Goal: Task Accomplishment & Management: Manage account settings

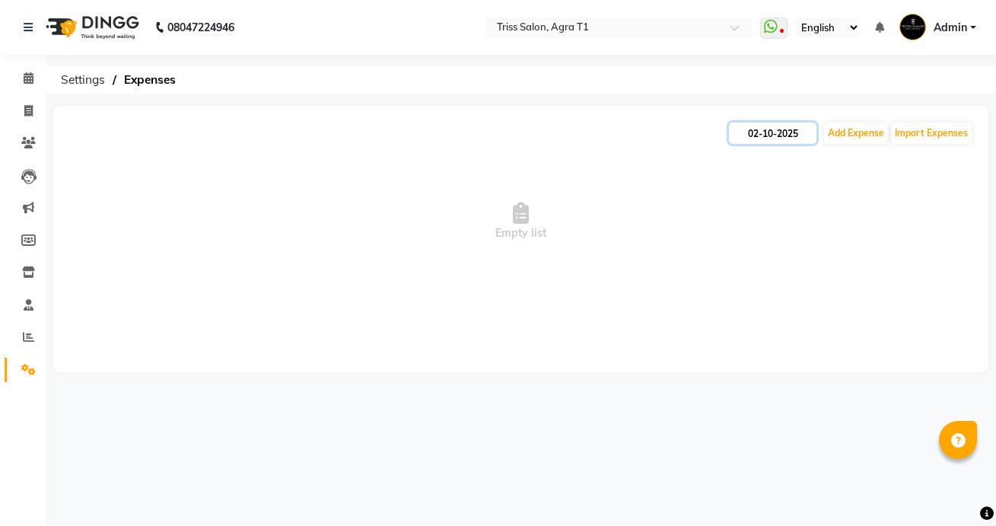
click at [779, 133] on input "02-10-2025" at bounding box center [773, 133] width 88 height 21
select select "10"
select select "2025"
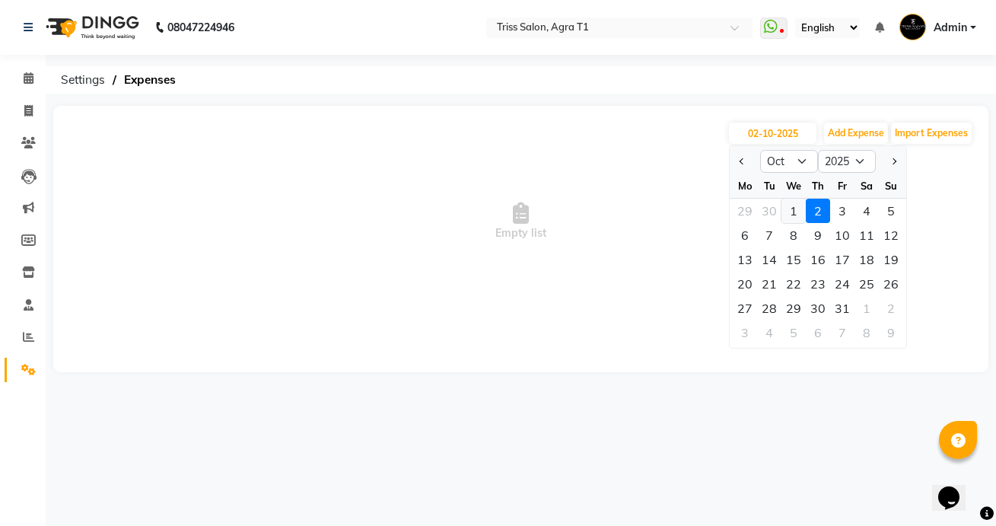
click at [799, 211] on div "1" at bounding box center [794, 211] width 24 height 24
type input "01-10-2025"
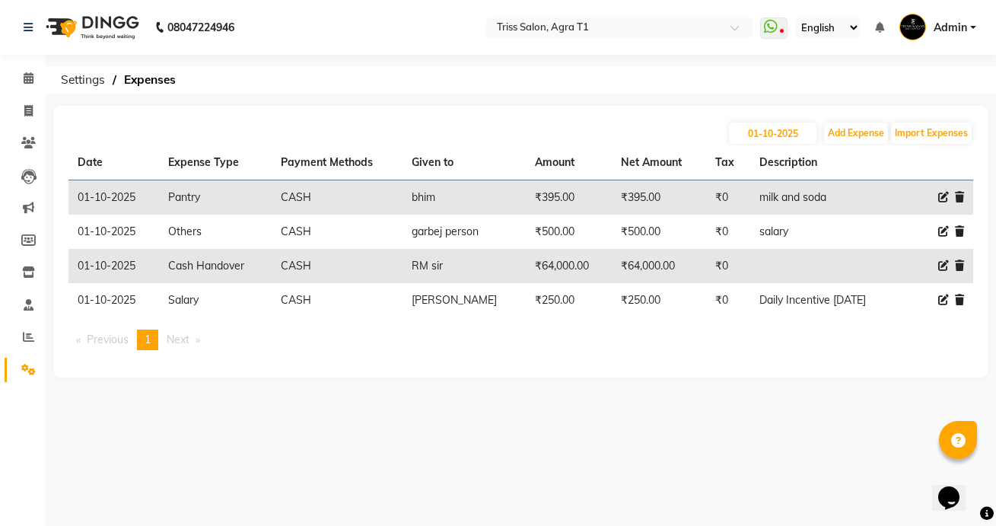
click at [939, 302] on icon at bounding box center [943, 300] width 11 height 11
select select "1"
select select "2456"
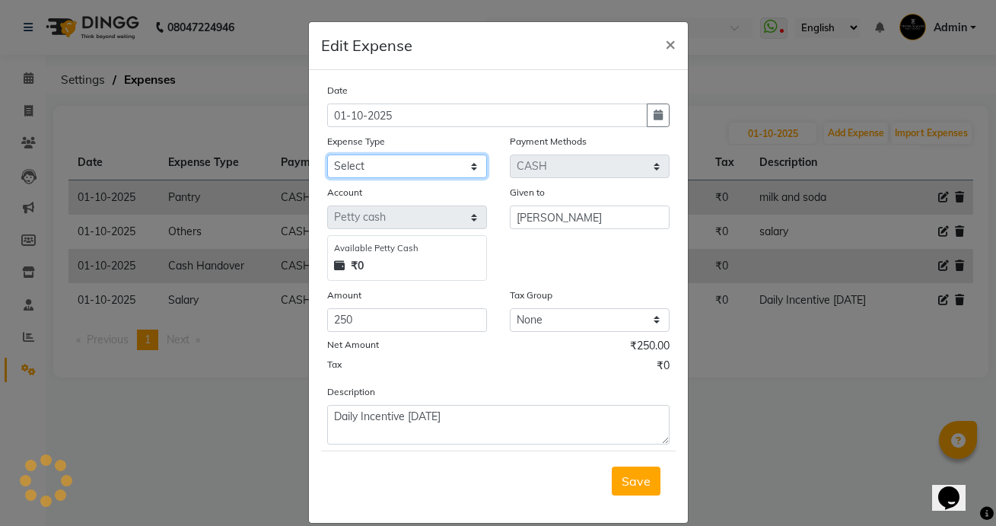
click at [482, 164] on select "Select Bank Deposit Cash Handover CLIENT TIP TO STAFF Client Welfare Conveyance…" at bounding box center [407, 166] width 160 height 24
click at [654, 115] on icon "button" at bounding box center [658, 115] width 9 height 11
select select "10"
select select "2025"
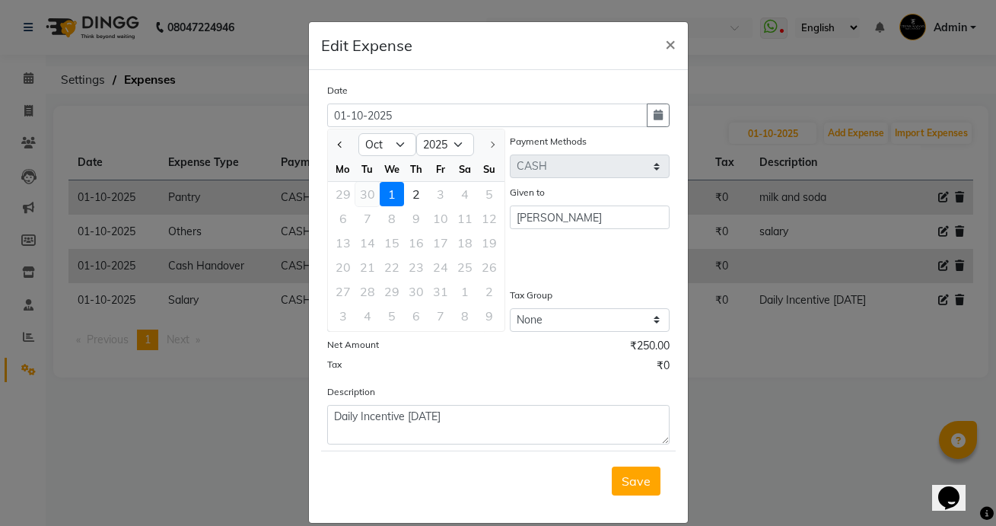
click at [371, 190] on div "30" at bounding box center [367, 194] width 24 height 24
type input "[DATE]"
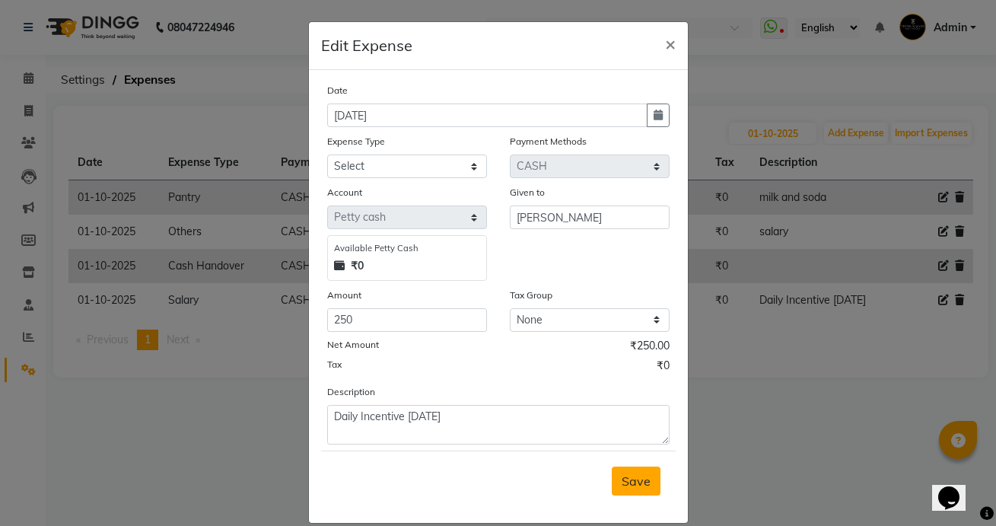
click at [645, 477] on span "Save" at bounding box center [636, 480] width 29 height 15
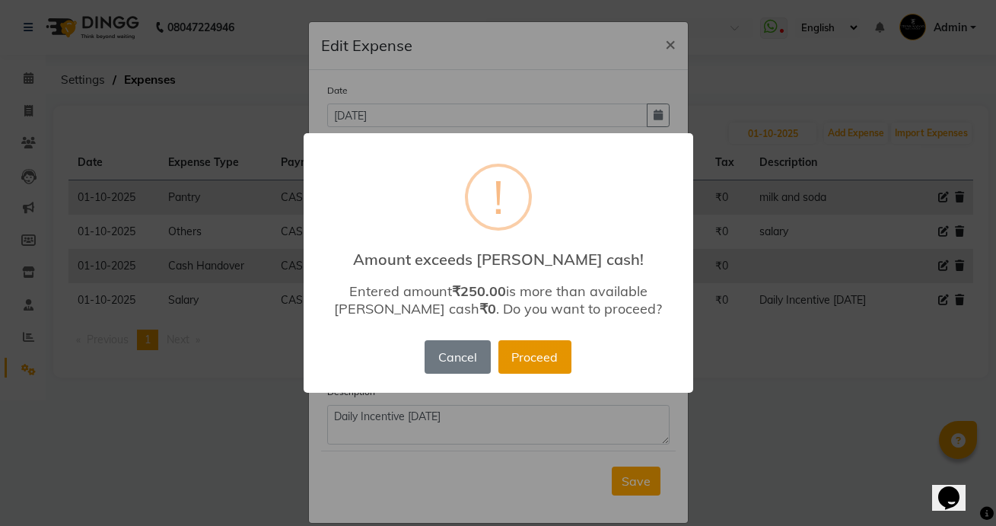
click at [557, 352] on button "Proceed" at bounding box center [534, 356] width 73 height 33
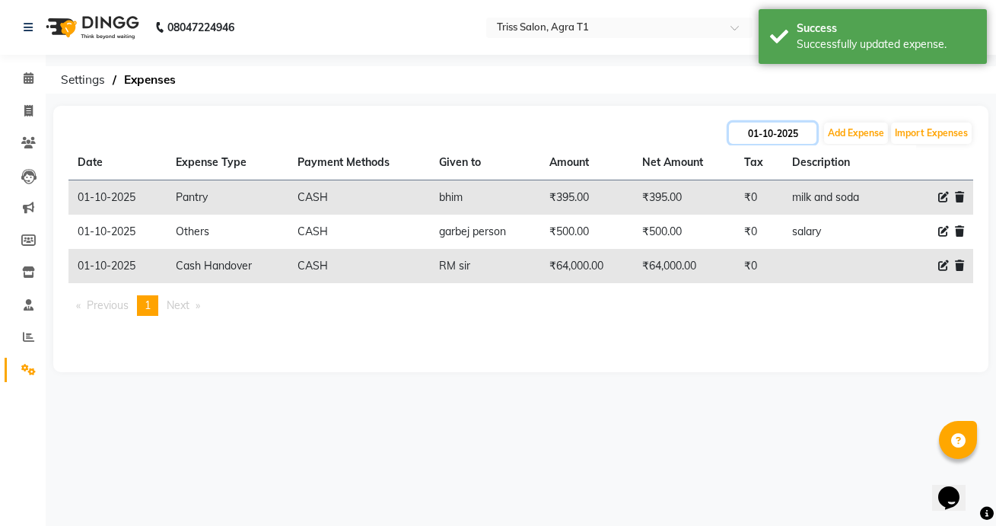
click at [769, 135] on input "01-10-2025" at bounding box center [773, 133] width 88 height 21
select select "10"
select select "2025"
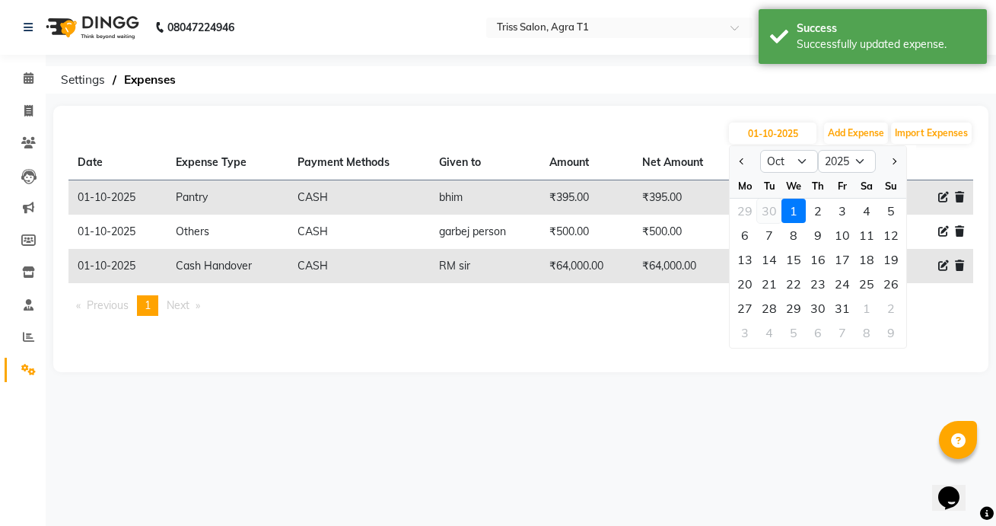
click at [775, 206] on div "30" at bounding box center [769, 211] width 24 height 24
type input "30-09-2025"
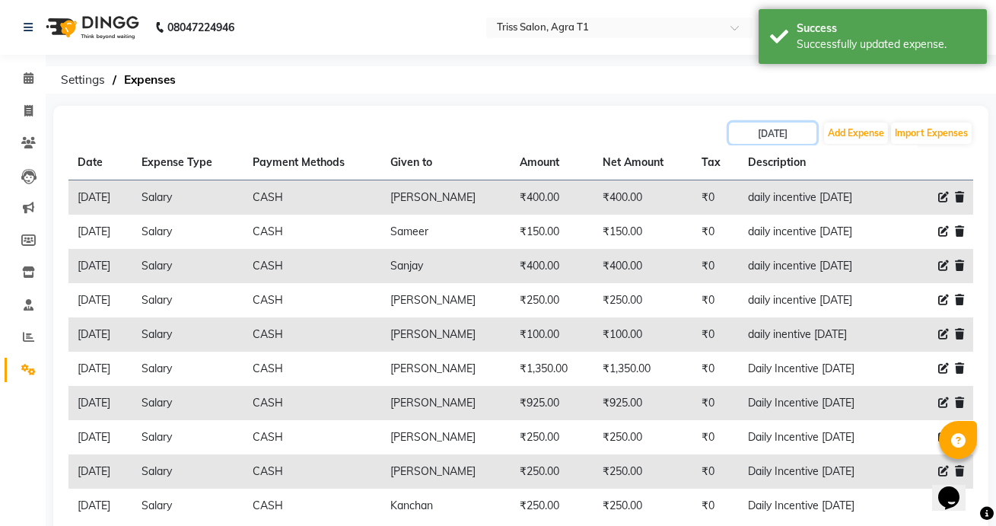
scroll to position [80, 0]
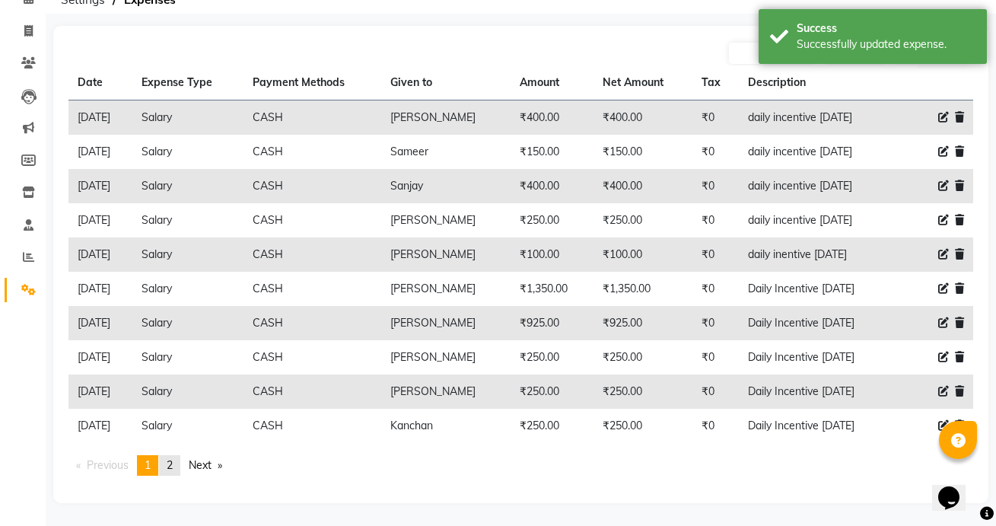
click at [167, 459] on link "page 2" at bounding box center [169, 465] width 21 height 21
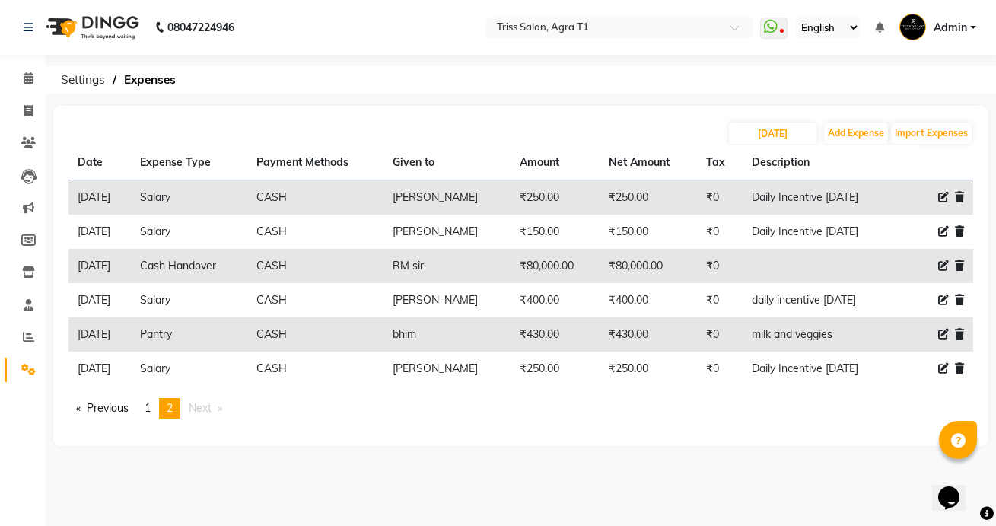
click at [939, 298] on icon at bounding box center [943, 300] width 11 height 11
select select "1"
select select "2456"
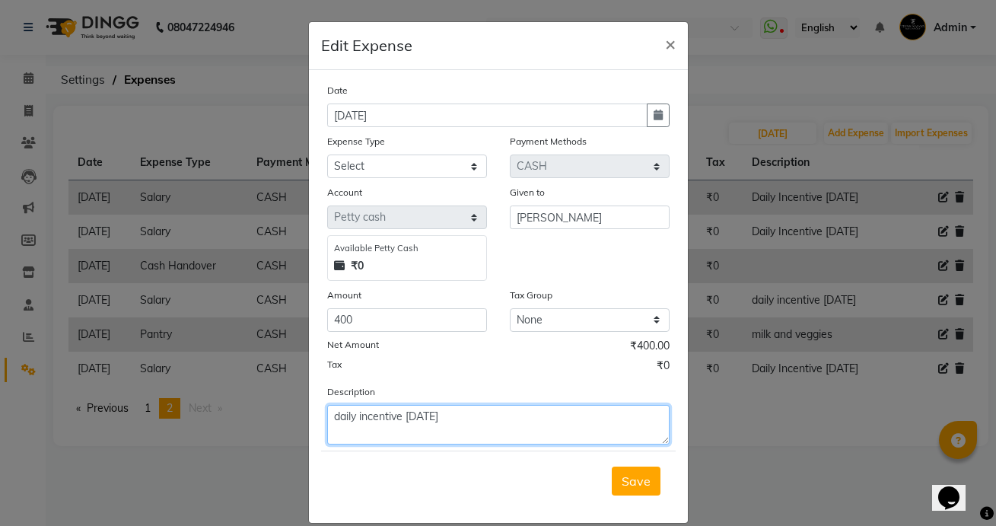
click at [432, 419] on textarea "daily incentive 30/10/25" at bounding box center [498, 425] width 342 height 40
type textarea "daily incentive 30/09/25"
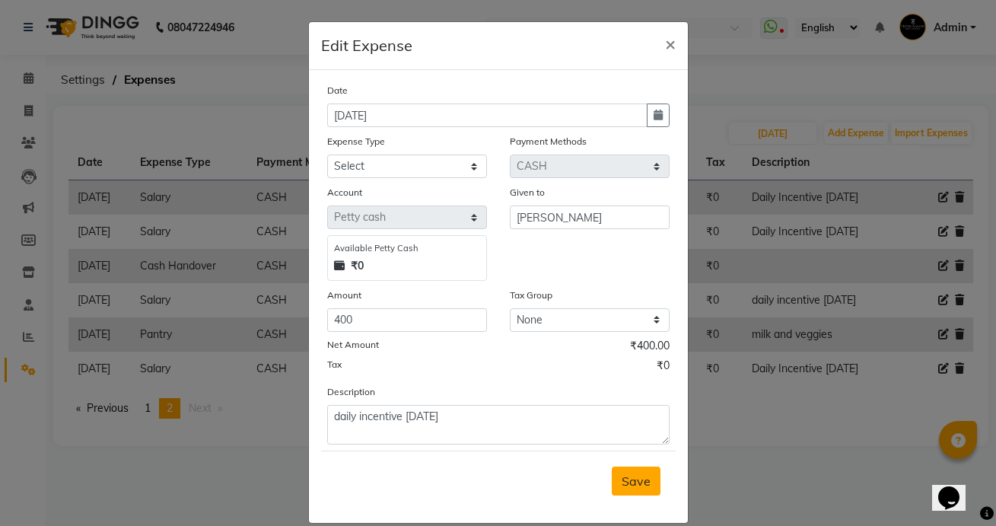
click at [633, 475] on span "Save" at bounding box center [636, 480] width 29 height 15
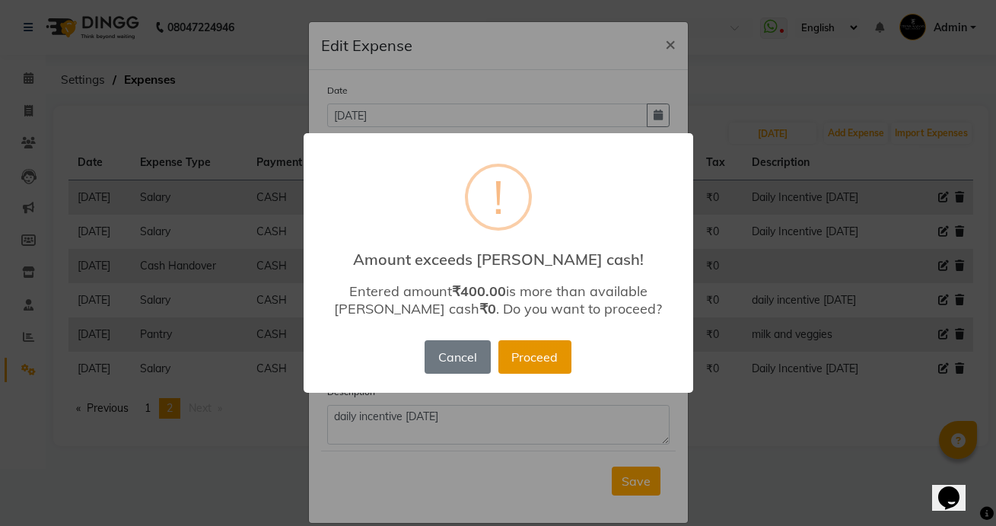
click at [518, 349] on button "Proceed" at bounding box center [534, 356] width 73 height 33
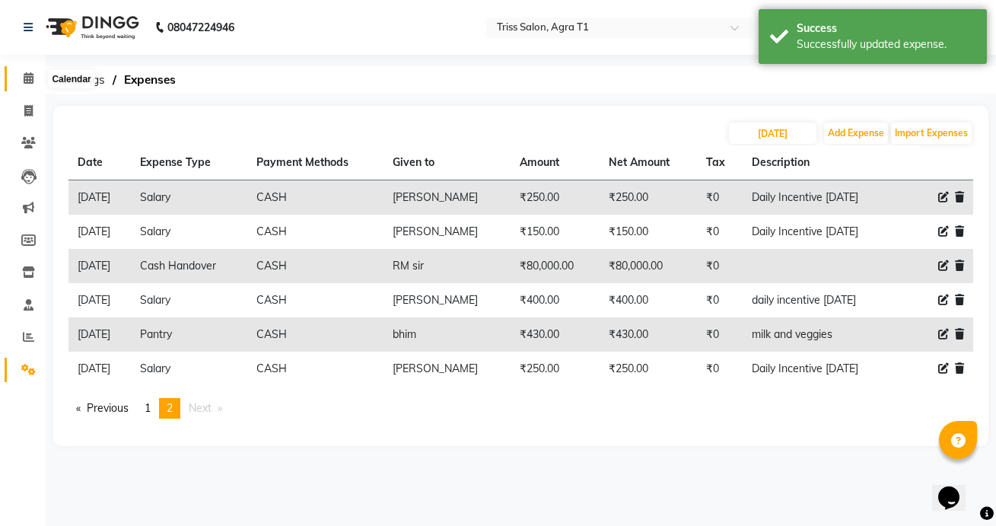
click at [31, 77] on icon at bounding box center [29, 77] width 10 height 11
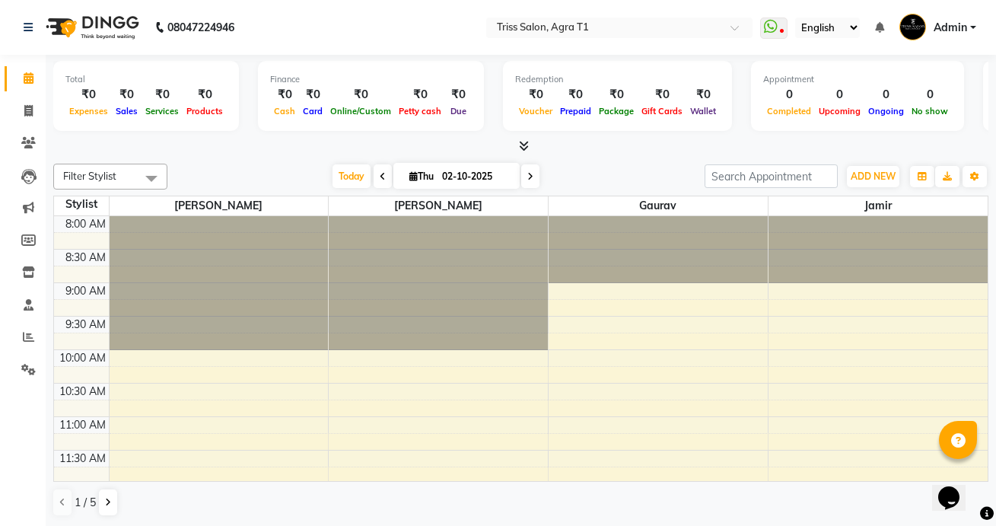
click at [39, 382] on li "Settings" at bounding box center [23, 370] width 46 height 33
click at [32, 368] on icon at bounding box center [28, 369] width 14 height 11
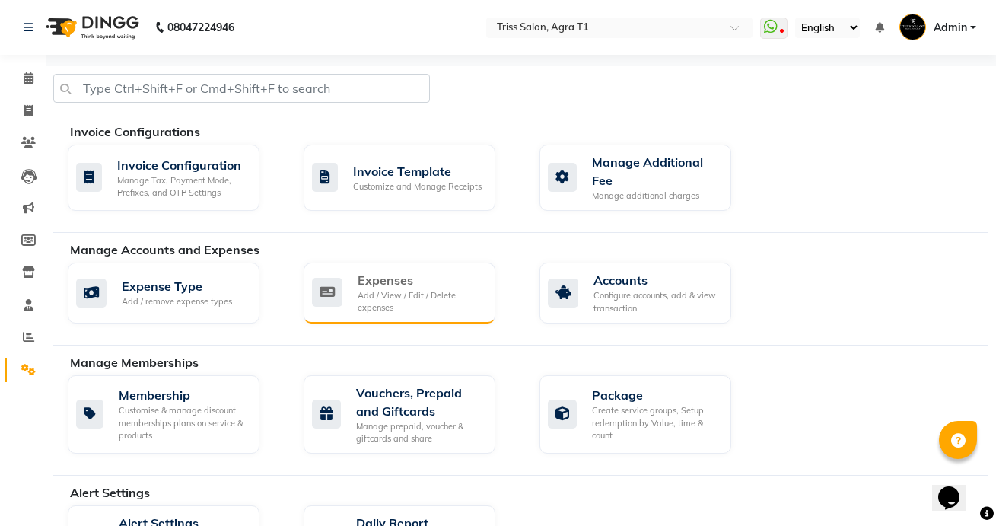
click at [418, 289] on div "Add / View / Edit / Delete expenses" at bounding box center [421, 301] width 126 height 25
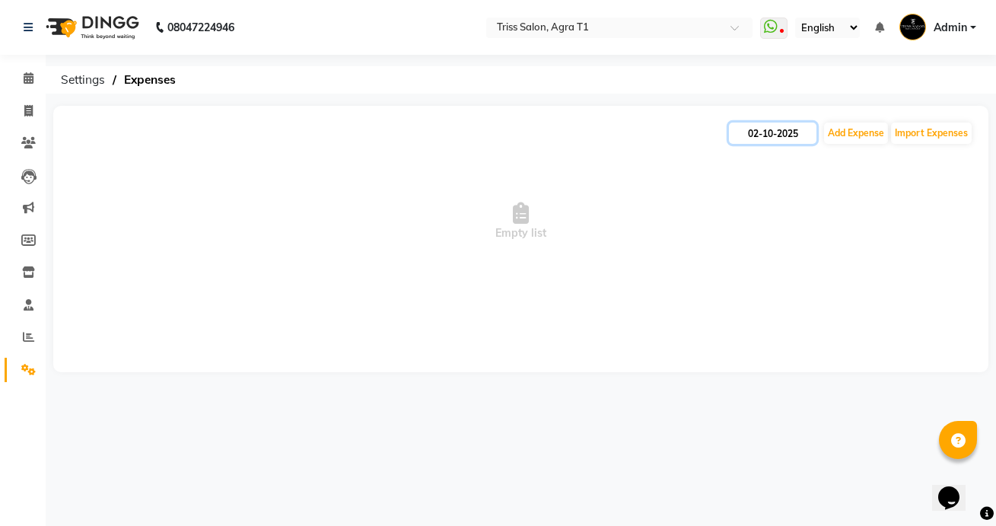
click at [770, 135] on input "02-10-2025" at bounding box center [773, 133] width 88 height 21
select select "10"
select select "2025"
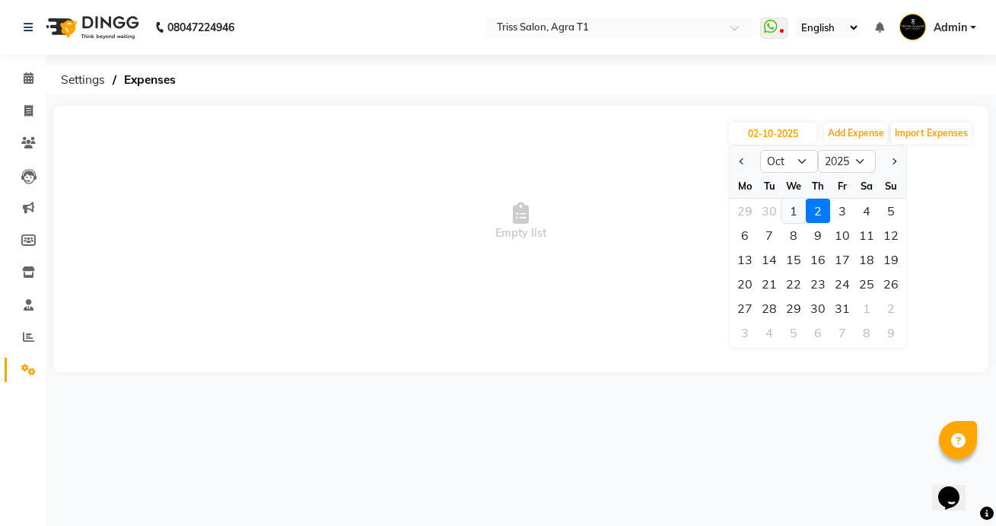
click at [803, 214] on div "1" at bounding box center [794, 211] width 24 height 24
type input "01-10-2025"
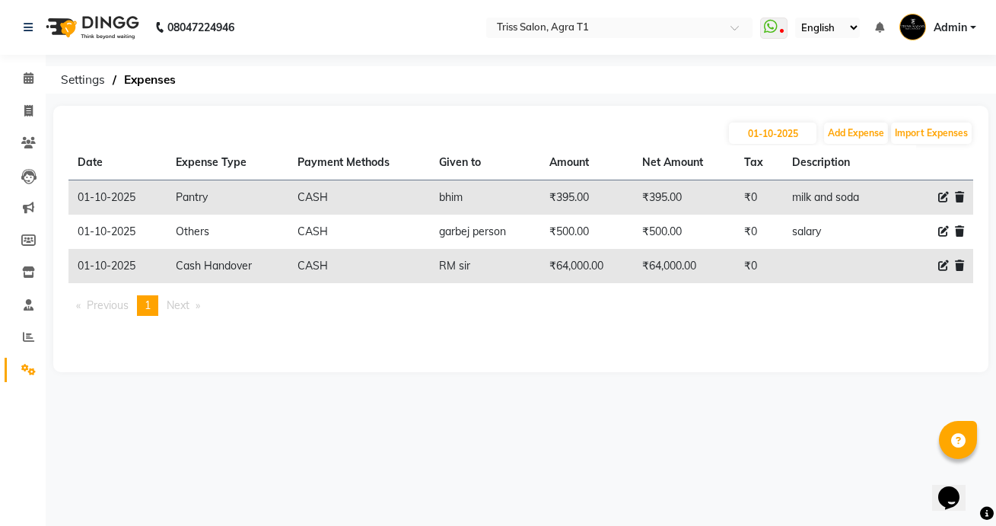
click at [940, 231] on icon at bounding box center [943, 231] width 11 height 11
select select "1156"
select select "1"
select select "2456"
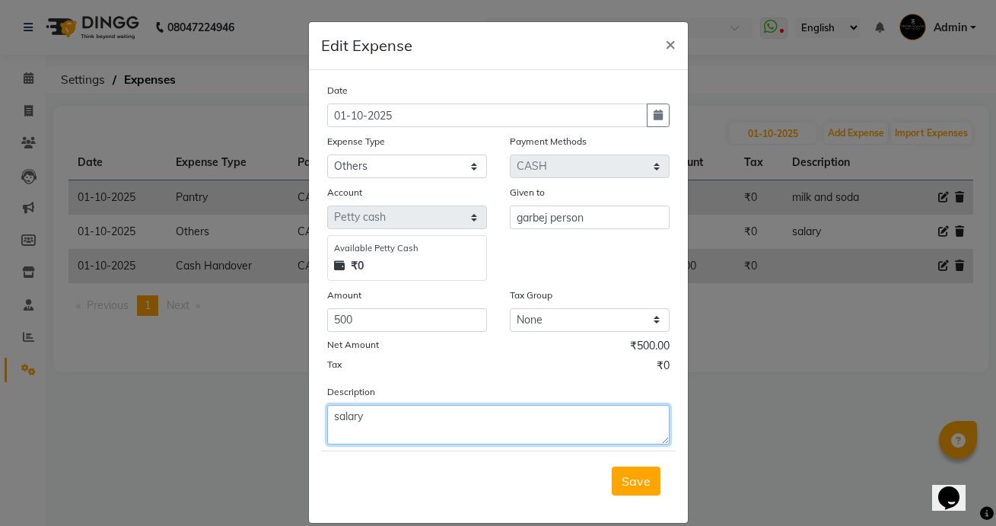
click at [424, 417] on textarea "salary" at bounding box center [498, 425] width 342 height 40
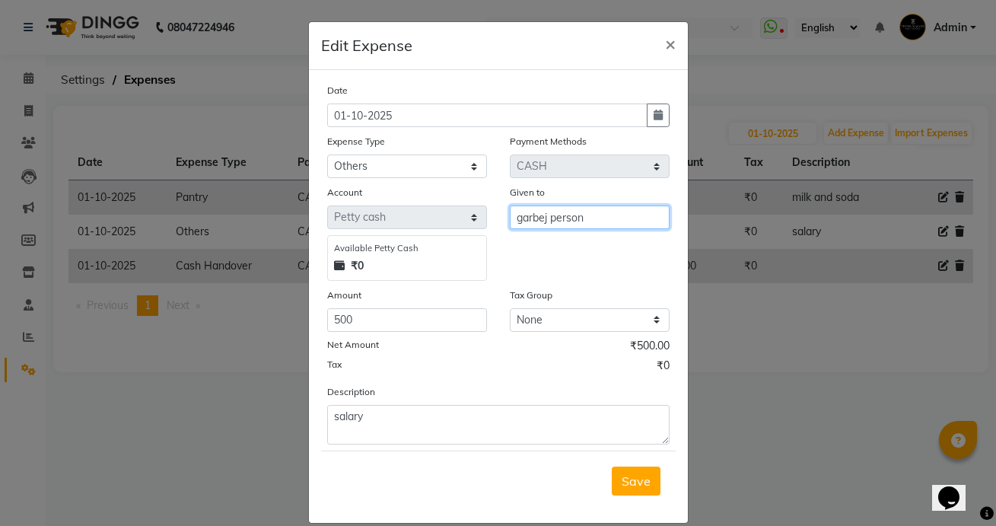
click at [568, 218] on input "garbej person" at bounding box center [590, 217] width 160 height 24
type input "Garbage Person"
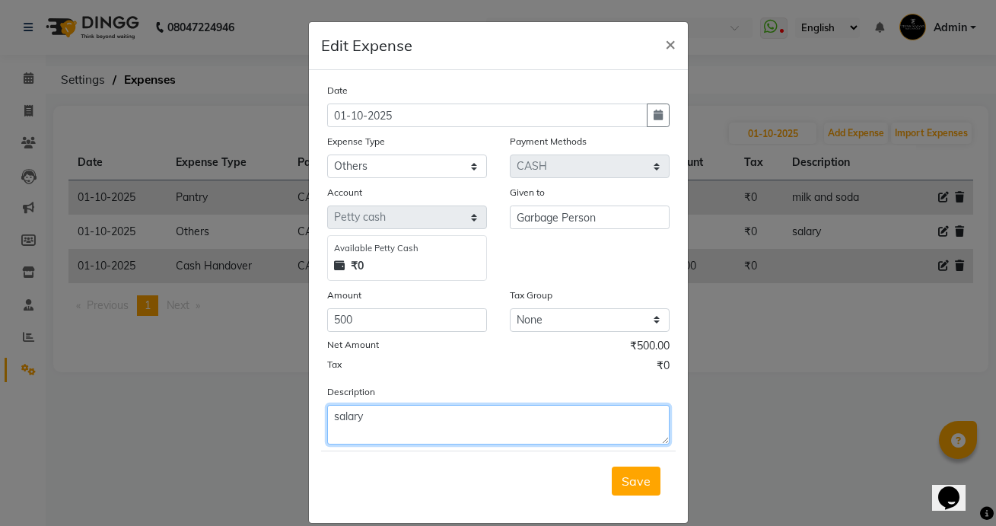
click at [511, 412] on textarea "salary" at bounding box center [498, 425] width 342 height 40
type textarea "Monthly"
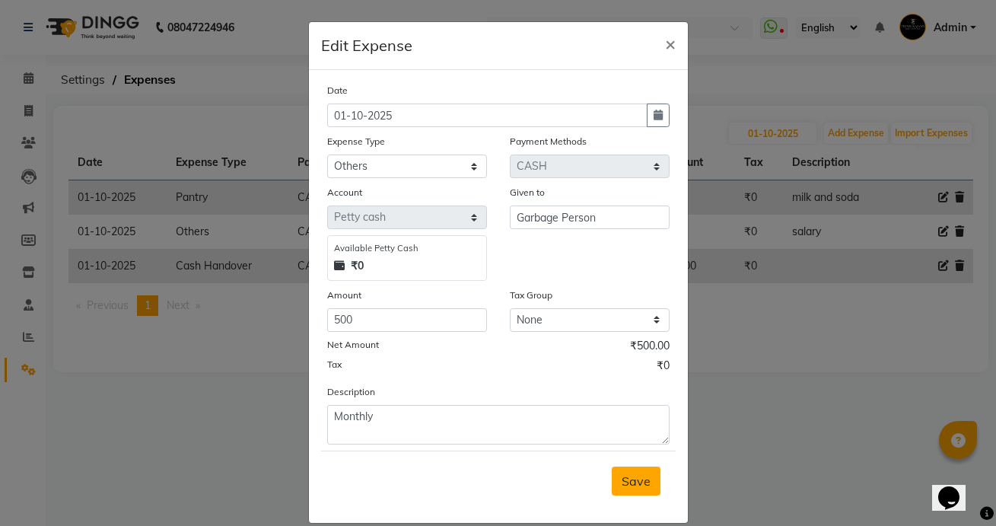
click at [639, 482] on span "Save" at bounding box center [636, 480] width 29 height 15
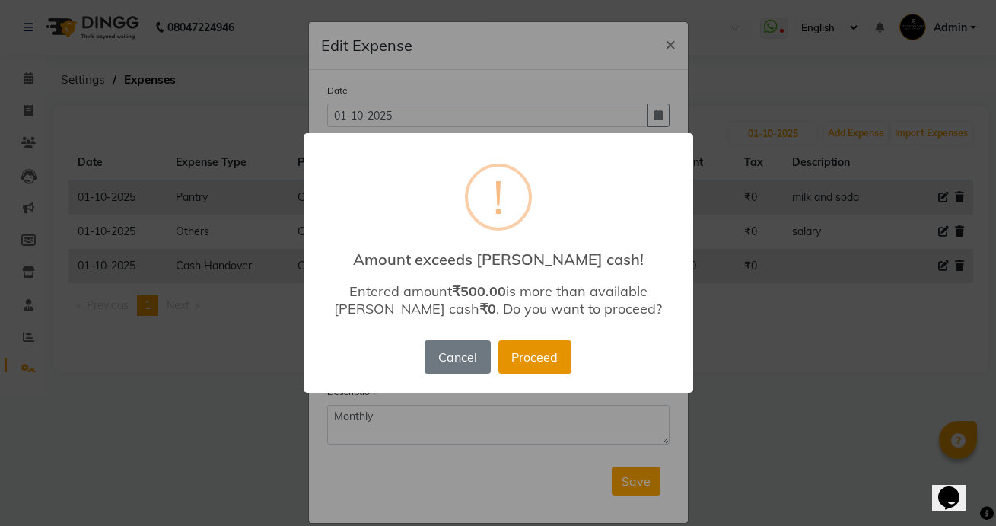
click at [537, 356] on button "Proceed" at bounding box center [534, 356] width 73 height 33
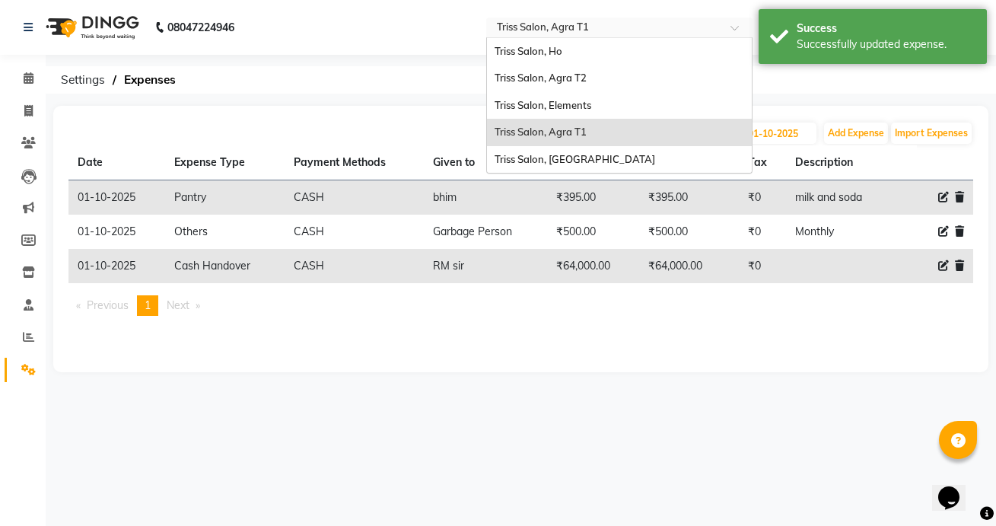
click at [715, 33] on input "text" at bounding box center [604, 28] width 221 height 15
click at [661, 86] on div "Triss Salon, Agra T2" at bounding box center [619, 78] width 265 height 27
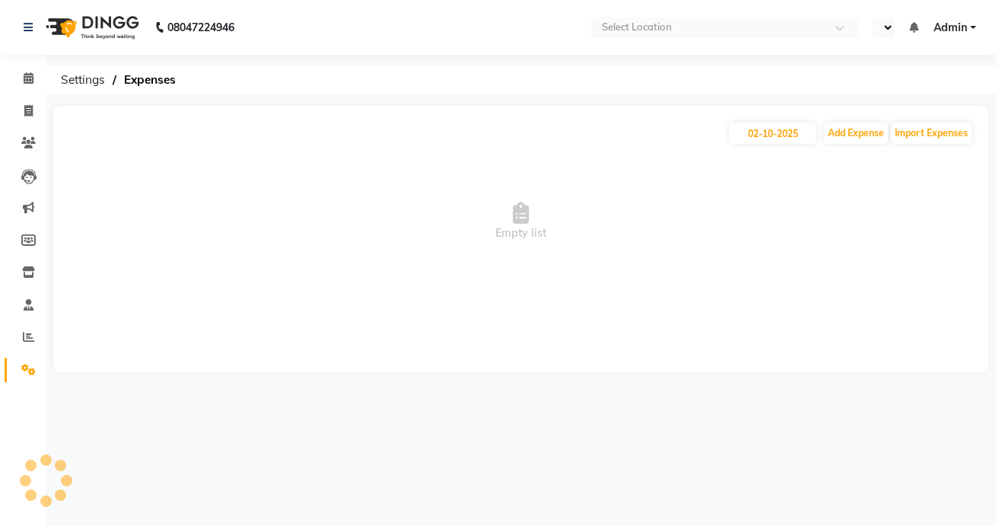
select select "en"
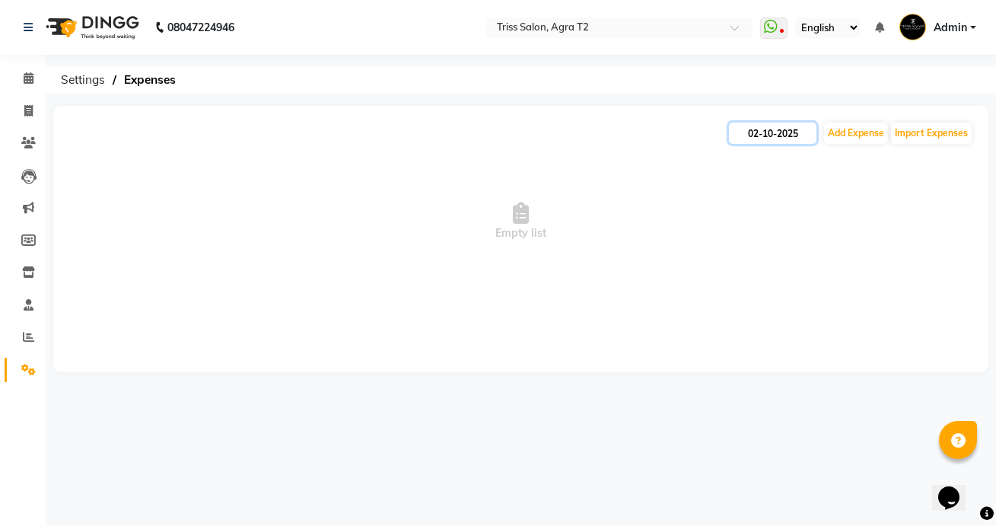
click at [779, 136] on input "02-10-2025" at bounding box center [773, 133] width 88 height 21
select select "10"
select select "2025"
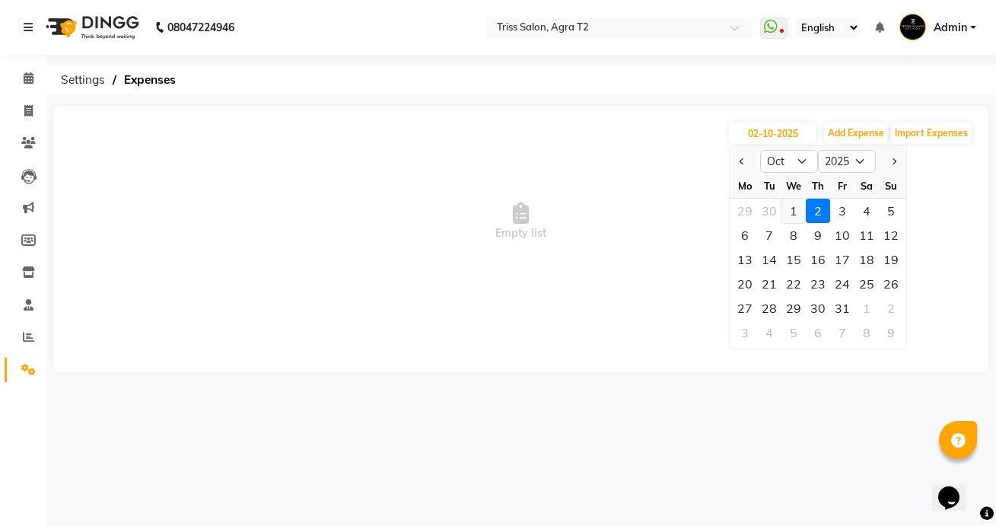
click at [795, 203] on div "1" at bounding box center [794, 211] width 24 height 24
type input "01-10-2025"
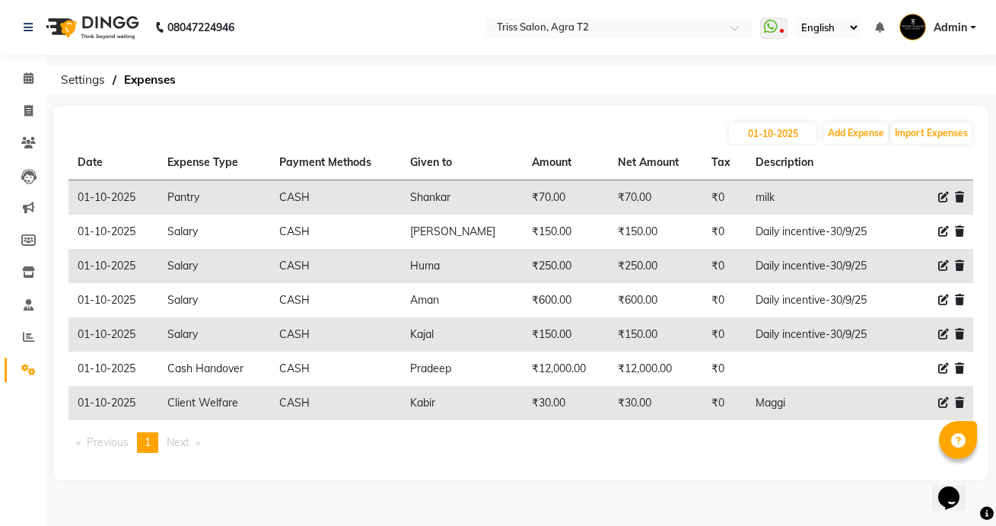
click at [944, 234] on icon at bounding box center [943, 231] width 11 height 11
select select "1"
select select "2533"
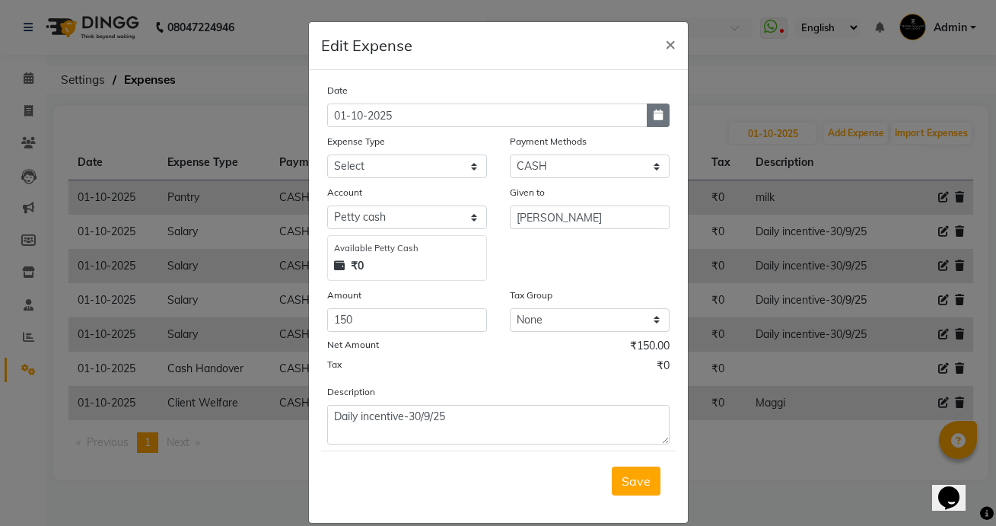
click at [657, 113] on icon "button" at bounding box center [658, 115] width 9 height 11
select select "10"
select select "2025"
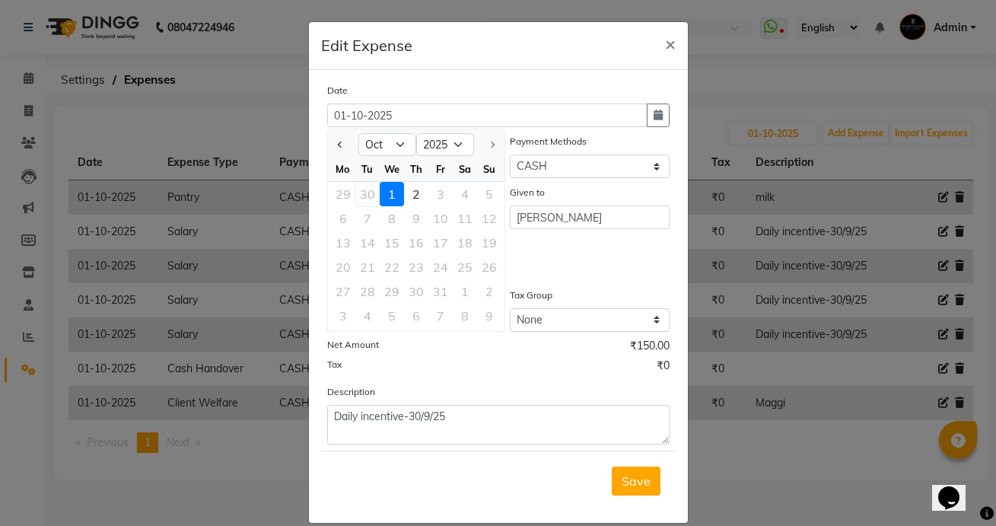
click at [376, 191] on div "30" at bounding box center [367, 194] width 24 height 24
type input "[DATE]"
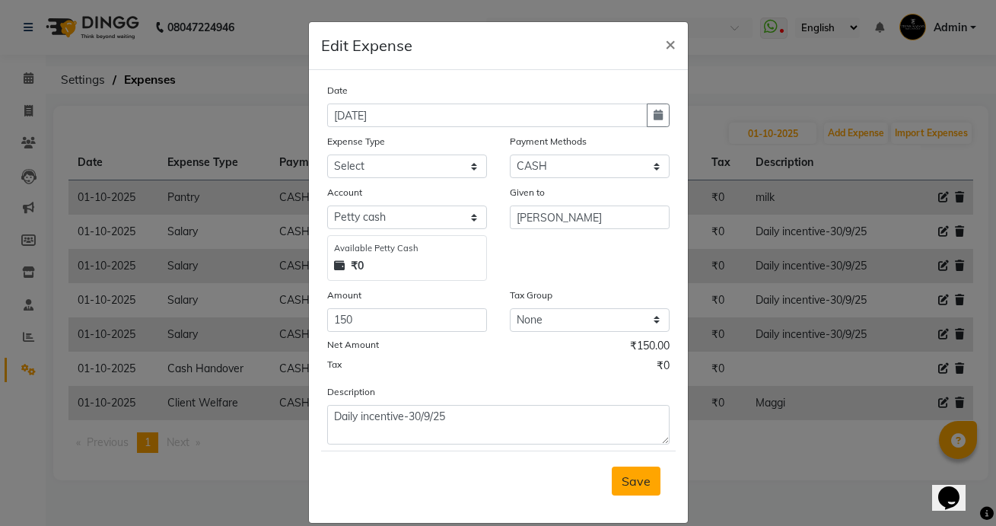
click at [627, 480] on span "Save" at bounding box center [636, 480] width 29 height 15
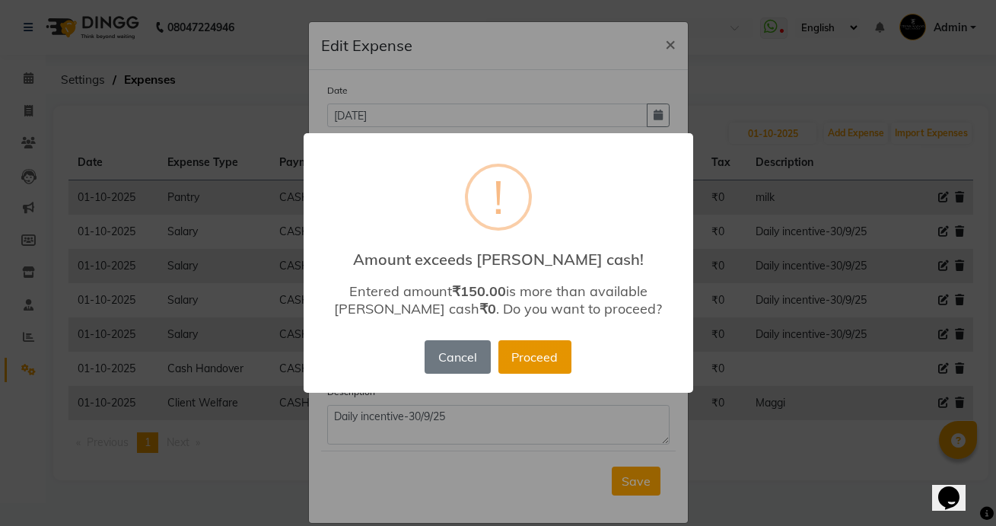
click at [546, 358] on button "Proceed" at bounding box center [534, 356] width 73 height 33
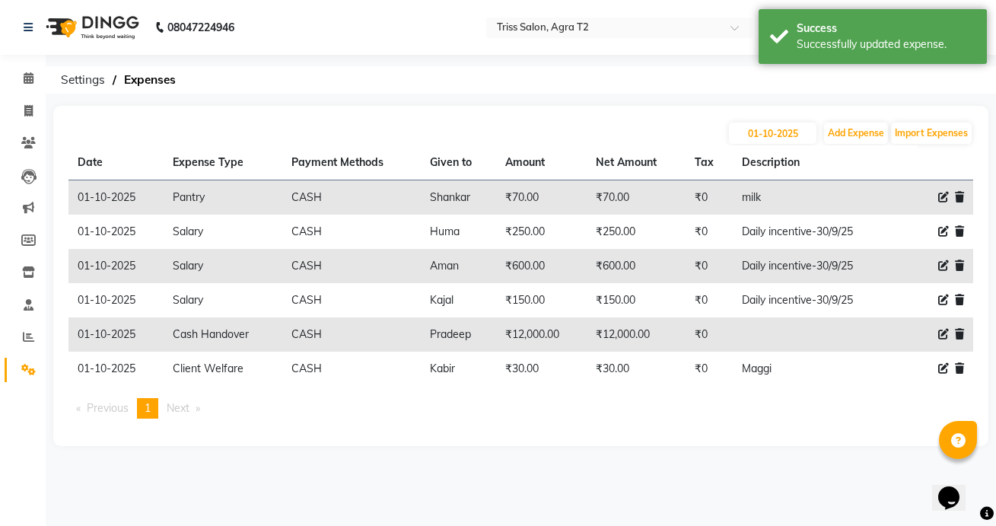
click at [940, 231] on icon at bounding box center [943, 231] width 11 height 11
select select "1"
select select "2533"
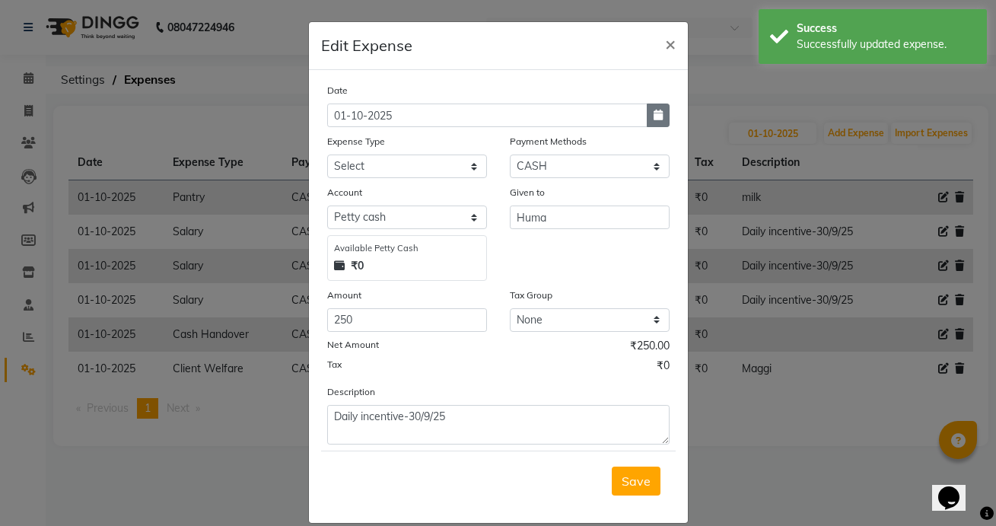
click at [667, 111] on button "button" at bounding box center [658, 115] width 23 height 24
select select "10"
select select "2025"
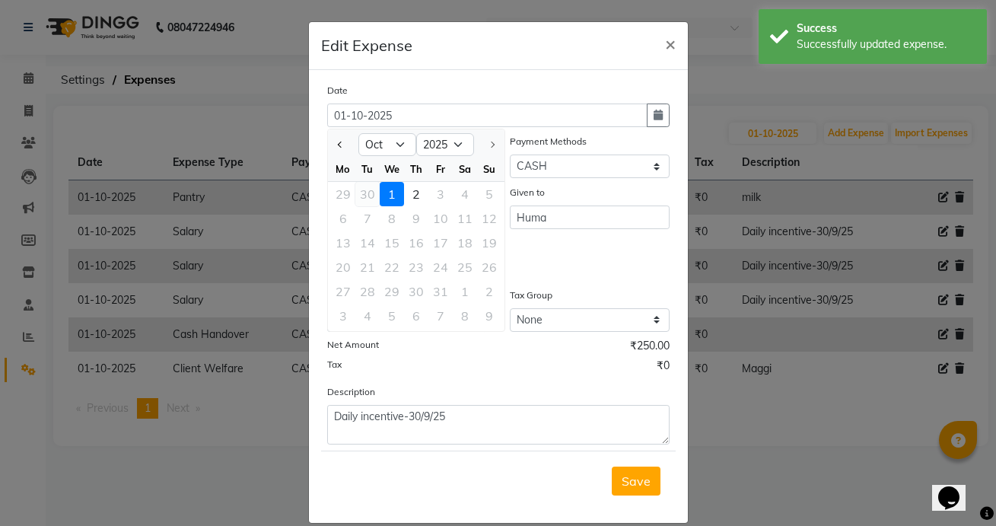
click at [368, 187] on div "30" at bounding box center [367, 194] width 24 height 24
type input "[DATE]"
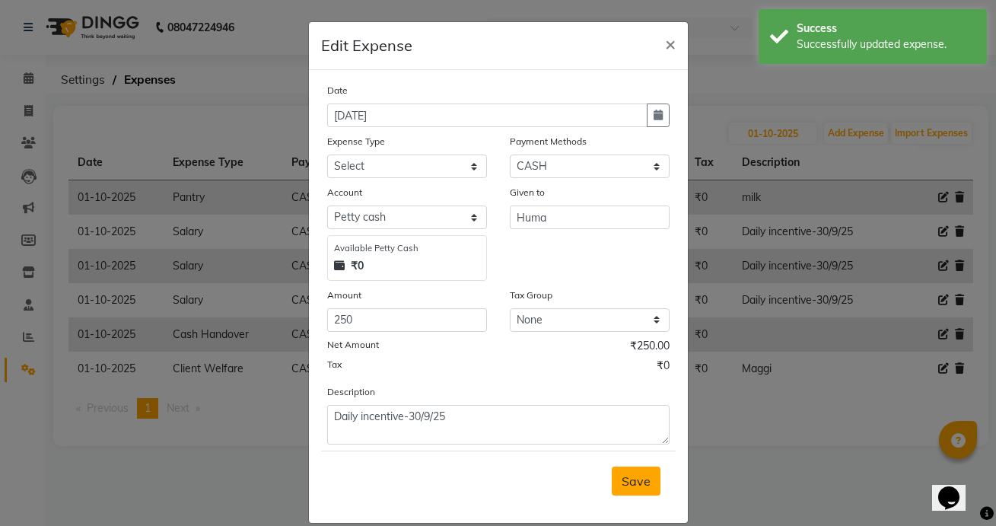
click at [638, 467] on button "Save" at bounding box center [636, 481] width 49 height 29
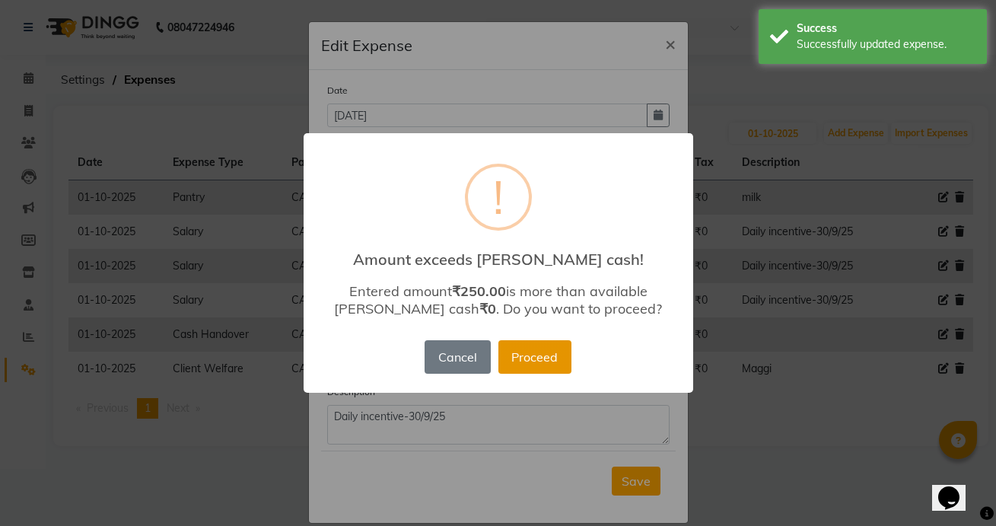
click at [568, 352] on button "Proceed" at bounding box center [534, 356] width 73 height 33
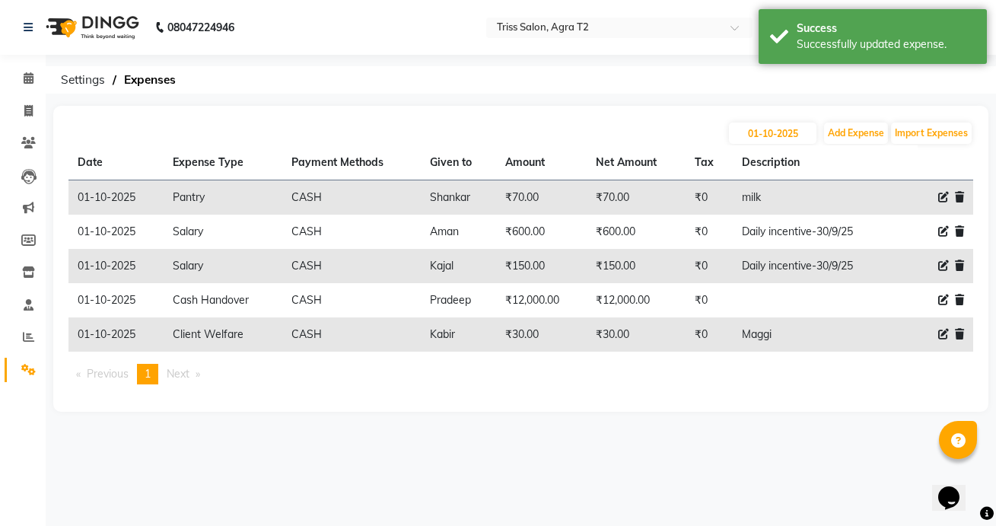
click at [944, 228] on icon at bounding box center [943, 231] width 11 height 11
select select "1"
select select "2533"
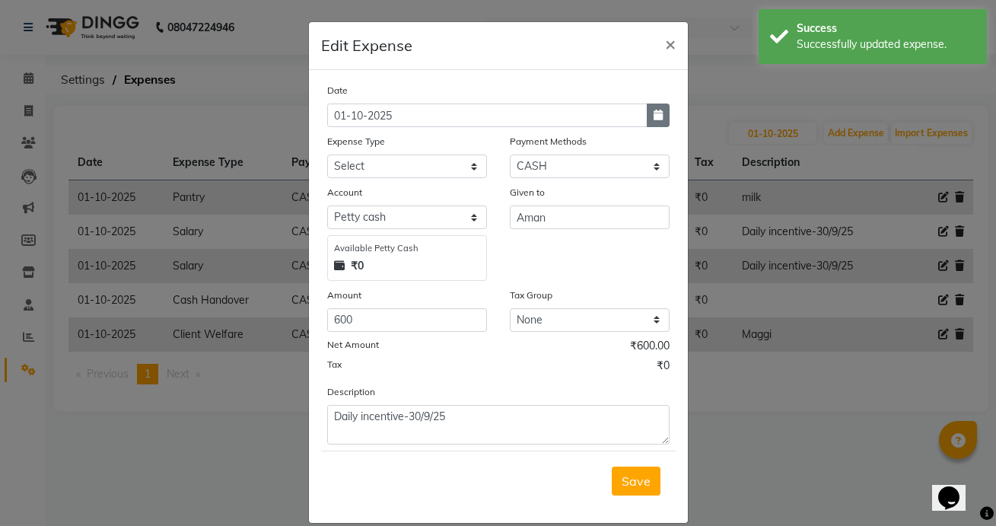
click at [662, 116] on button "button" at bounding box center [658, 115] width 23 height 24
select select "10"
select select "2025"
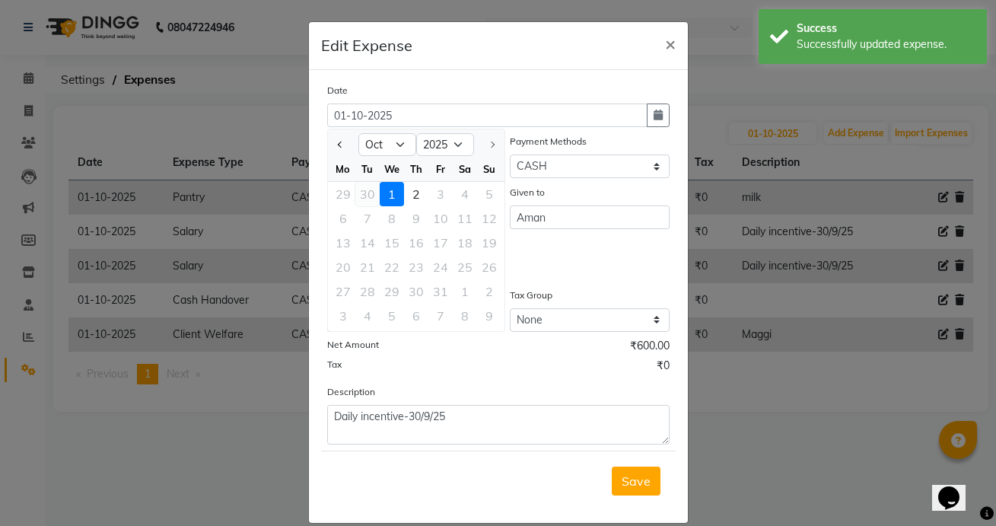
click at [371, 203] on div "30" at bounding box center [367, 194] width 24 height 24
type input "[DATE]"
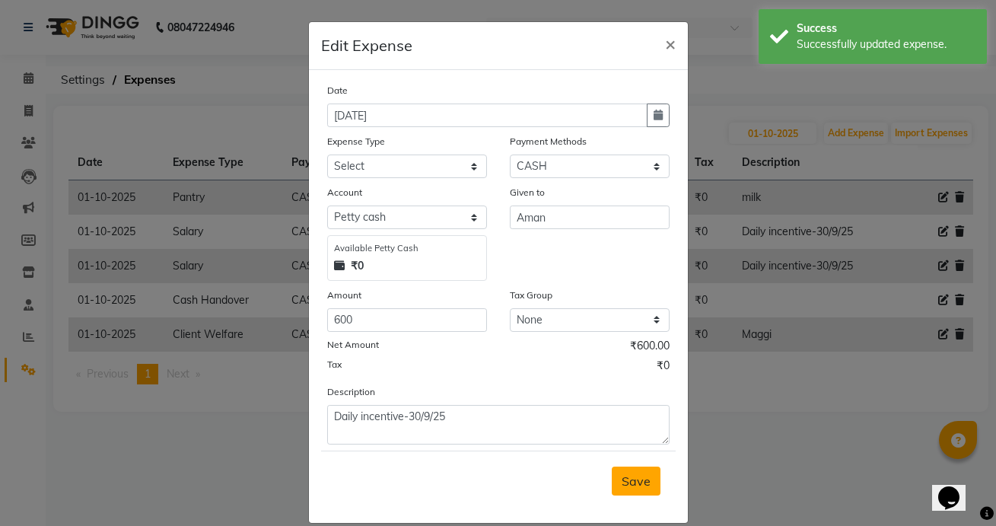
click at [658, 482] on button "Save" at bounding box center [636, 481] width 49 height 29
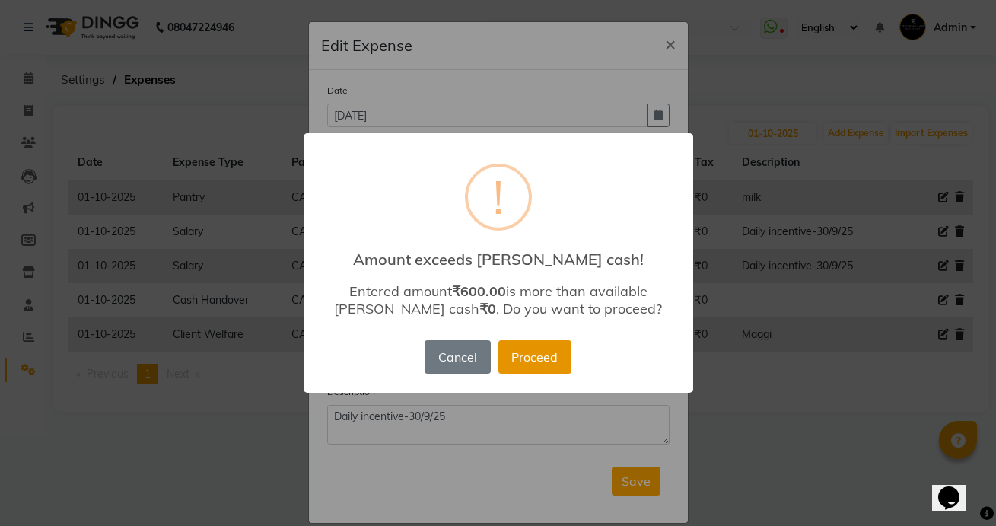
click at [537, 350] on button "Proceed" at bounding box center [534, 356] width 73 height 33
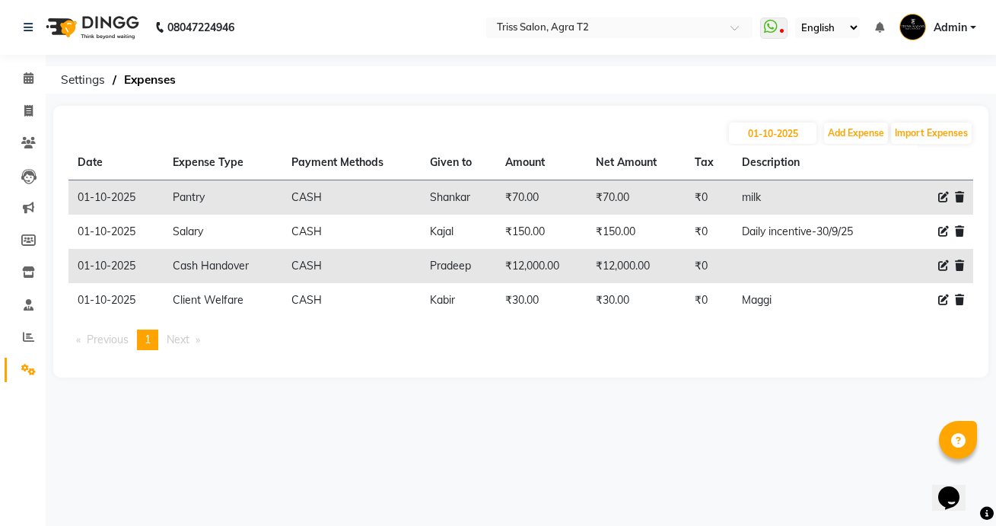
click at [944, 231] on icon at bounding box center [943, 231] width 11 height 11
select select "1"
select select "2533"
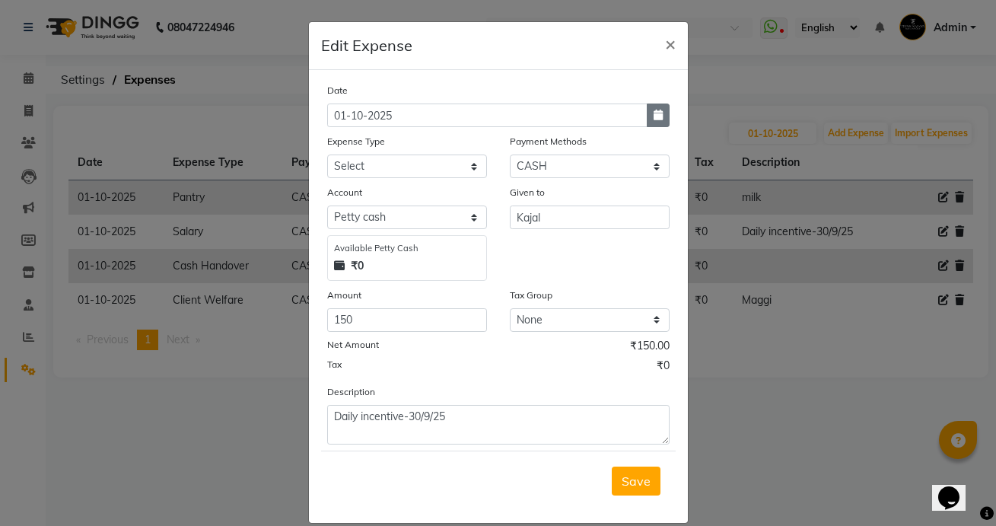
click at [665, 110] on button "button" at bounding box center [658, 115] width 23 height 24
select select "10"
select select "2025"
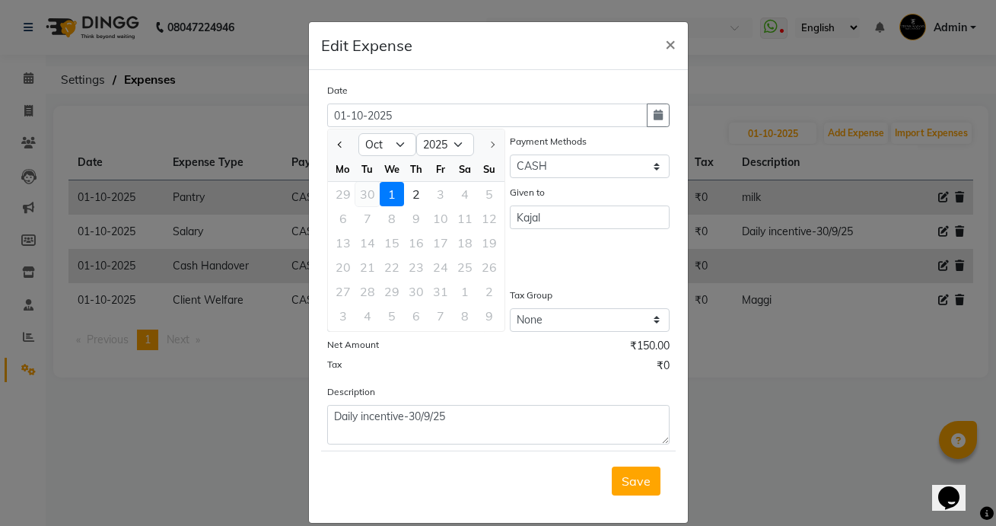
click at [377, 191] on div "30" at bounding box center [367, 194] width 24 height 24
type input "[DATE]"
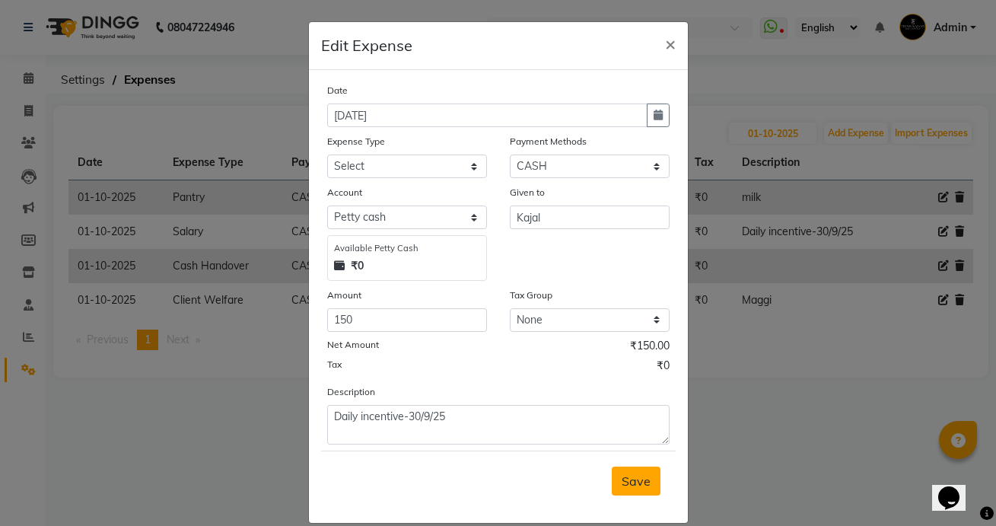
click at [645, 481] on span "Save" at bounding box center [636, 480] width 29 height 15
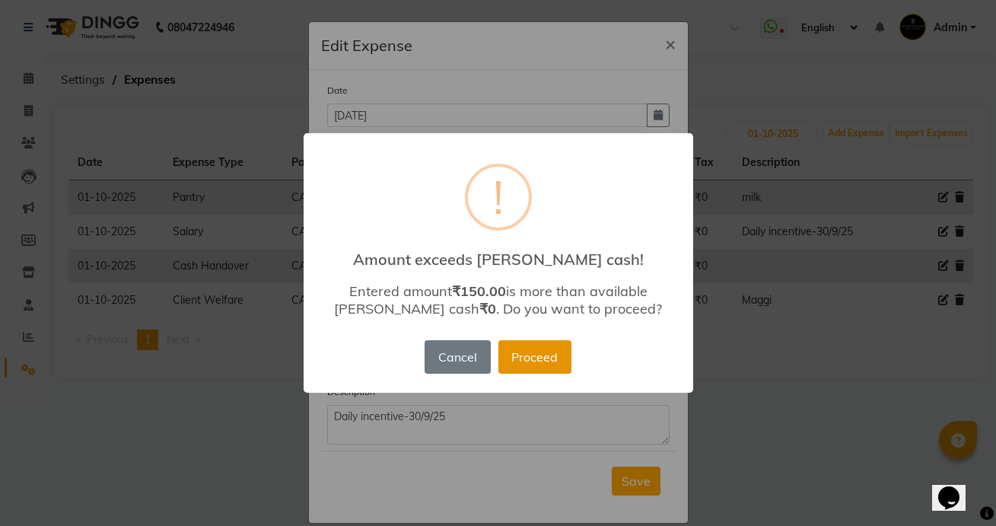
click at [567, 353] on button "Proceed" at bounding box center [534, 356] width 73 height 33
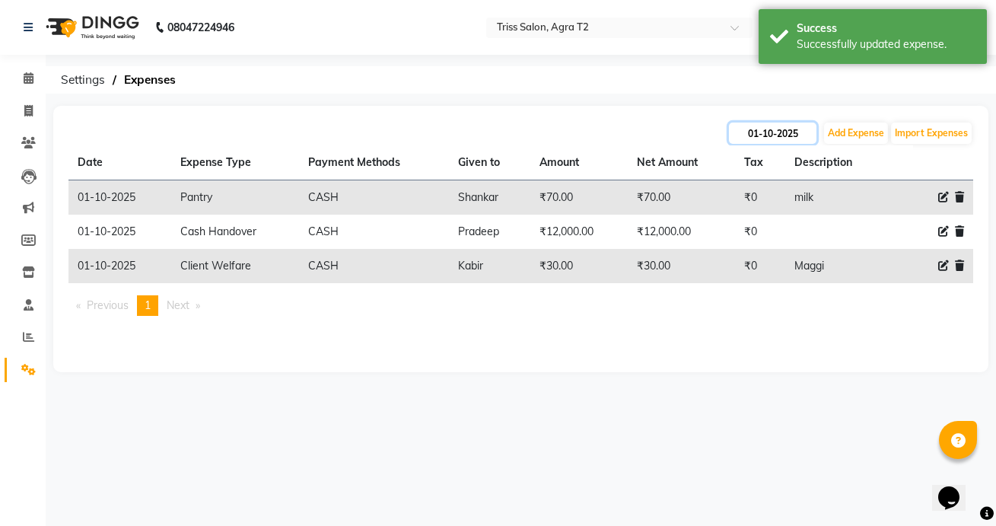
click at [768, 143] on input "01-10-2025" at bounding box center [773, 133] width 88 height 21
select select "10"
select select "2025"
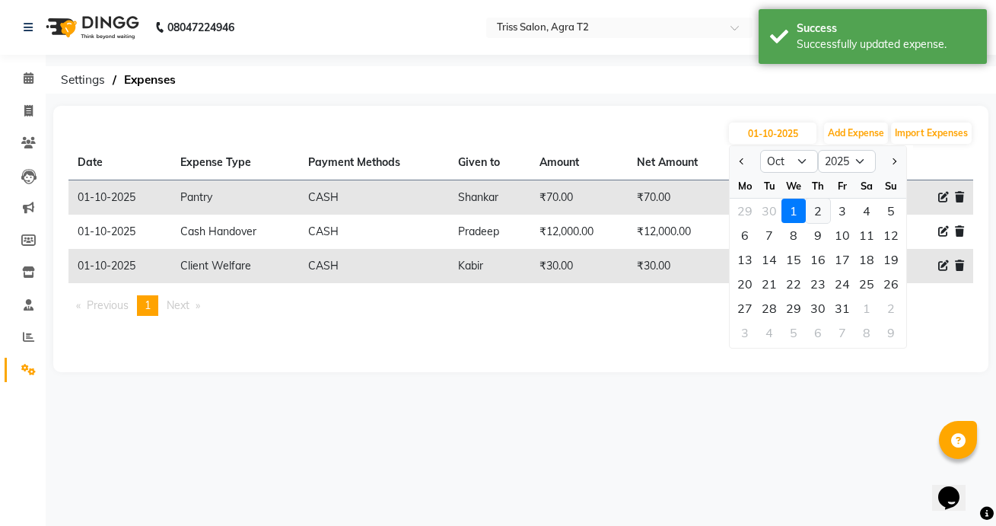
click at [814, 211] on div "2" at bounding box center [818, 211] width 24 height 24
type input "02-10-2025"
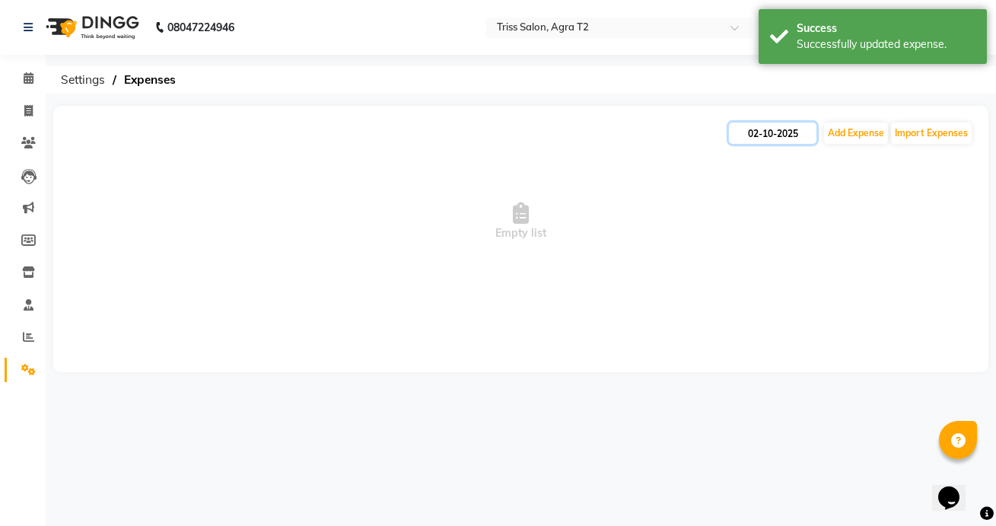
click at [756, 135] on input "02-10-2025" at bounding box center [773, 133] width 88 height 21
select select "10"
select select "2025"
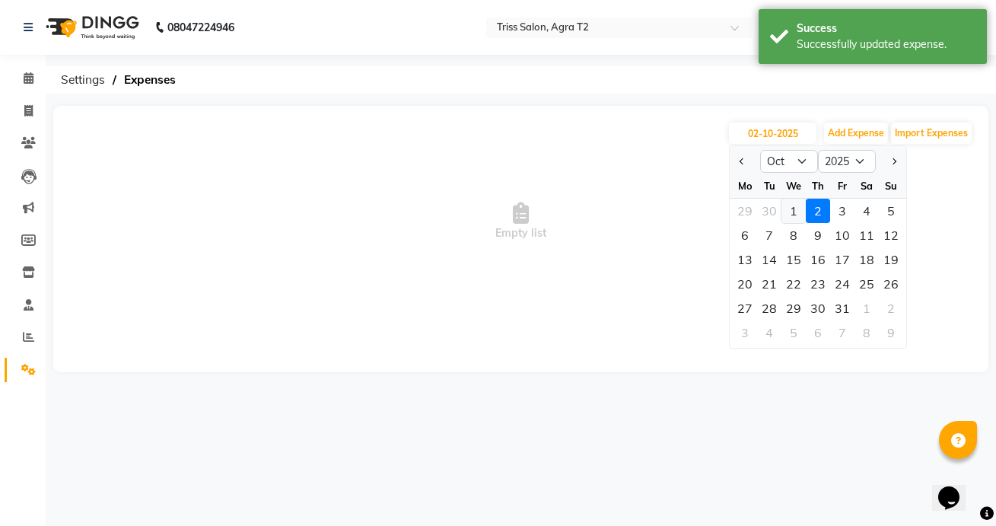
click at [798, 214] on div "1" at bounding box center [794, 211] width 24 height 24
type input "01-10-2025"
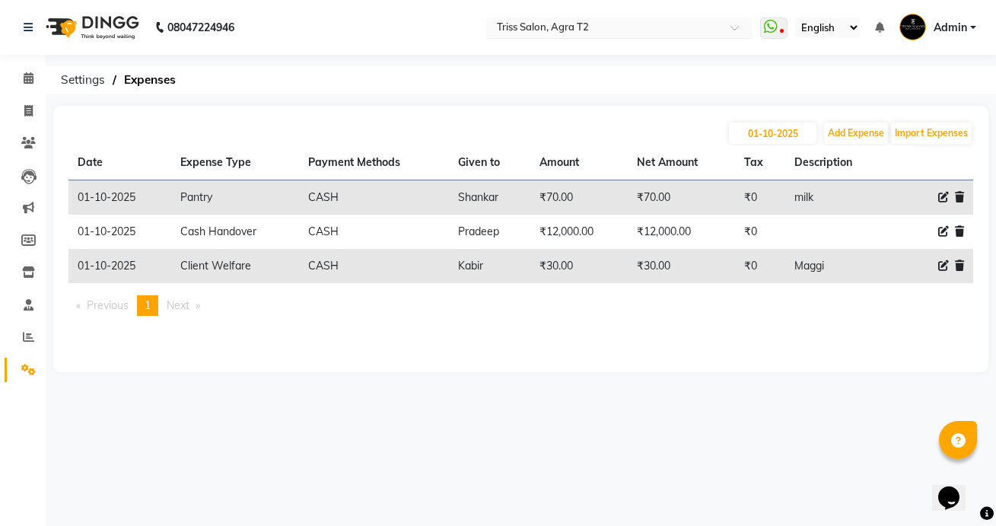
click at [632, 24] on input "text" at bounding box center [604, 28] width 221 height 15
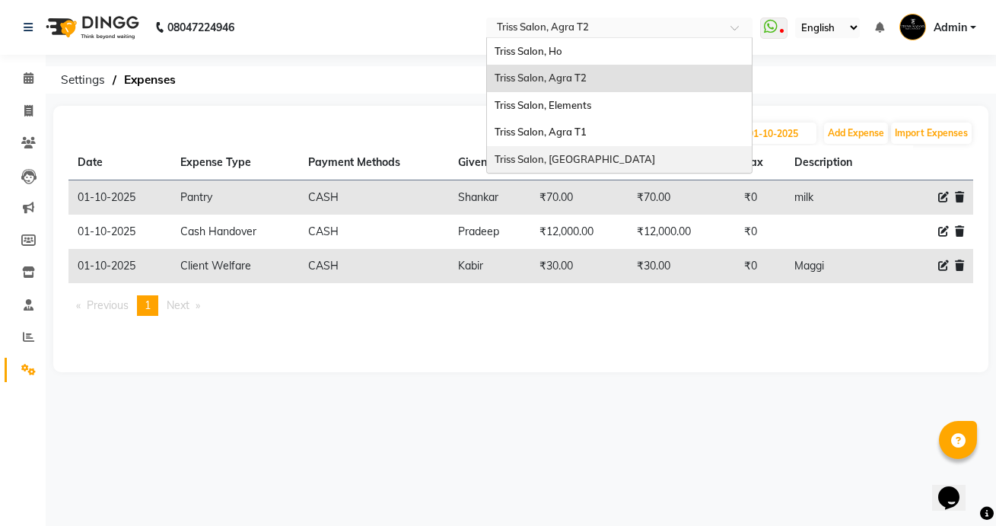
click at [623, 157] on div "Triss Salon, Mathura" at bounding box center [619, 159] width 265 height 27
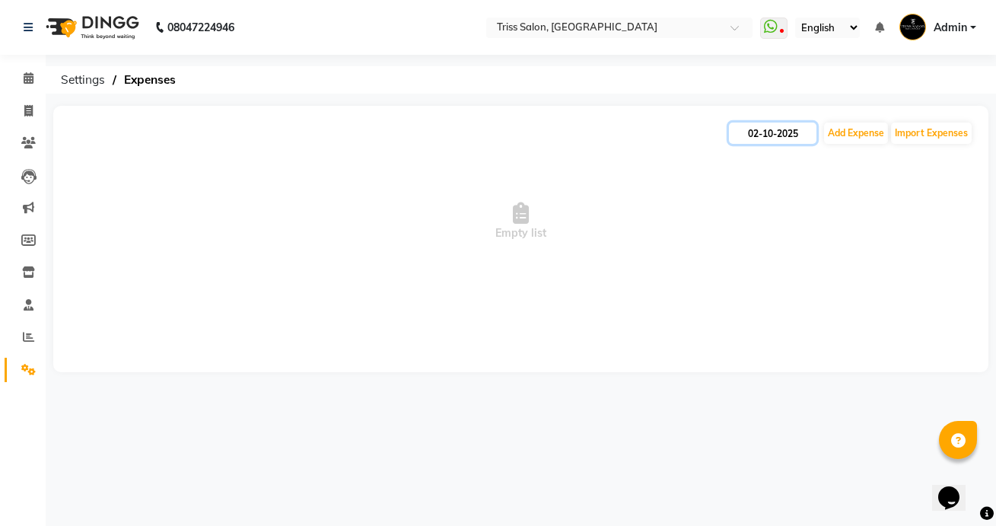
click at [763, 139] on input "02-10-2025" at bounding box center [773, 133] width 88 height 21
select select "10"
select select "2025"
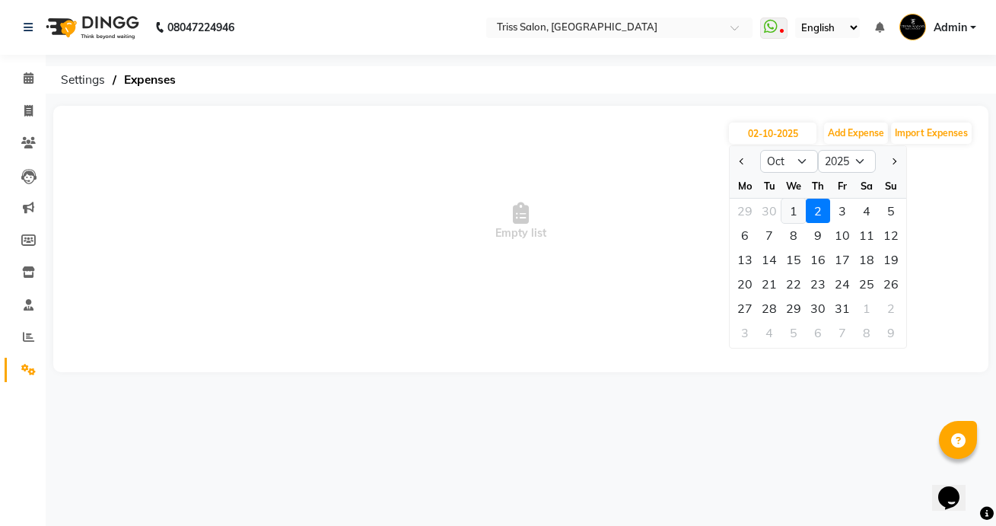
click at [793, 212] on div "1" at bounding box center [794, 211] width 24 height 24
type input "01-10-2025"
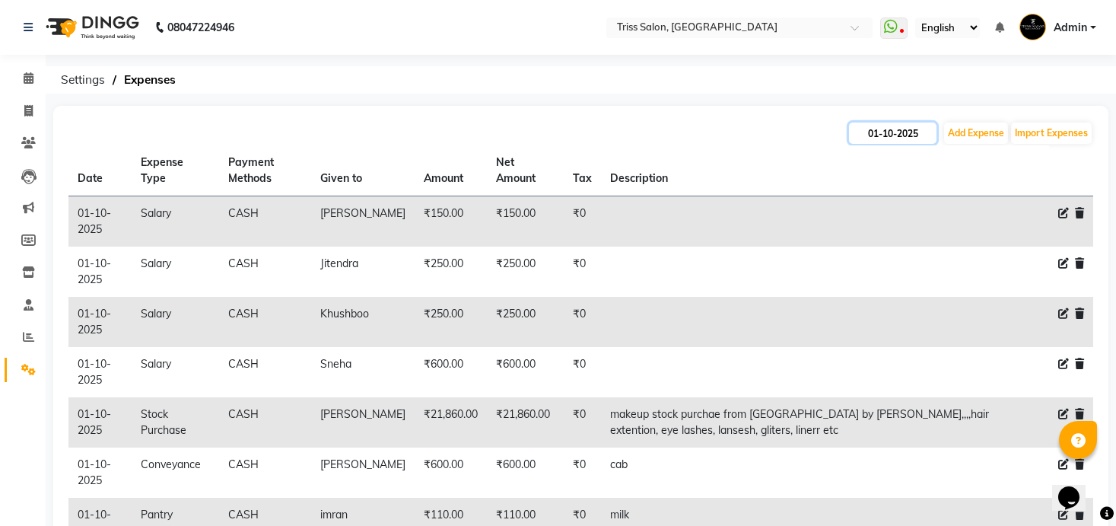
click at [893, 135] on input "01-10-2025" at bounding box center [893, 133] width 88 height 21
select select "10"
select select "2025"
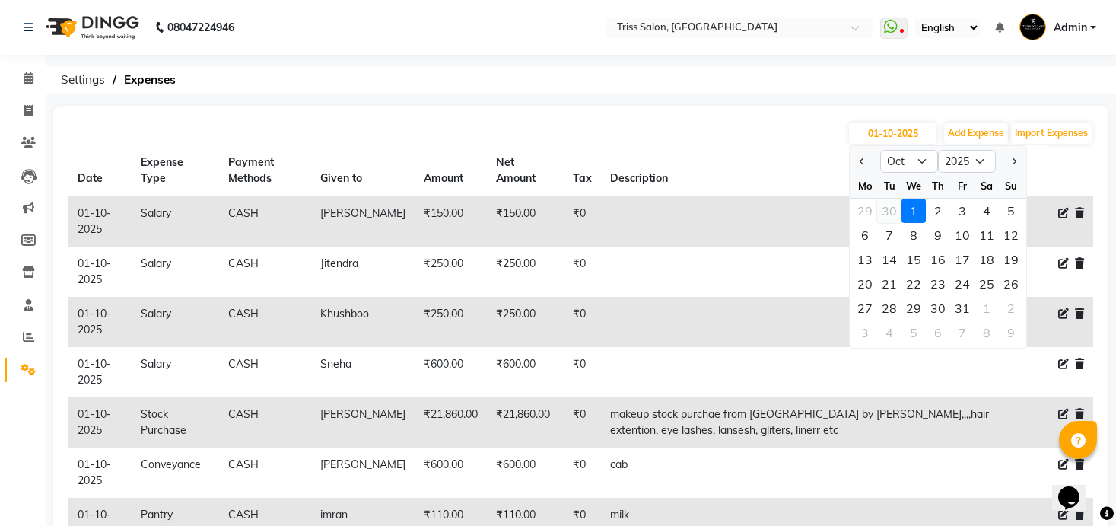
click at [888, 205] on div "30" at bounding box center [889, 211] width 24 height 24
type input "[DATE]"
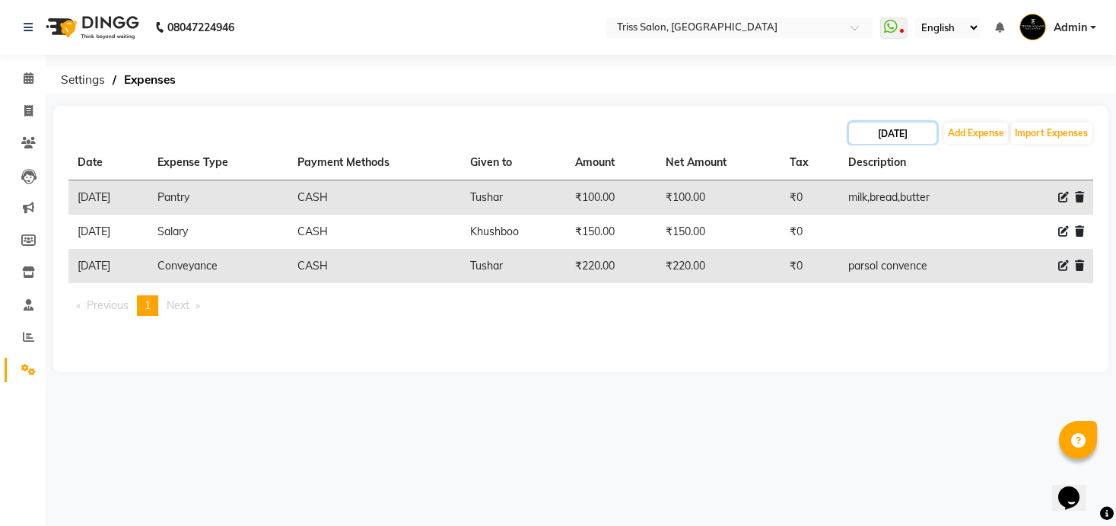
click at [890, 140] on input "[DATE]" at bounding box center [893, 133] width 88 height 21
select select "9"
select select "2025"
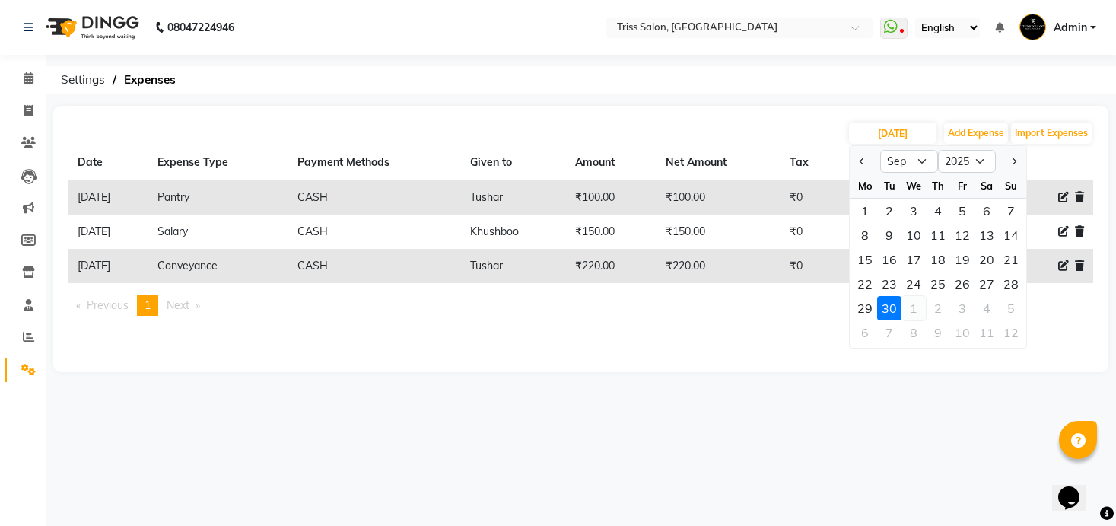
click at [918, 301] on div "1" at bounding box center [914, 308] width 24 height 24
type input "01-10-2025"
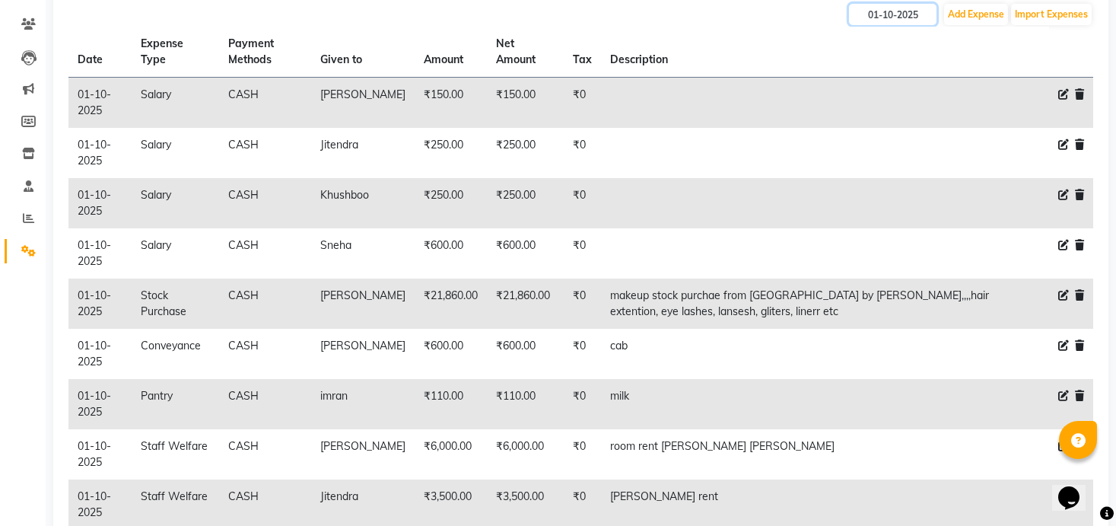
scroll to position [122, 0]
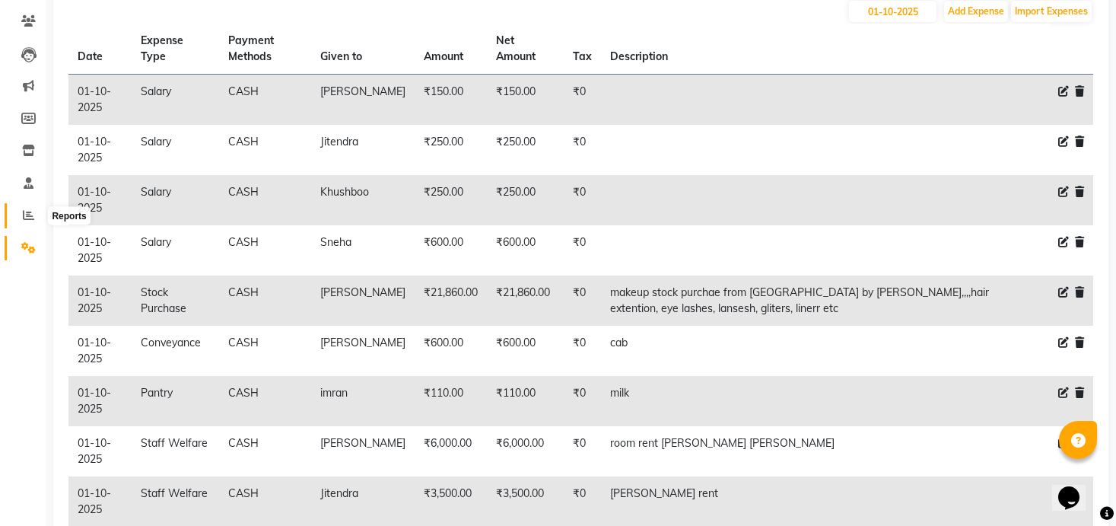
click at [24, 218] on icon at bounding box center [28, 214] width 11 height 11
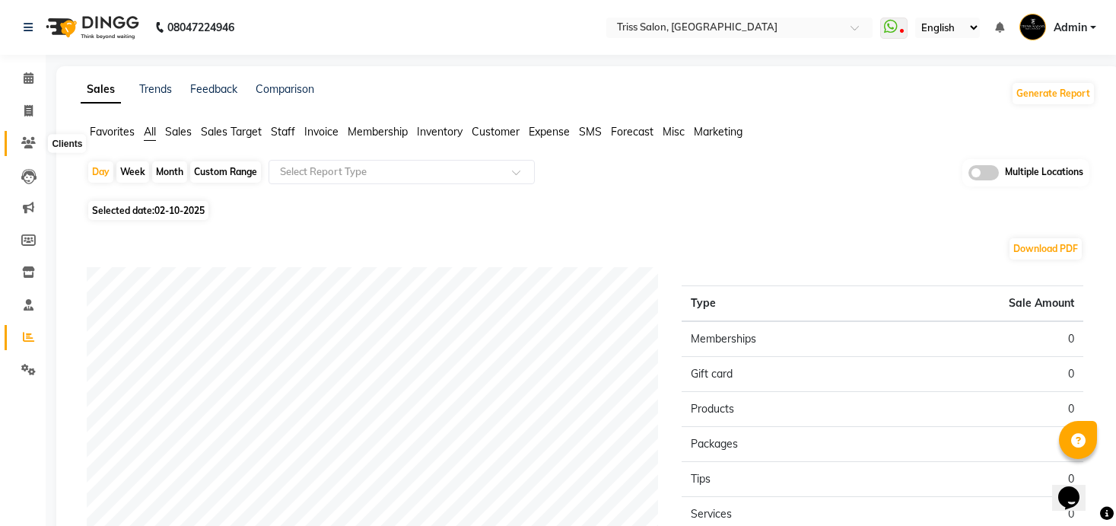
click at [28, 140] on icon at bounding box center [28, 142] width 14 height 11
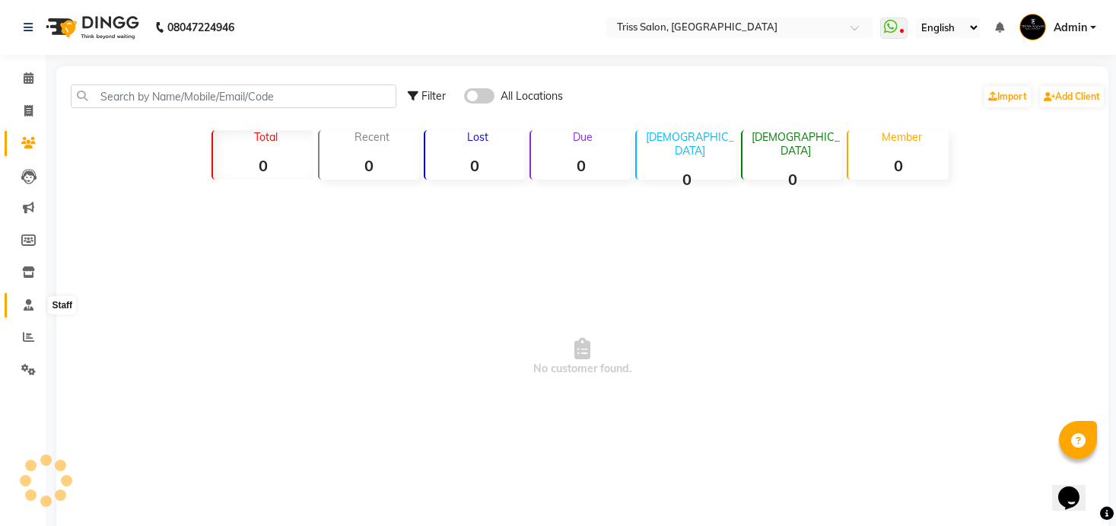
click at [29, 303] on icon at bounding box center [29, 304] width 10 height 11
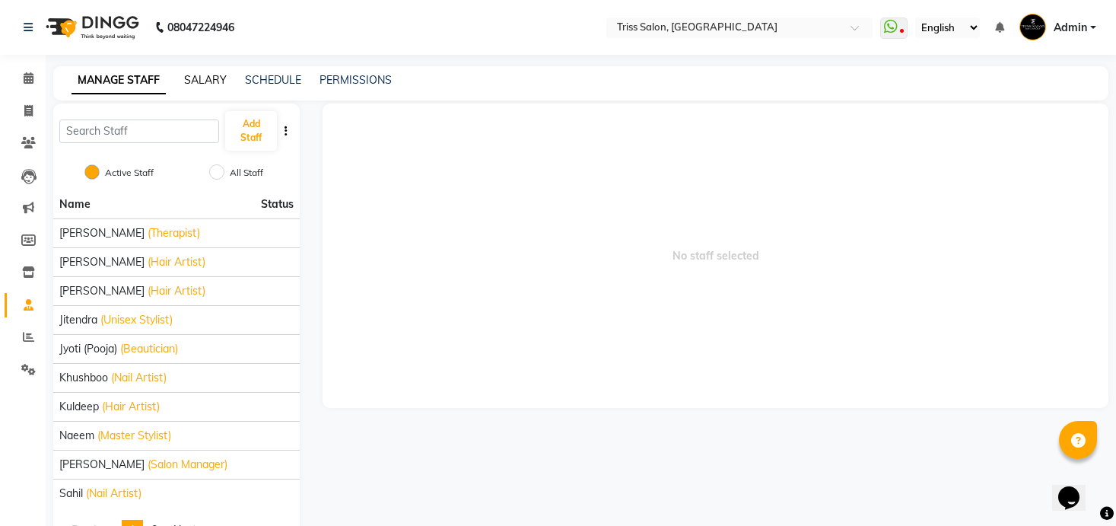
click at [199, 83] on link "SALARY" at bounding box center [205, 80] width 43 height 14
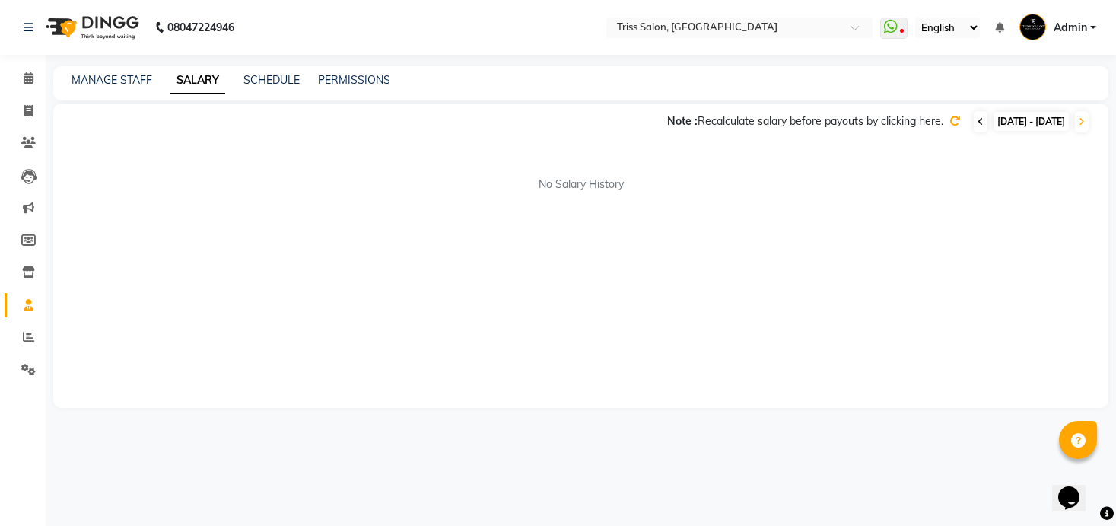
click at [978, 118] on icon at bounding box center [981, 121] width 6 height 9
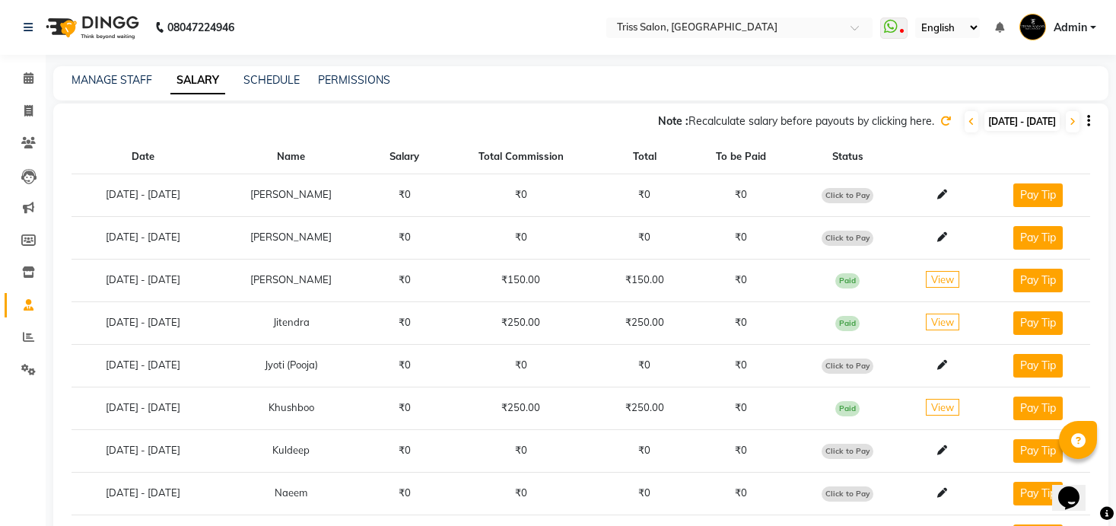
click at [941, 116] on icon at bounding box center [946, 121] width 11 height 11
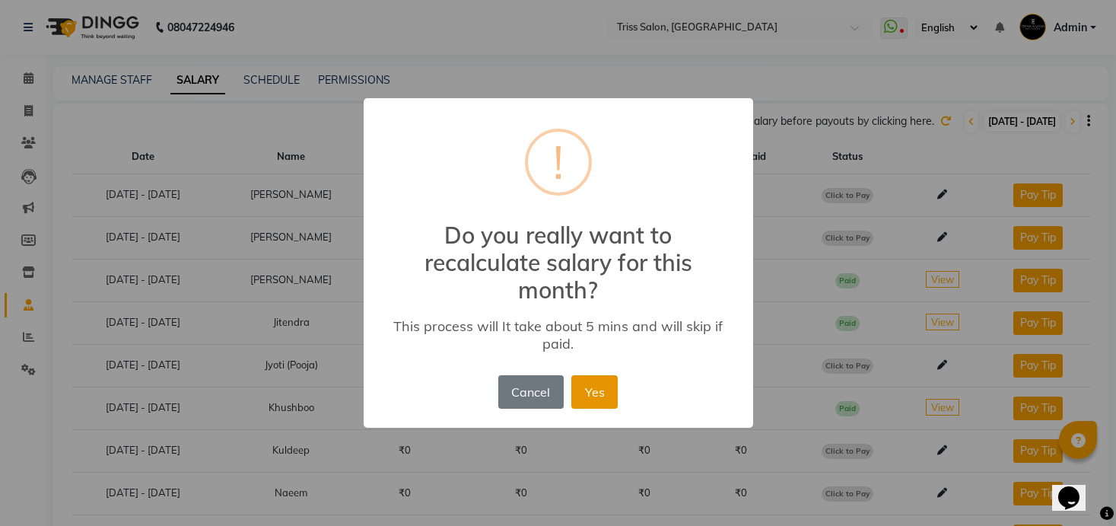
click at [596, 406] on button "Yes" at bounding box center [595, 391] width 46 height 33
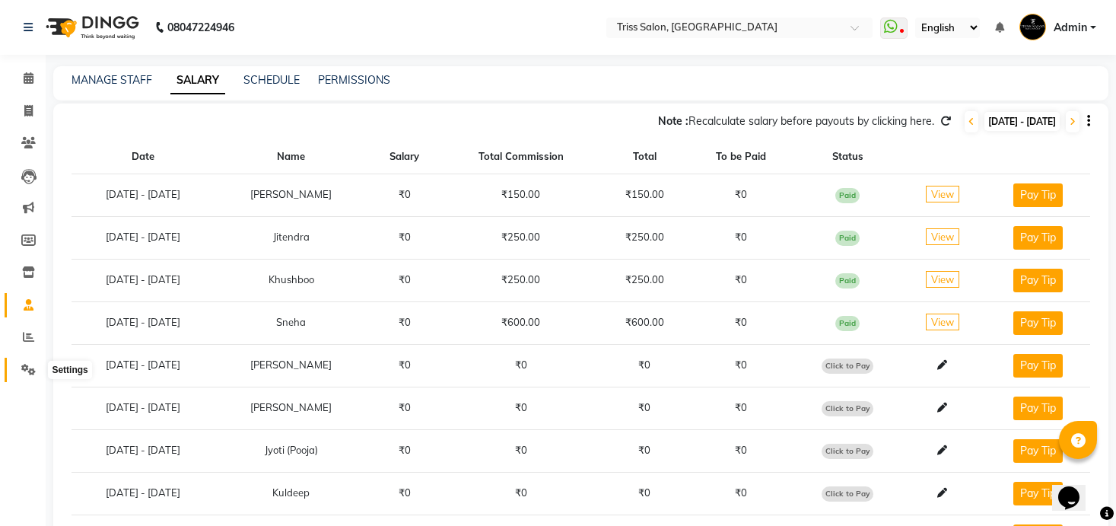
click at [29, 369] on icon at bounding box center [28, 369] width 14 height 11
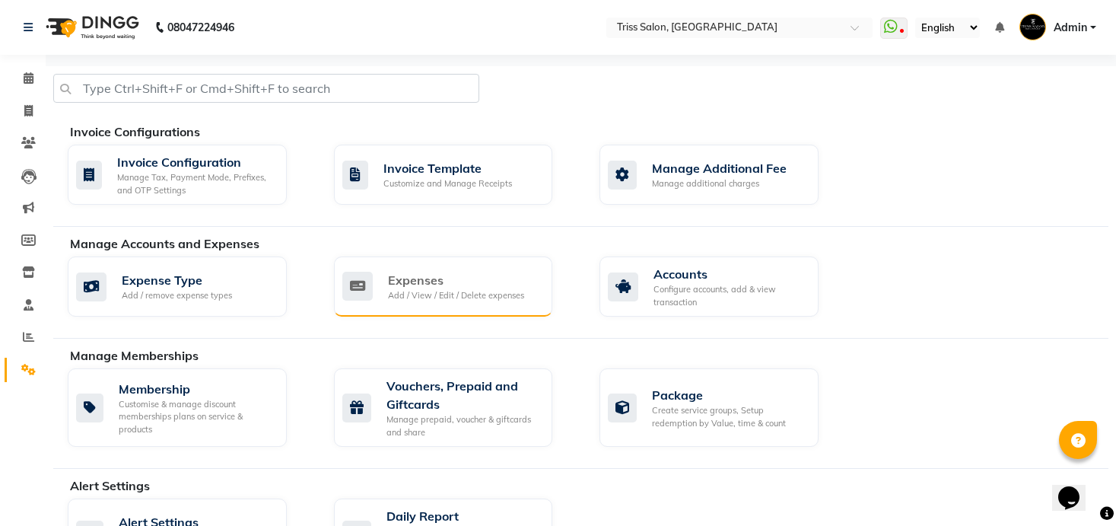
click at [426, 280] on div "Expenses" at bounding box center [456, 280] width 136 height 18
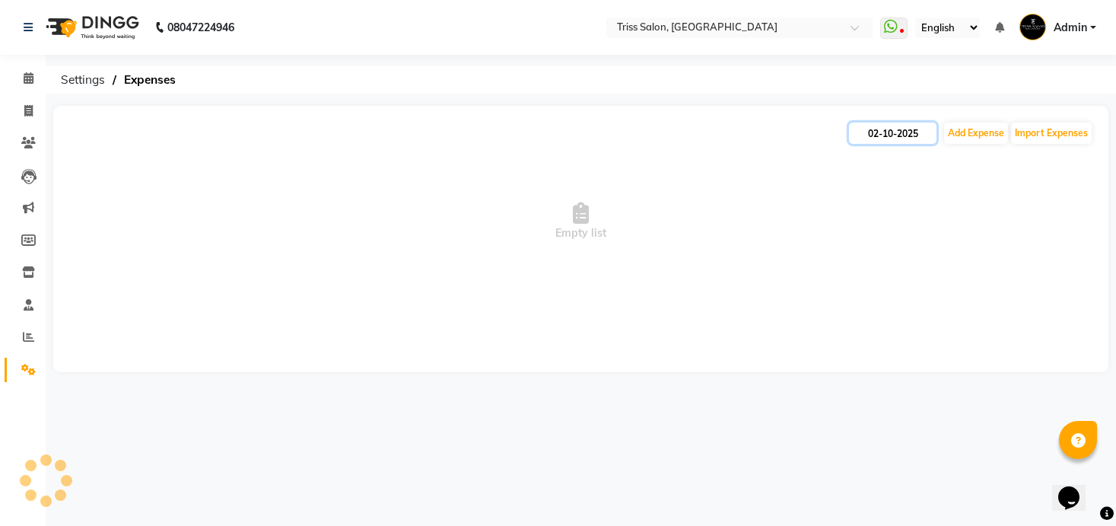
click at [904, 134] on input "02-10-2025" at bounding box center [893, 133] width 88 height 21
select select "10"
select select "2025"
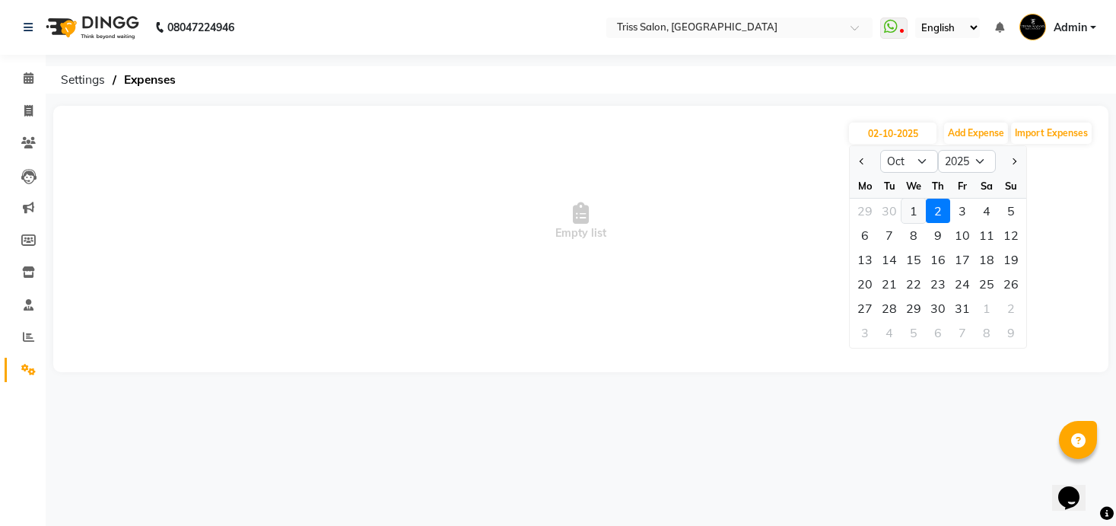
click at [916, 210] on div "1" at bounding box center [914, 211] width 24 height 24
type input "01-10-2025"
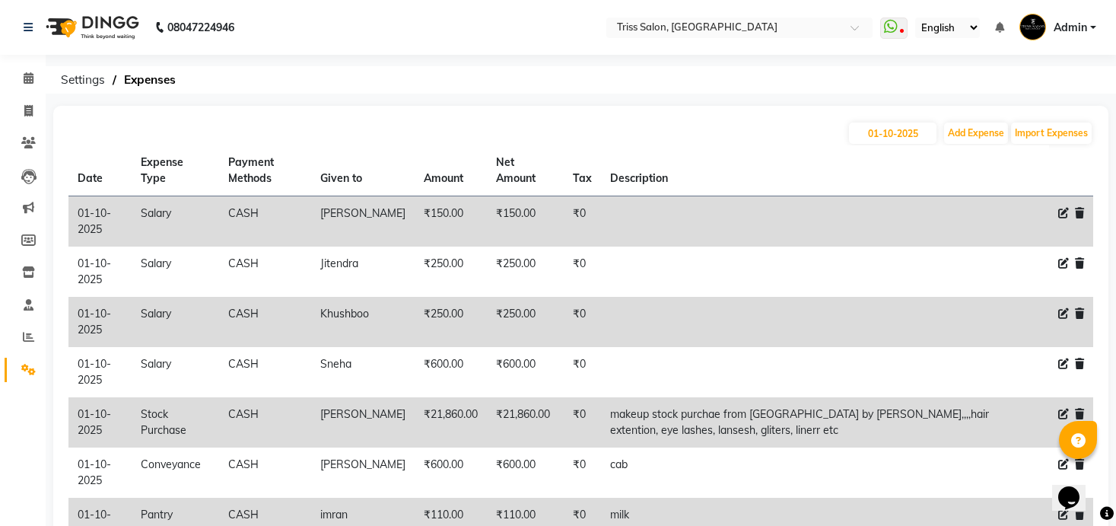
click at [995, 214] on icon at bounding box center [1064, 213] width 11 height 11
select select "1"
select select "2476"
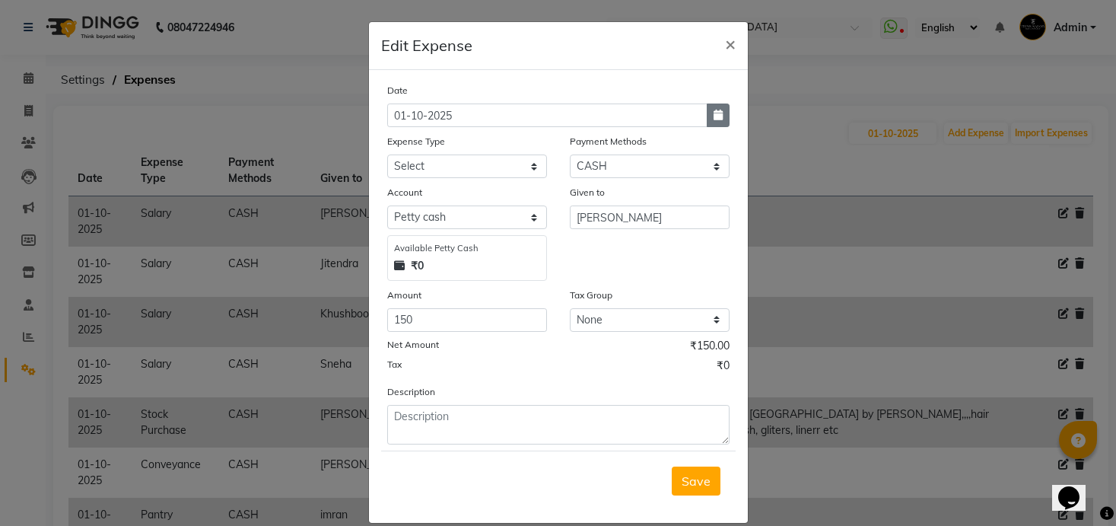
click at [720, 112] on icon "button" at bounding box center [718, 115] width 9 height 11
select select "10"
select select "2025"
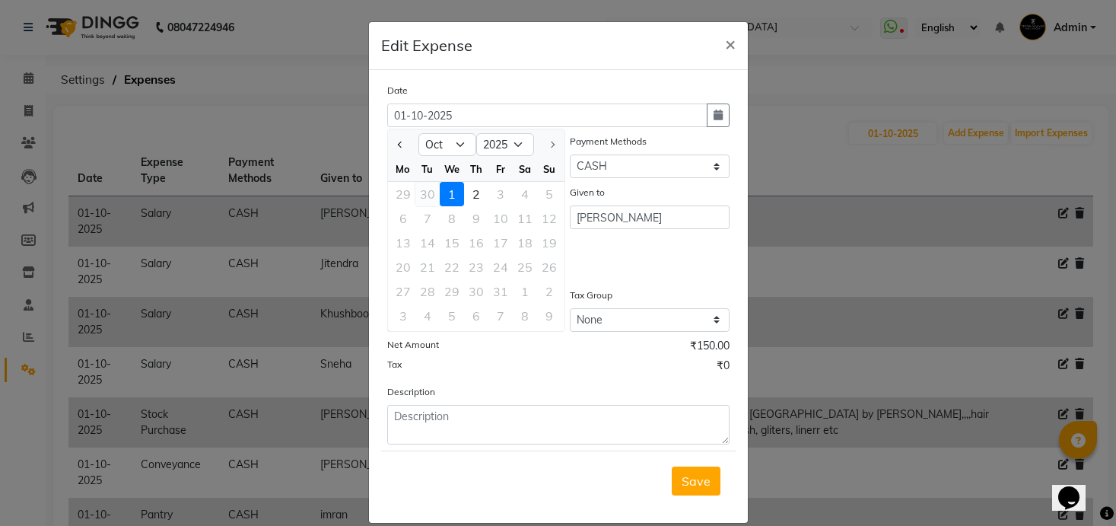
click at [425, 189] on div "30" at bounding box center [428, 194] width 24 height 24
type input "30-09-2025"
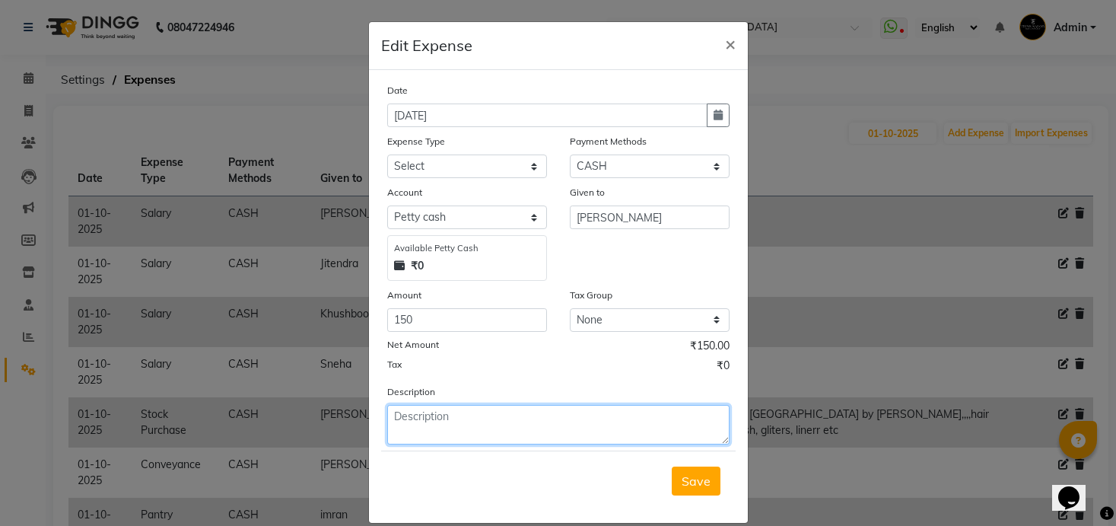
click at [564, 414] on textarea at bounding box center [558, 425] width 342 height 40
type textarea "30 September 2025"
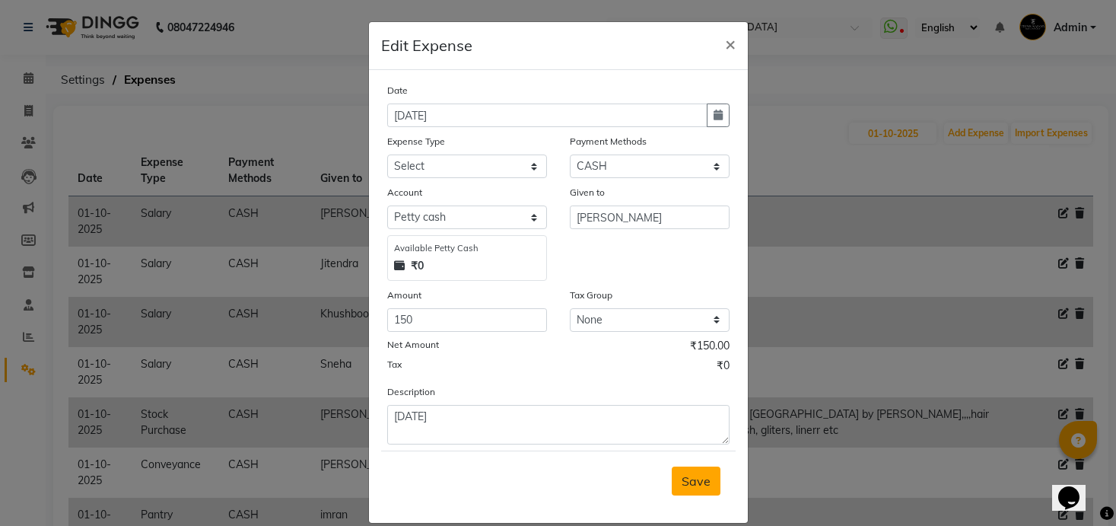
click at [696, 492] on button "Save" at bounding box center [696, 481] width 49 height 29
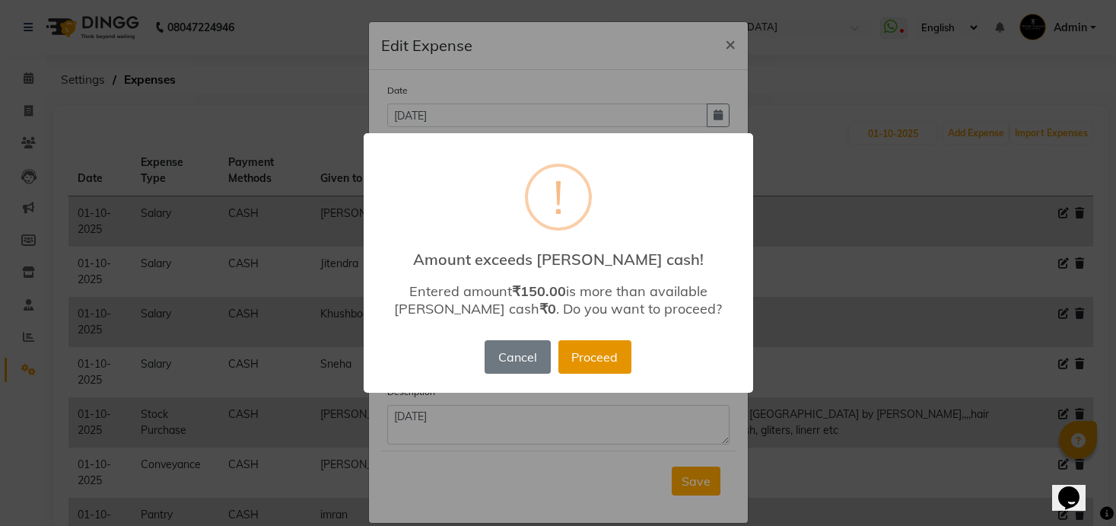
click at [597, 346] on button "Proceed" at bounding box center [595, 356] width 73 height 33
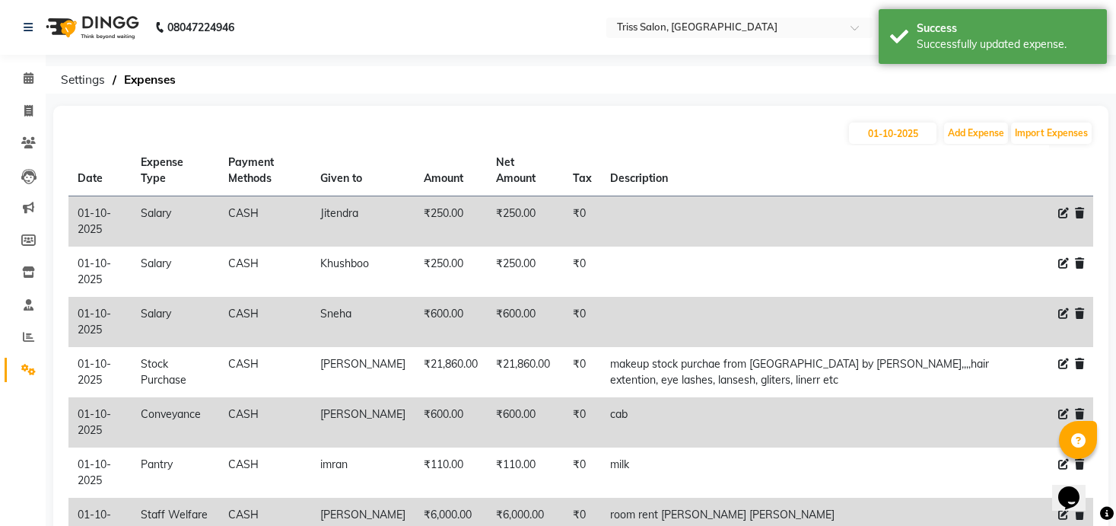
click at [995, 217] on icon at bounding box center [1064, 213] width 11 height 11
select select "1"
select select "2476"
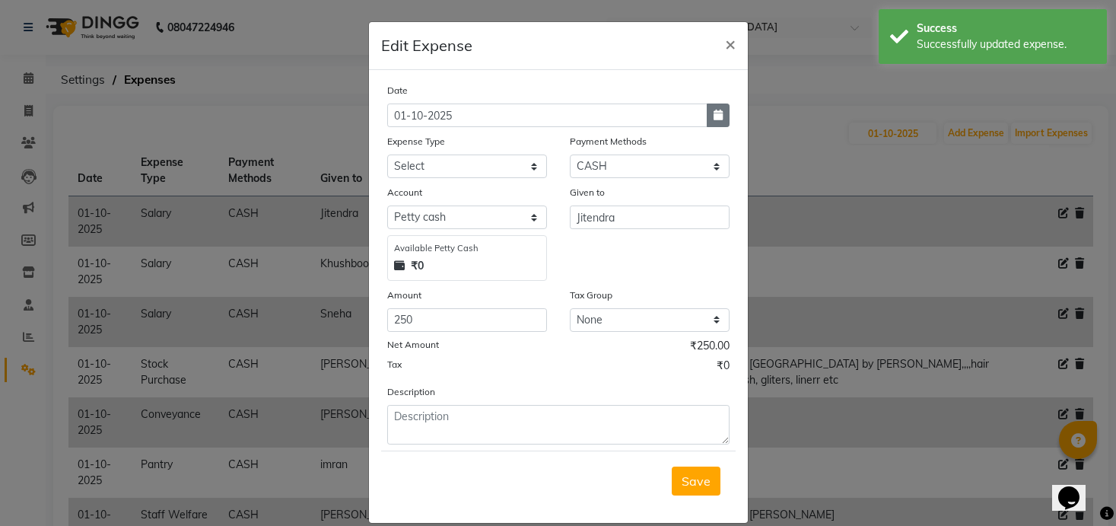
click at [721, 113] on icon "button" at bounding box center [718, 115] width 9 height 11
select select "10"
select select "2025"
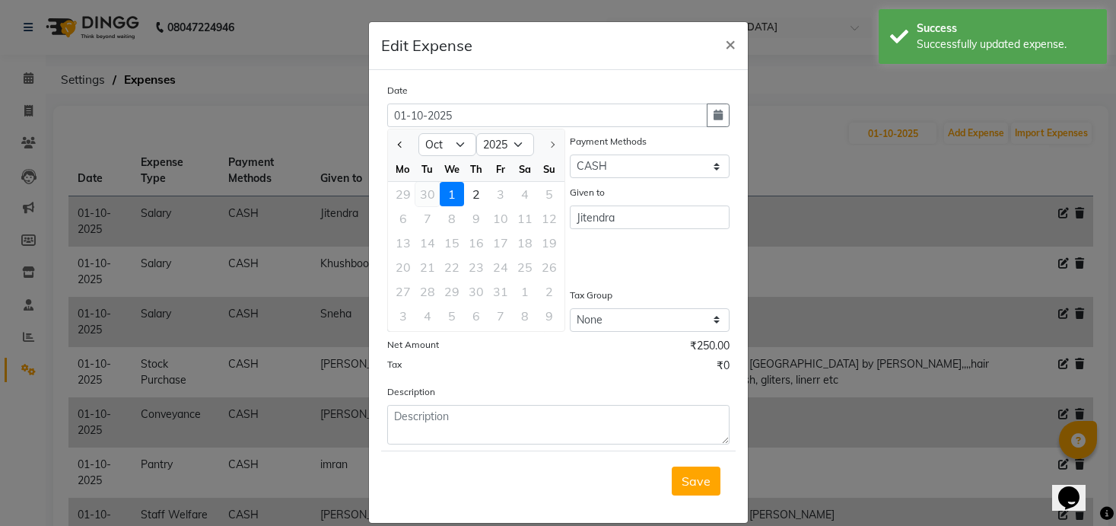
click at [429, 190] on div "30" at bounding box center [428, 194] width 24 height 24
type input "30-09-2025"
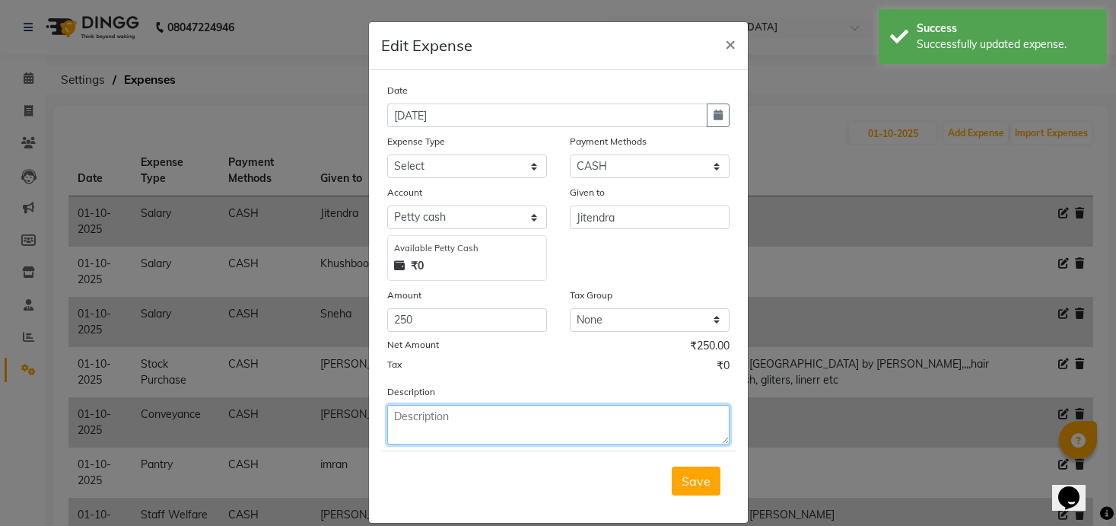
click at [502, 420] on textarea at bounding box center [558, 425] width 342 height 40
paste textarea "30 September 2025"
type textarea "30 September 2025"
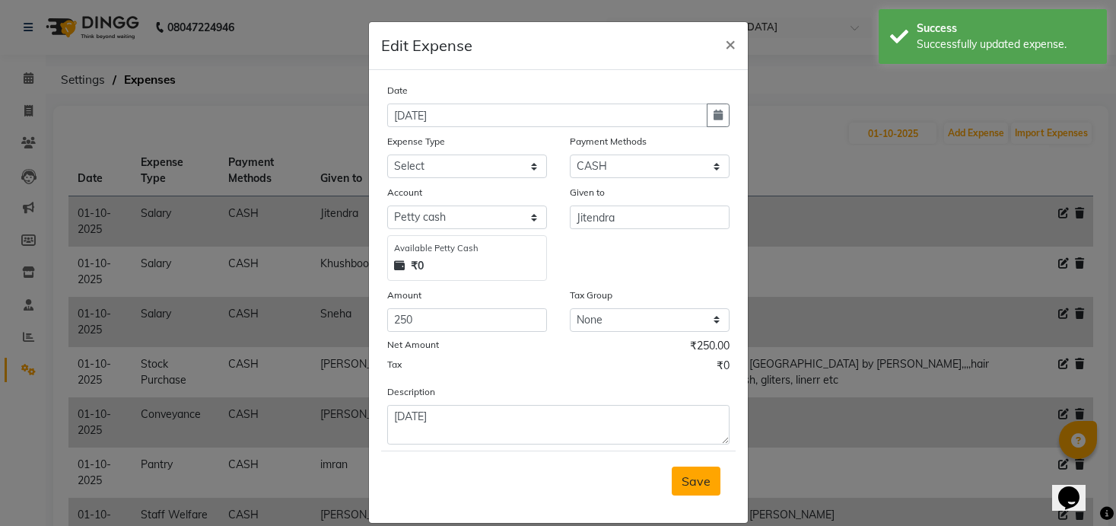
click at [691, 479] on span "Save" at bounding box center [696, 480] width 29 height 15
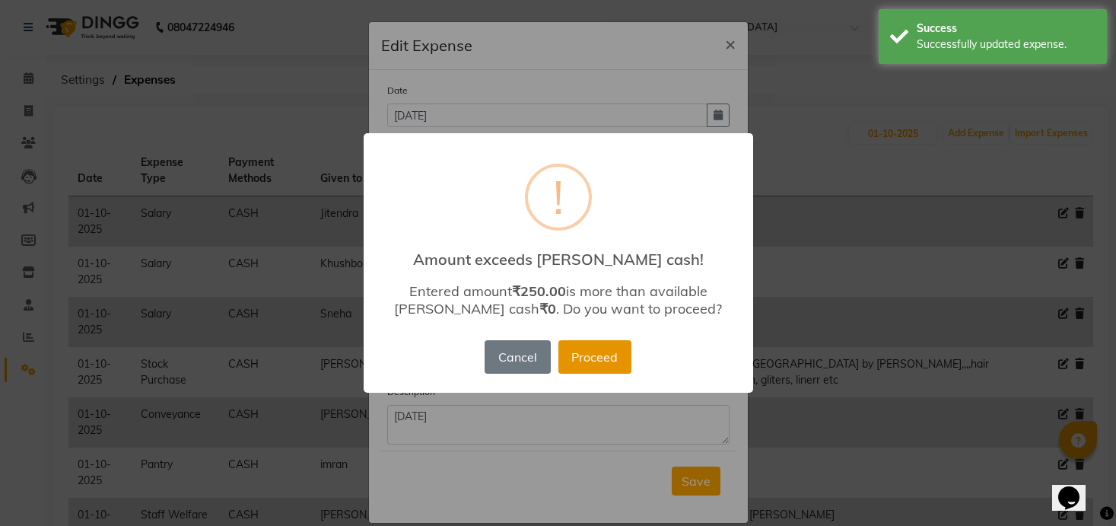
click at [618, 351] on button "Proceed" at bounding box center [595, 356] width 73 height 33
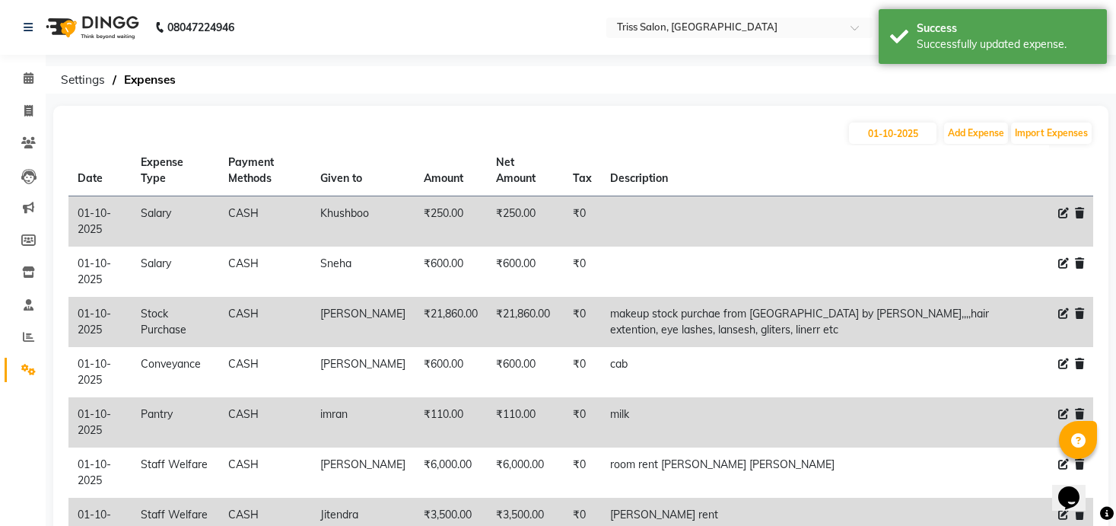
click at [995, 217] on div at bounding box center [1072, 213] width 26 height 16
click at [995, 216] on icon at bounding box center [1064, 213] width 11 height 11
select select "1"
select select "2476"
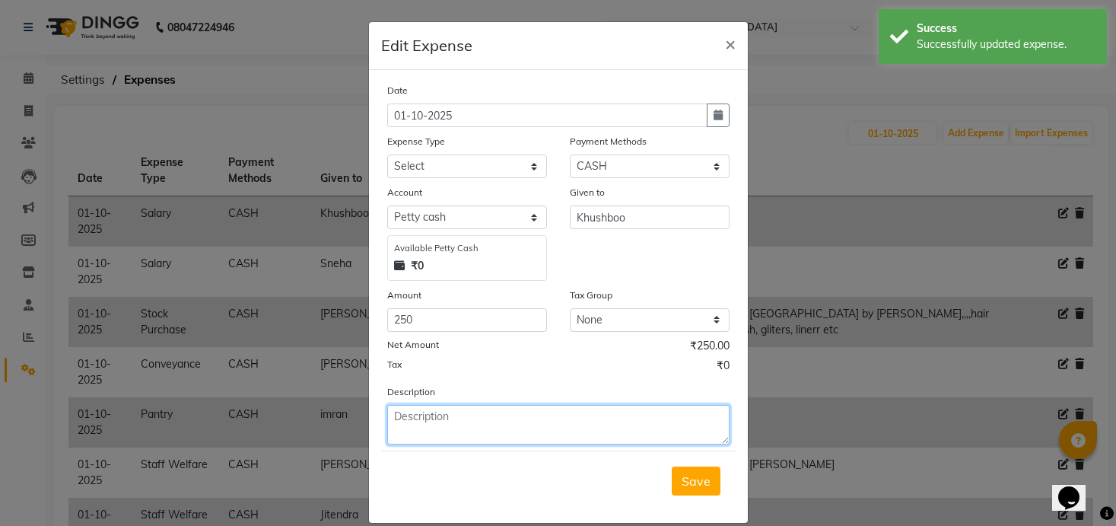
click at [521, 412] on textarea at bounding box center [558, 425] width 342 height 40
paste textarea "30 September 2025"
type textarea "30 September 2025"
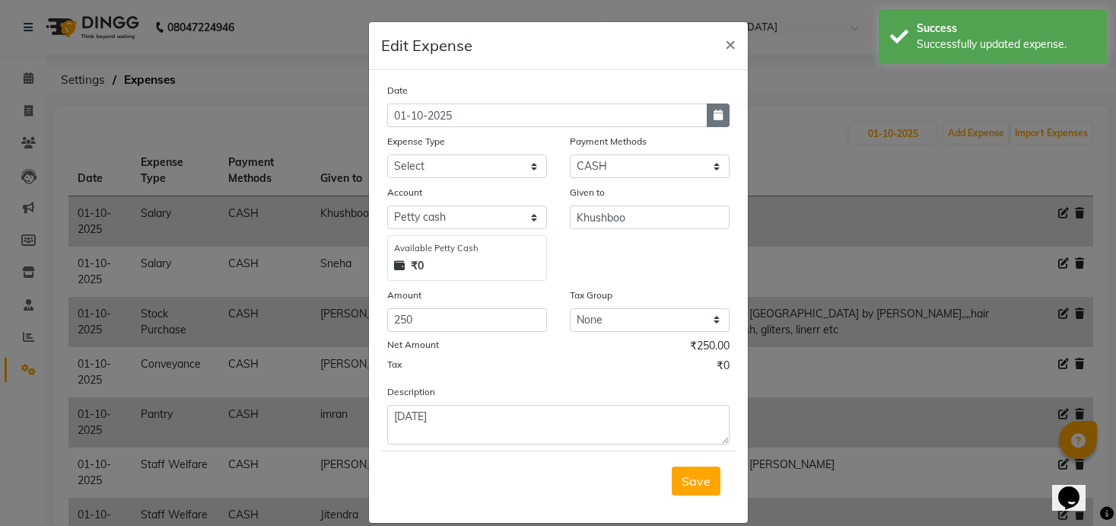
click at [725, 116] on button "button" at bounding box center [718, 115] width 23 height 24
select select "10"
select select "2025"
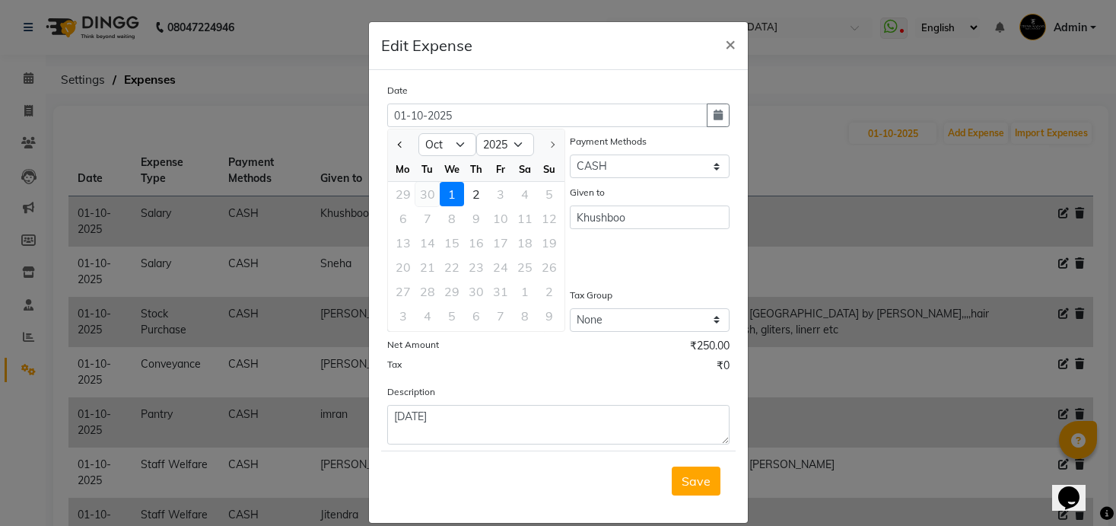
click at [430, 196] on div "30" at bounding box center [428, 194] width 24 height 24
type input "30-09-2025"
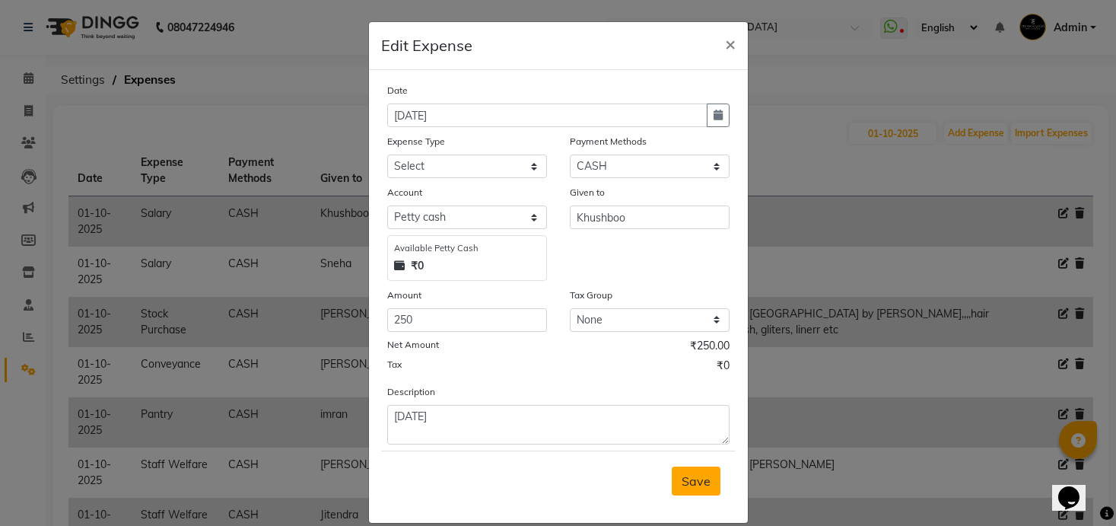
click at [699, 474] on span "Save" at bounding box center [696, 480] width 29 height 15
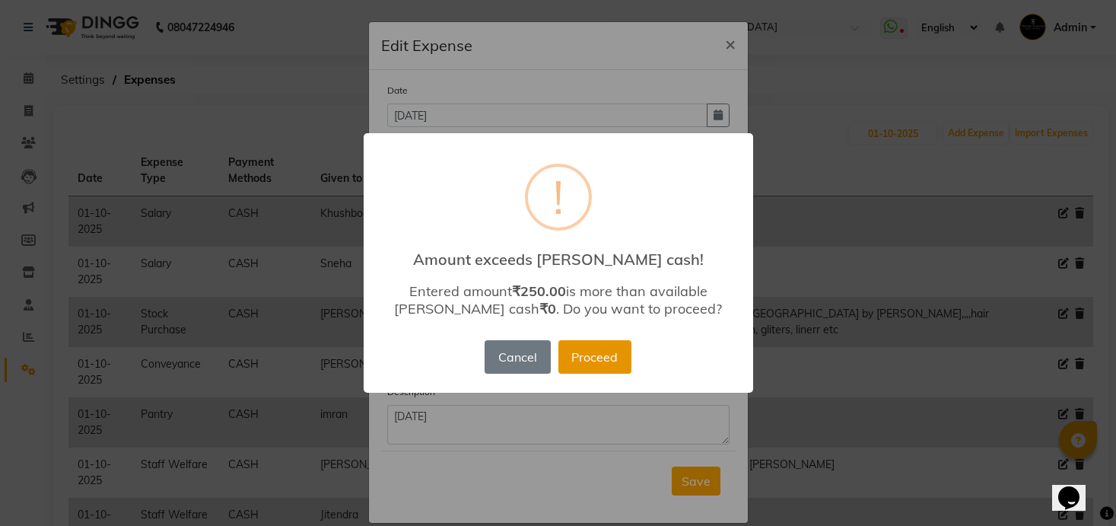
click at [604, 352] on button "Proceed" at bounding box center [595, 356] width 73 height 33
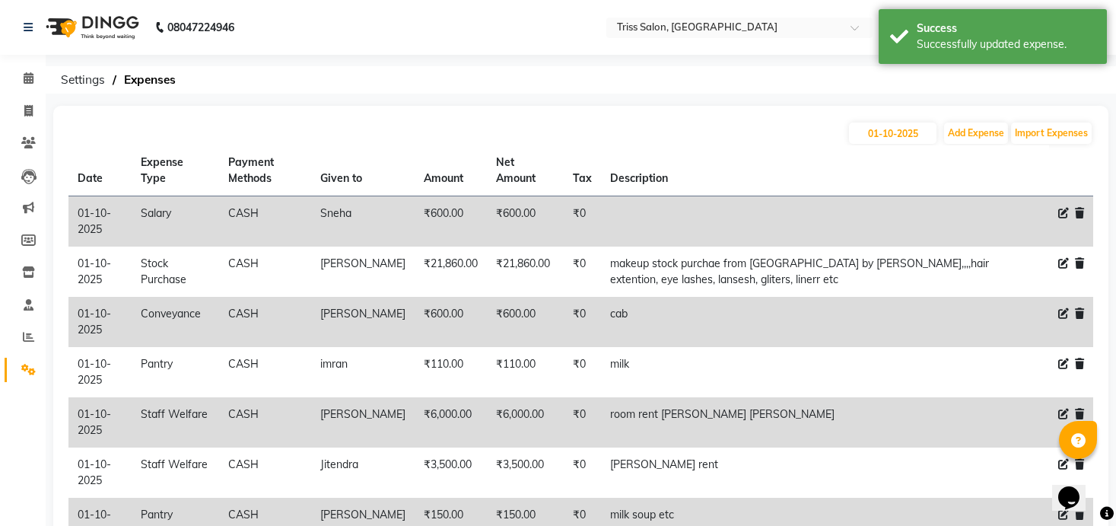
click at [995, 212] on icon at bounding box center [1064, 213] width 11 height 11
select select "1"
select select "2476"
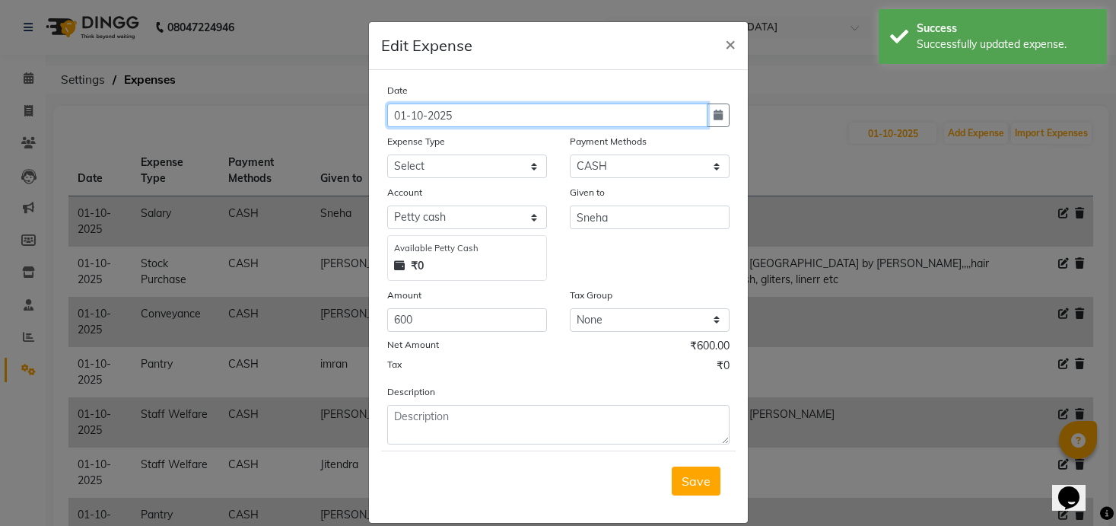
click at [568, 116] on input "01-10-2025" at bounding box center [547, 115] width 320 height 24
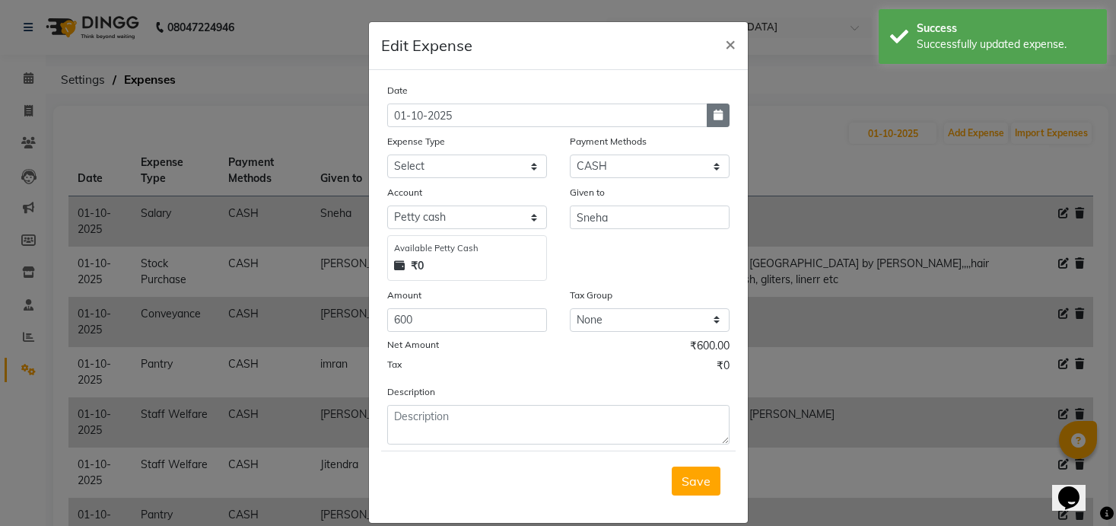
click at [723, 109] on button "button" at bounding box center [718, 115] width 23 height 24
select select "10"
select select "2025"
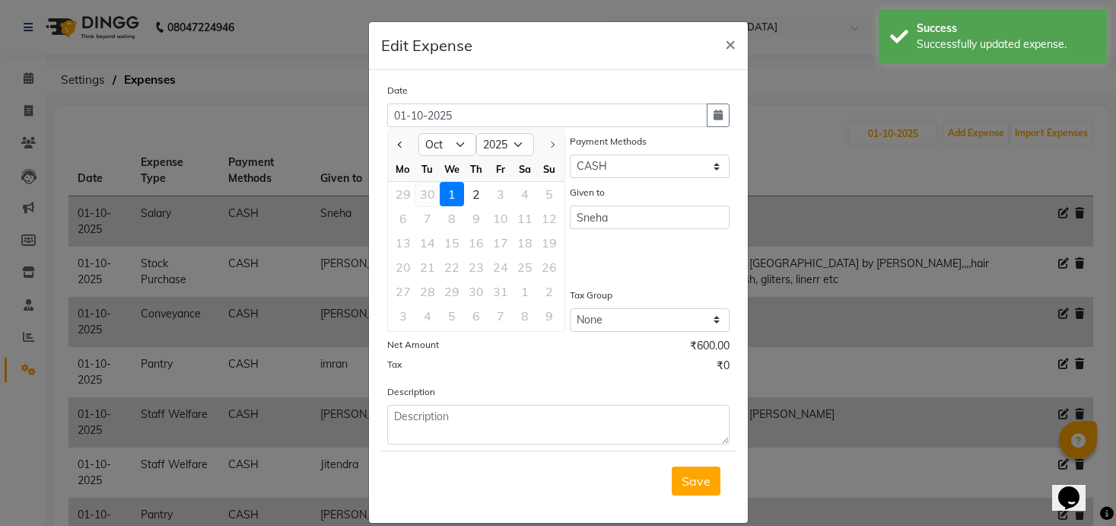
click at [428, 191] on div "30" at bounding box center [428, 194] width 24 height 24
type input "30-09-2025"
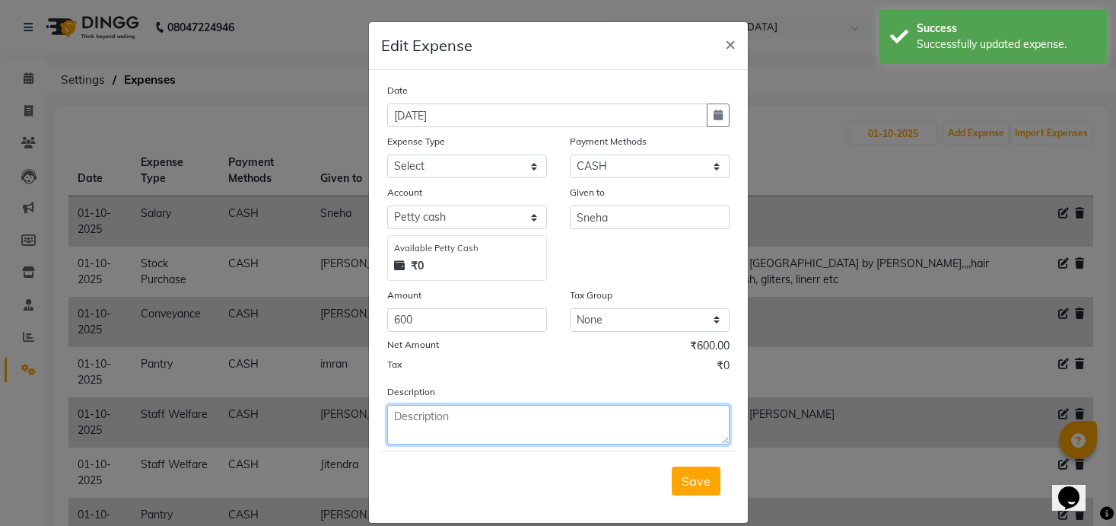
click at [508, 408] on textarea at bounding box center [558, 425] width 342 height 40
paste textarea "30 September 2025"
type textarea "30 September 2025"
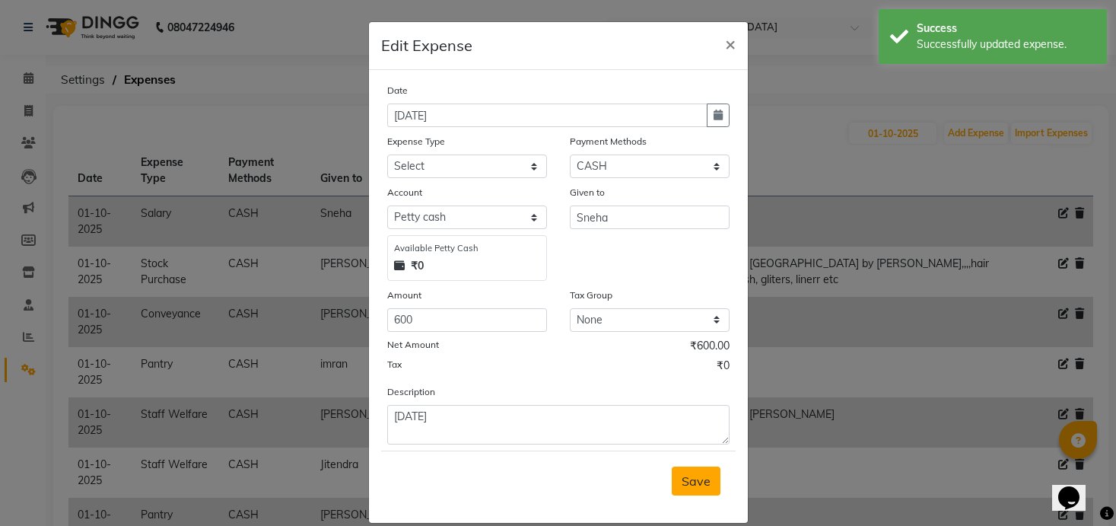
click at [692, 487] on span "Save" at bounding box center [696, 480] width 29 height 15
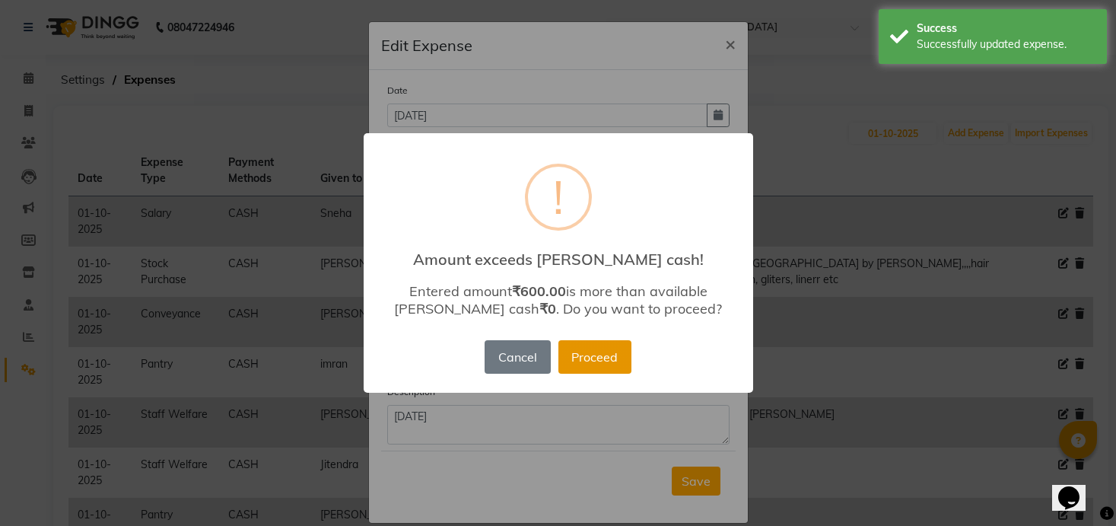
click at [590, 358] on button "Proceed" at bounding box center [595, 356] width 73 height 33
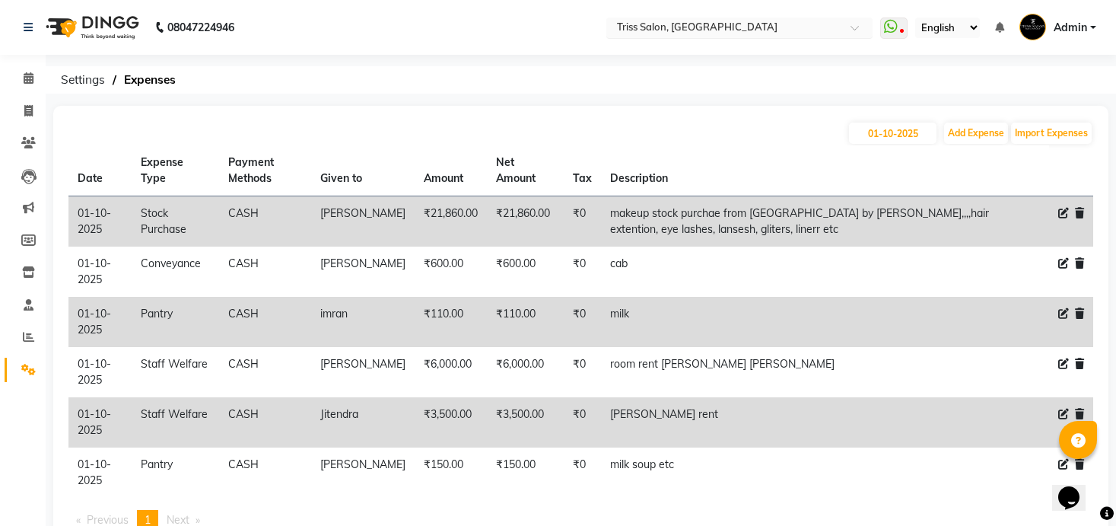
click at [714, 28] on input "text" at bounding box center [724, 28] width 221 height 15
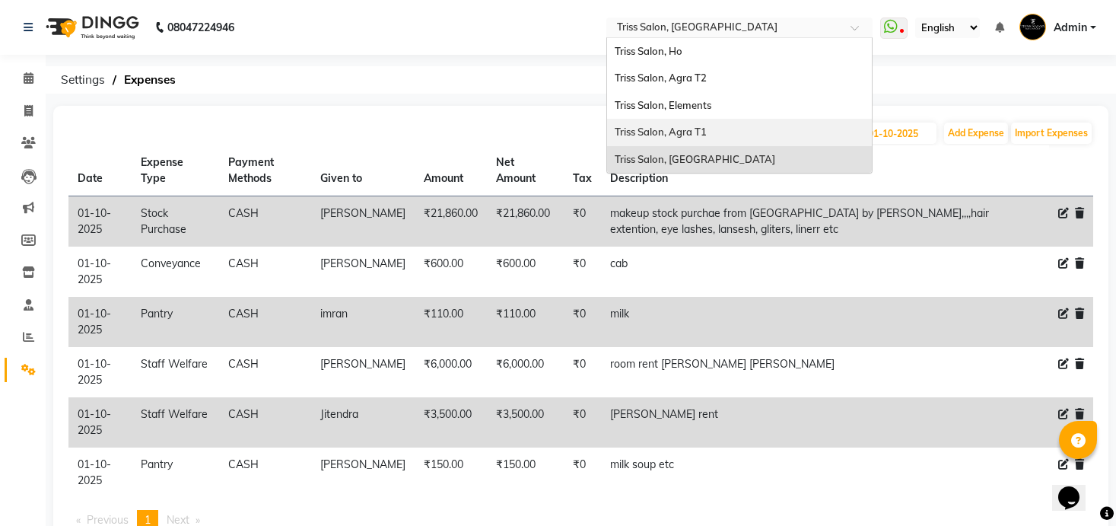
click at [688, 139] on div "Triss Salon, Agra T1" at bounding box center [739, 132] width 265 height 27
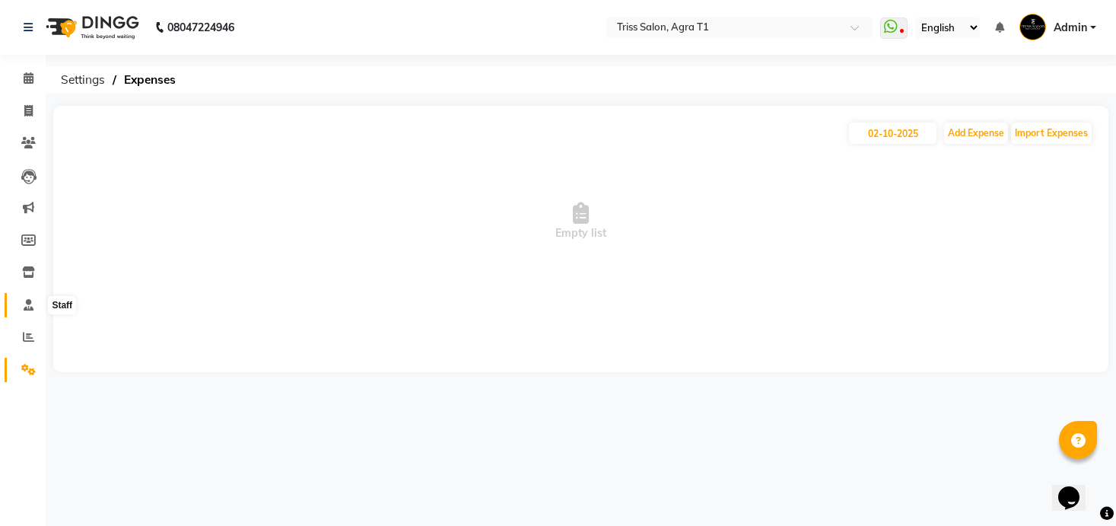
click at [26, 297] on span at bounding box center [28, 306] width 27 height 18
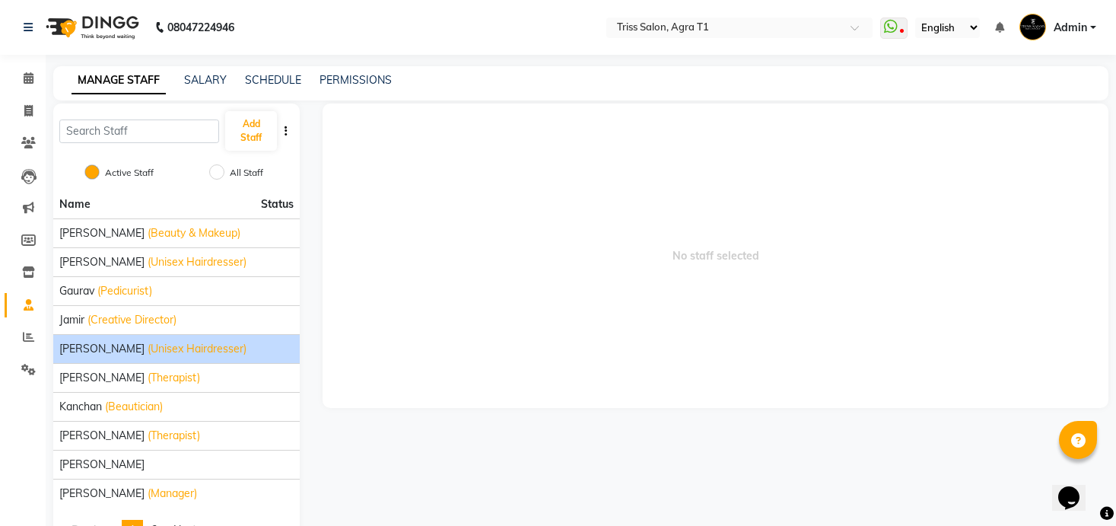
scroll to position [49, 0]
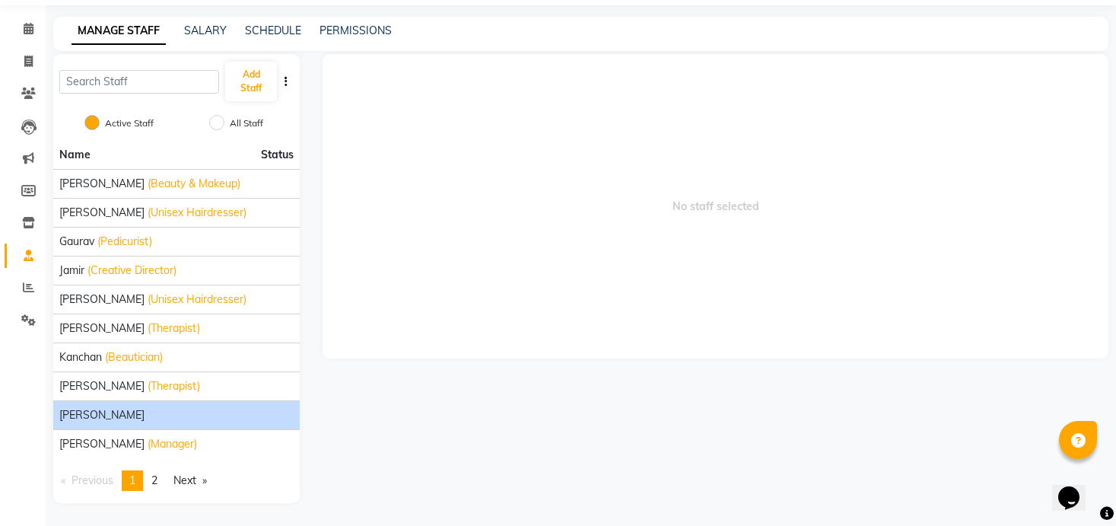
click at [143, 407] on div "[PERSON_NAME]" at bounding box center [176, 415] width 234 height 16
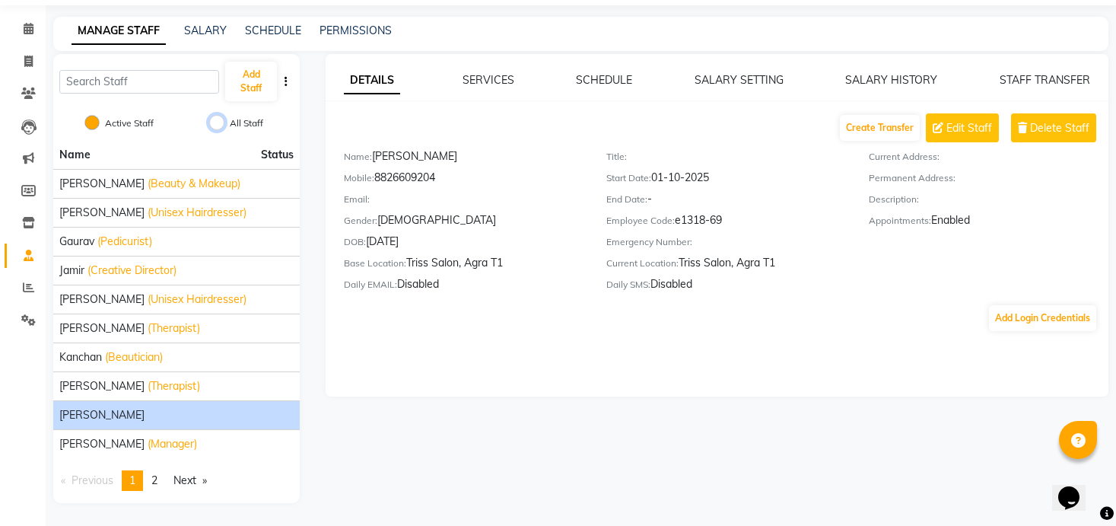
click at [218, 122] on input "All Staff" at bounding box center [216, 122] width 15 height 15
radio input "true"
radio input "false"
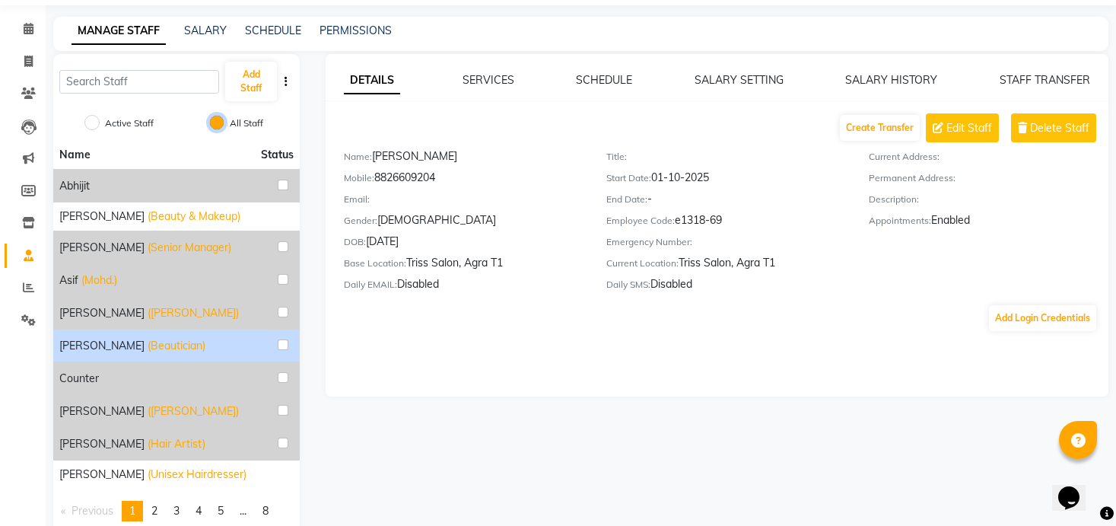
scroll to position [100, 0]
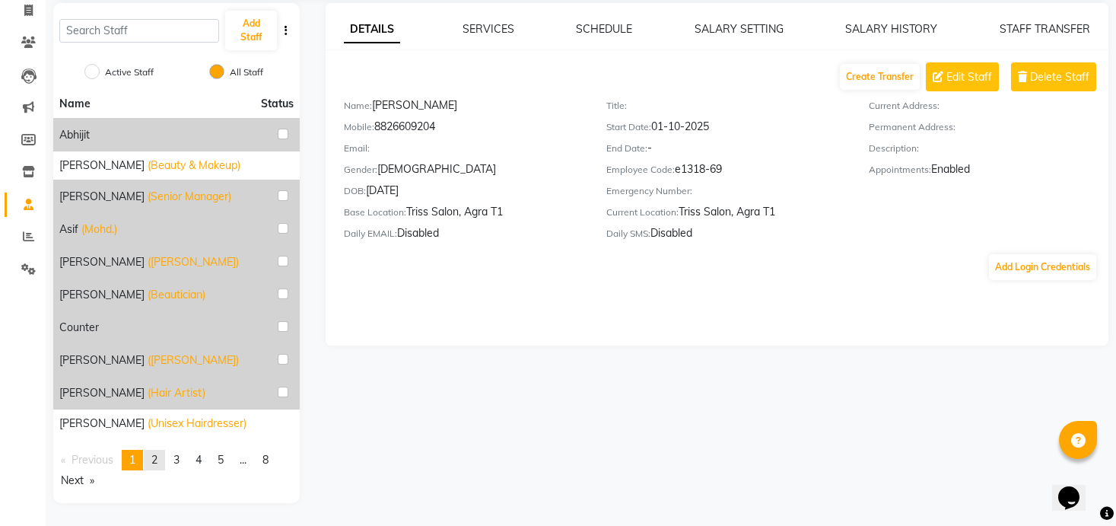
click at [151, 453] on link "page 2" at bounding box center [154, 460] width 21 height 21
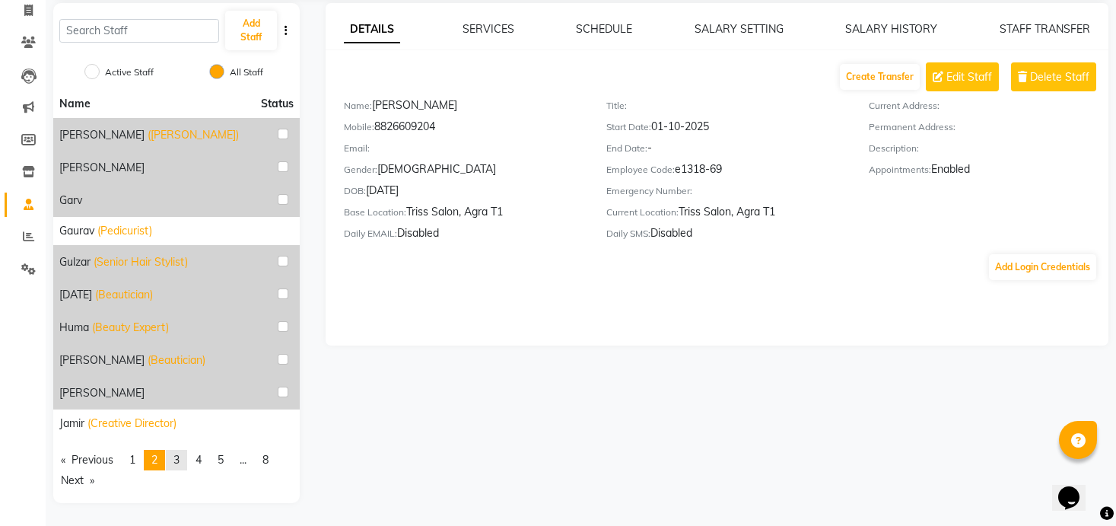
click at [173, 463] on link "page 3" at bounding box center [176, 460] width 21 height 21
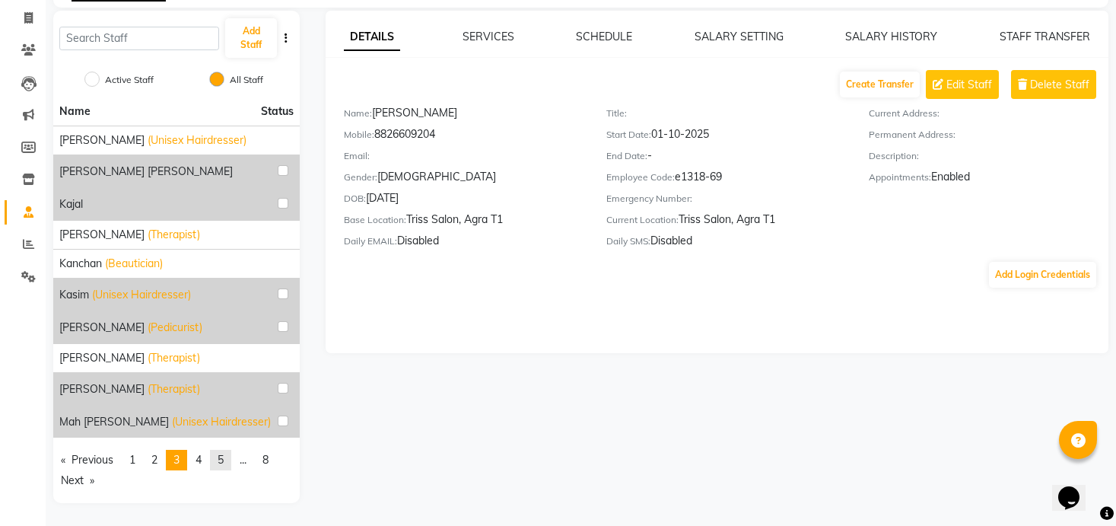
click at [215, 462] on link "page 5" at bounding box center [220, 460] width 21 height 21
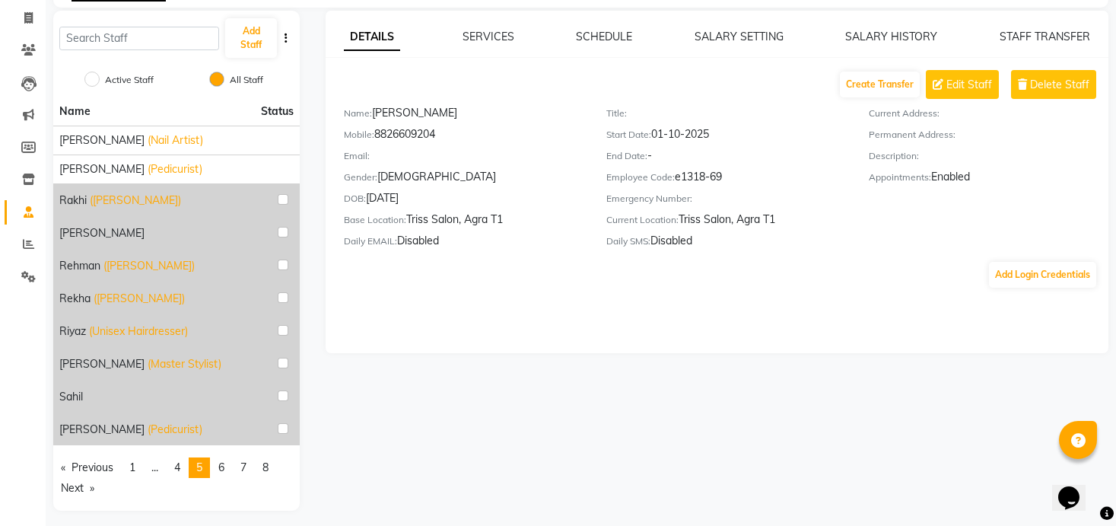
click at [202, 462] on span "5" at bounding box center [199, 467] width 6 height 14
click at [199, 463] on li "You're on page 5" at bounding box center [199, 467] width 21 height 21
click at [188, 463] on link "page 4" at bounding box center [177, 467] width 21 height 21
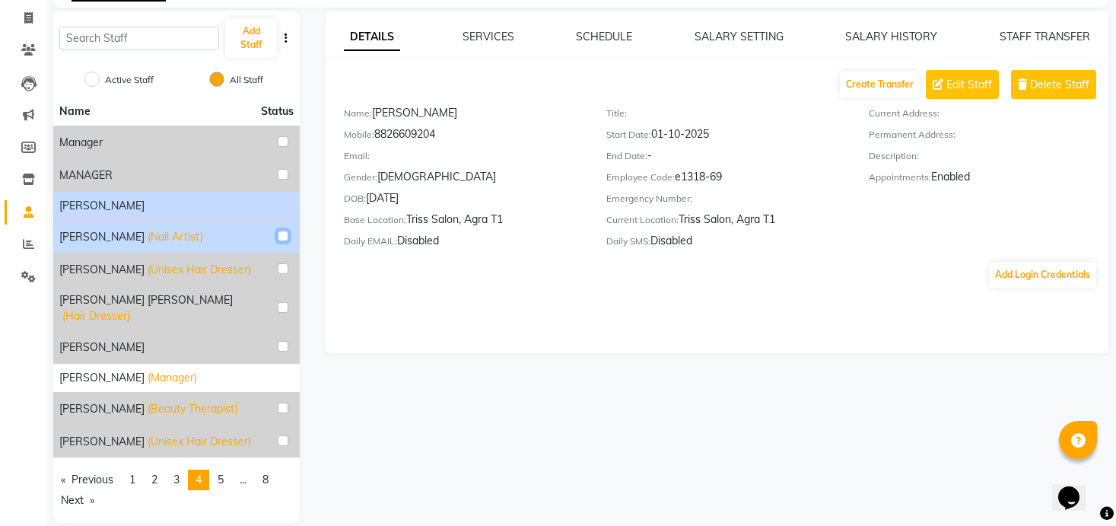
click at [282, 237] on input "checkbox" at bounding box center [283, 236] width 11 height 11
checkbox input "true"
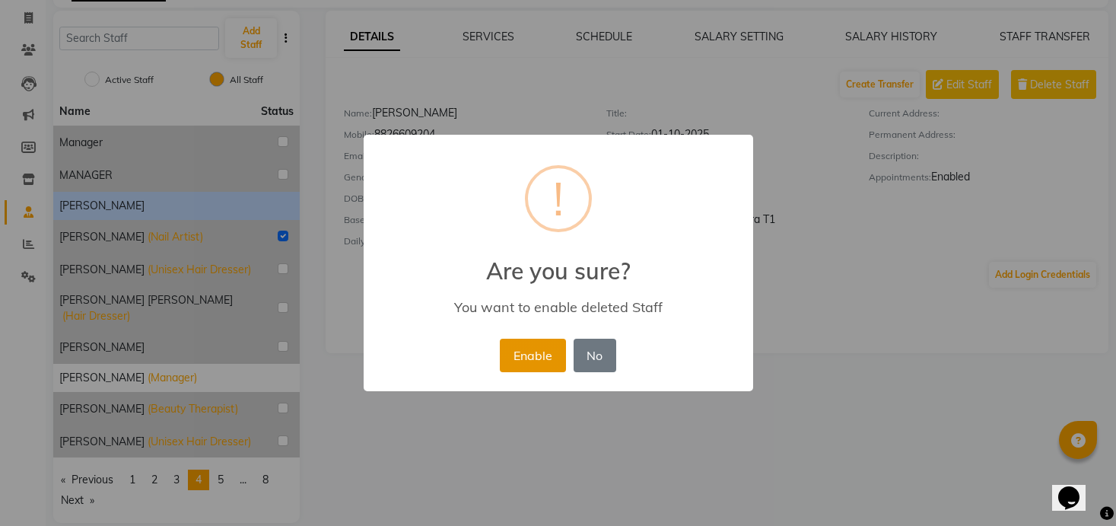
click at [506, 358] on button "Enable" at bounding box center [532, 355] width 65 height 33
radio input "true"
radio input "false"
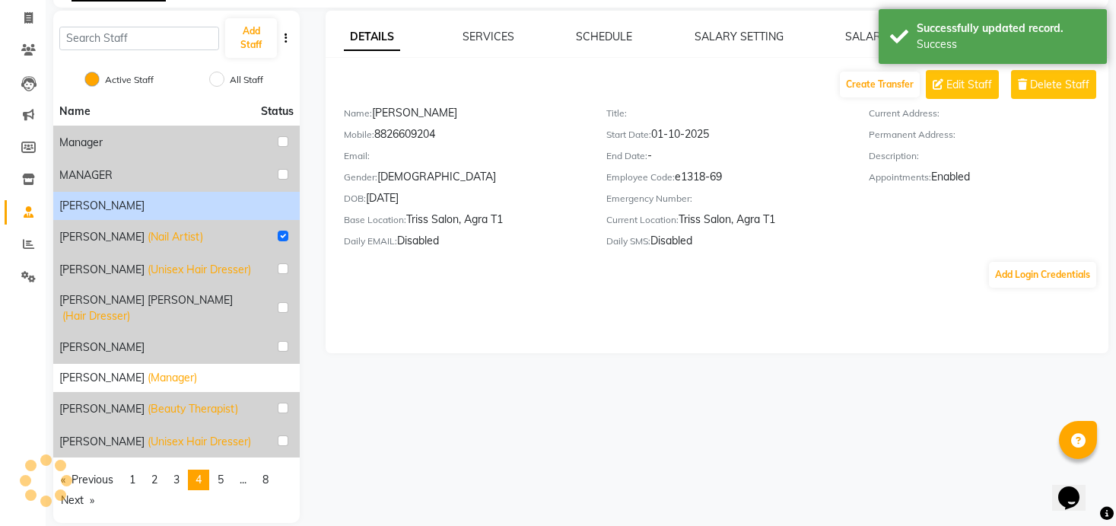
scroll to position [0, 0]
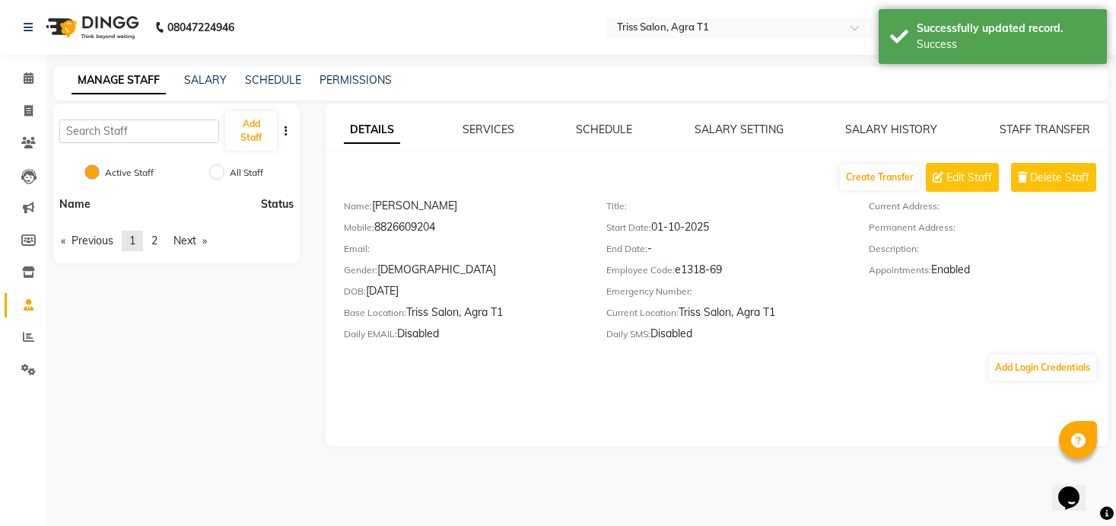
click at [142, 240] on link "page 1" at bounding box center [132, 241] width 21 height 21
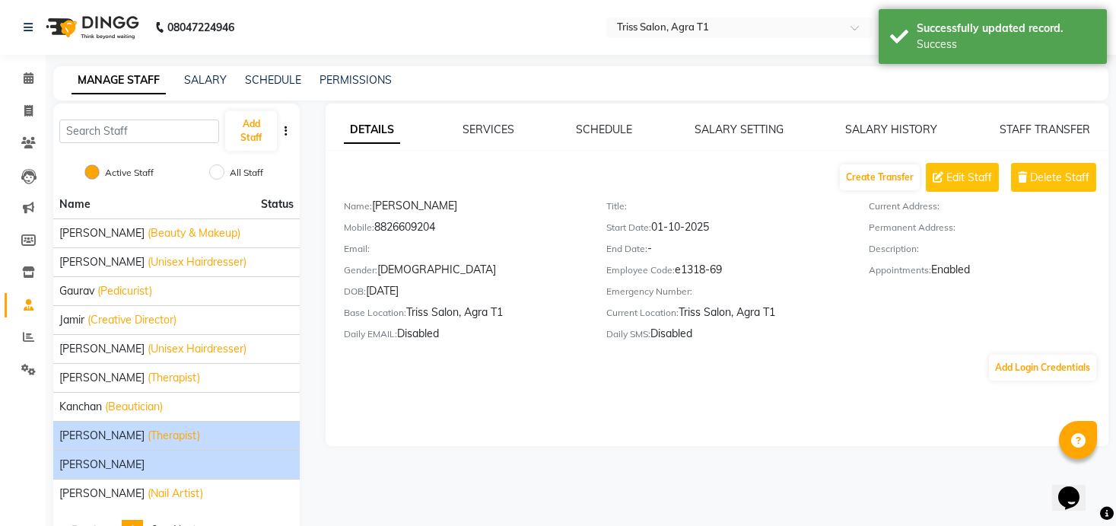
scroll to position [49, 0]
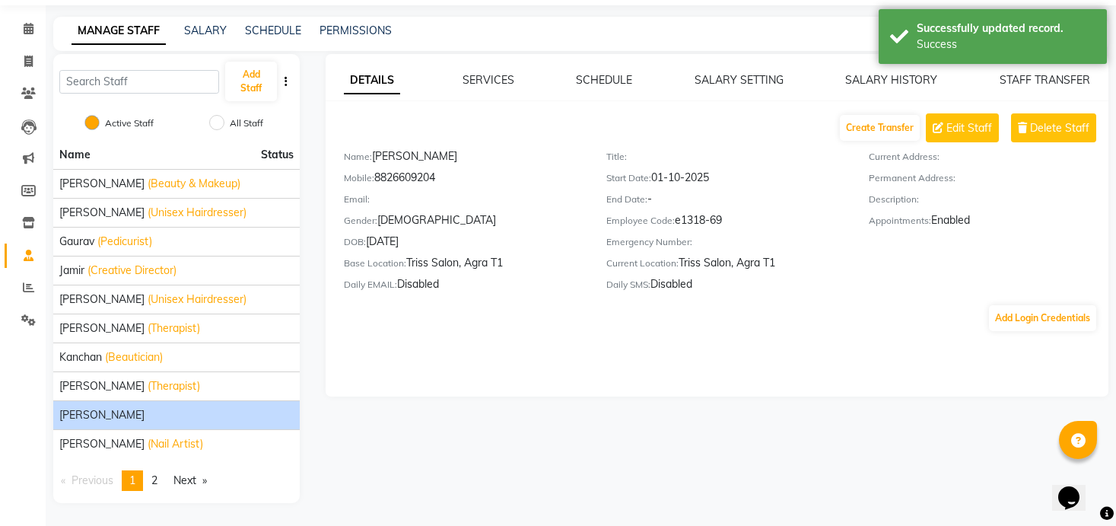
click at [148, 419] on div "[PERSON_NAME]" at bounding box center [176, 415] width 234 height 16
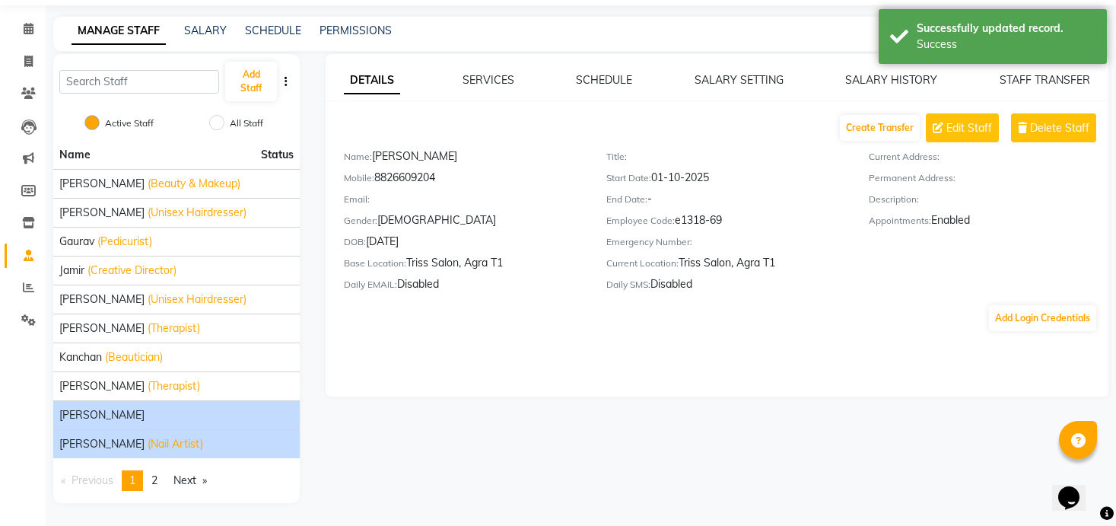
click at [208, 447] on div "[PERSON_NAME] (Nail Artist)" at bounding box center [176, 444] width 234 height 16
click at [193, 409] on div "[PERSON_NAME]" at bounding box center [176, 415] width 234 height 16
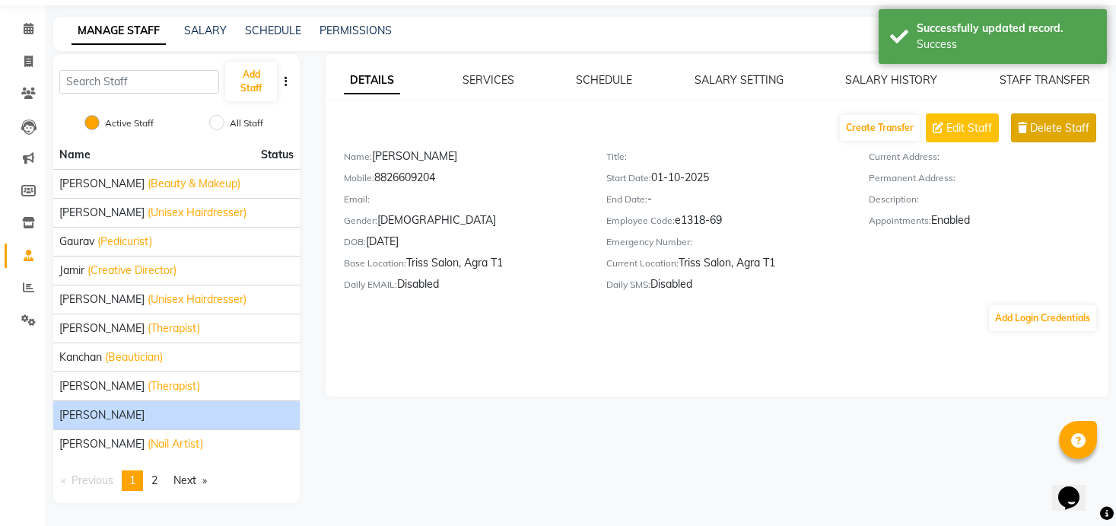
click at [1065, 122] on span "Delete Staff" at bounding box center [1059, 128] width 59 height 16
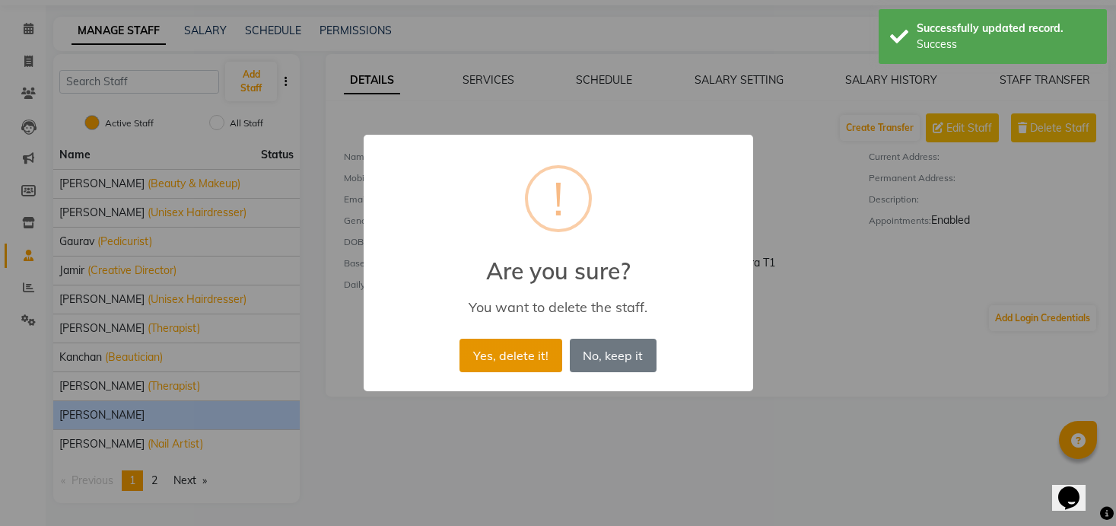
click at [501, 339] on button "Yes, delete it!" at bounding box center [511, 355] width 102 height 33
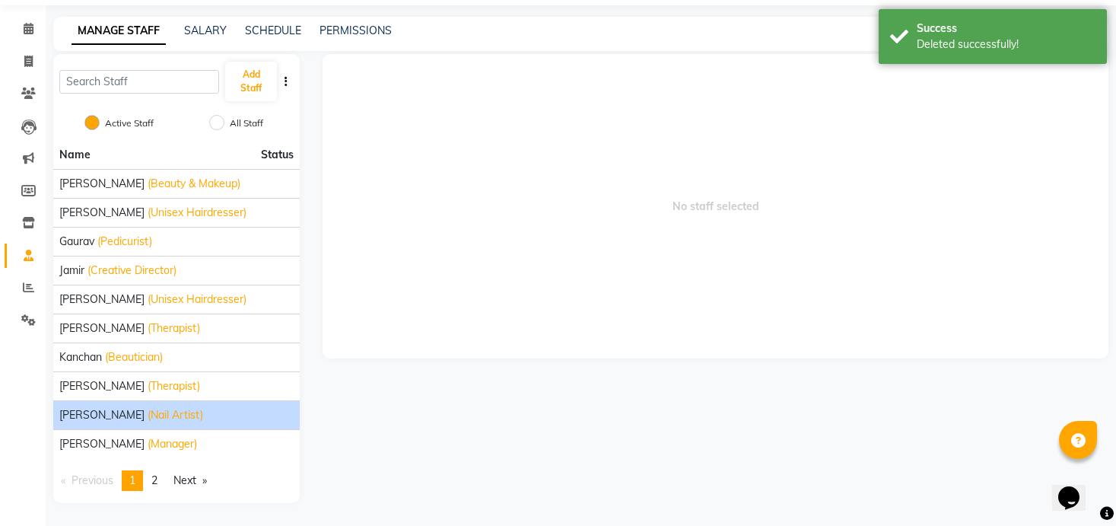
click at [148, 422] on span "(Nail Artist)" at bounding box center [176, 415] width 56 height 16
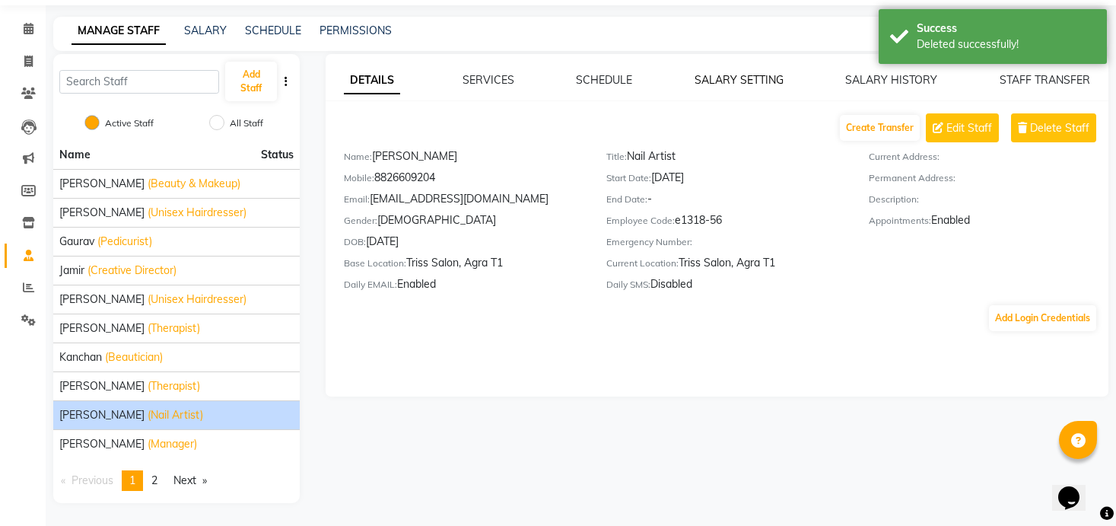
click at [745, 77] on link "SALARY SETTING" at bounding box center [739, 80] width 89 height 14
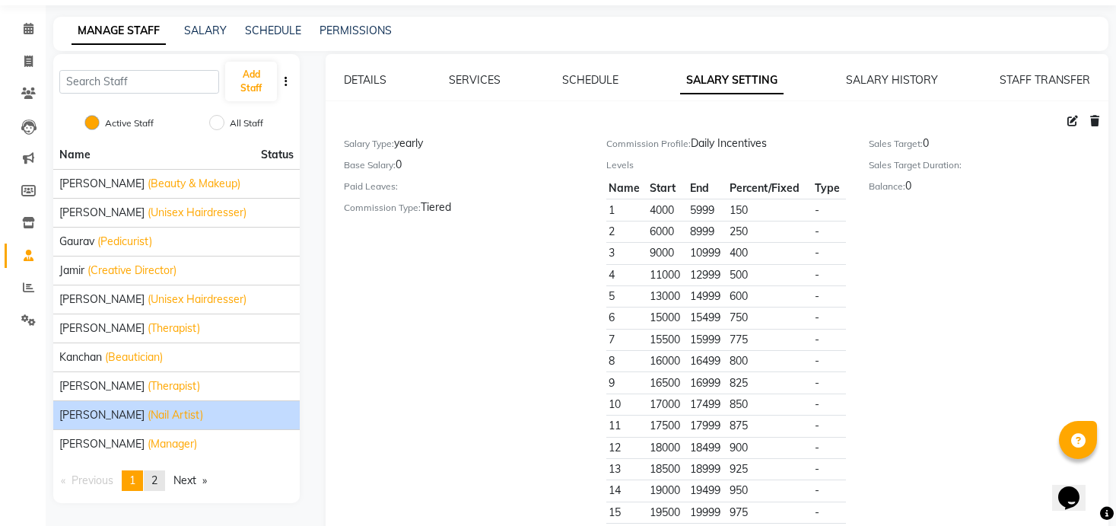
click at [157, 476] on span "2" at bounding box center [154, 480] width 6 height 14
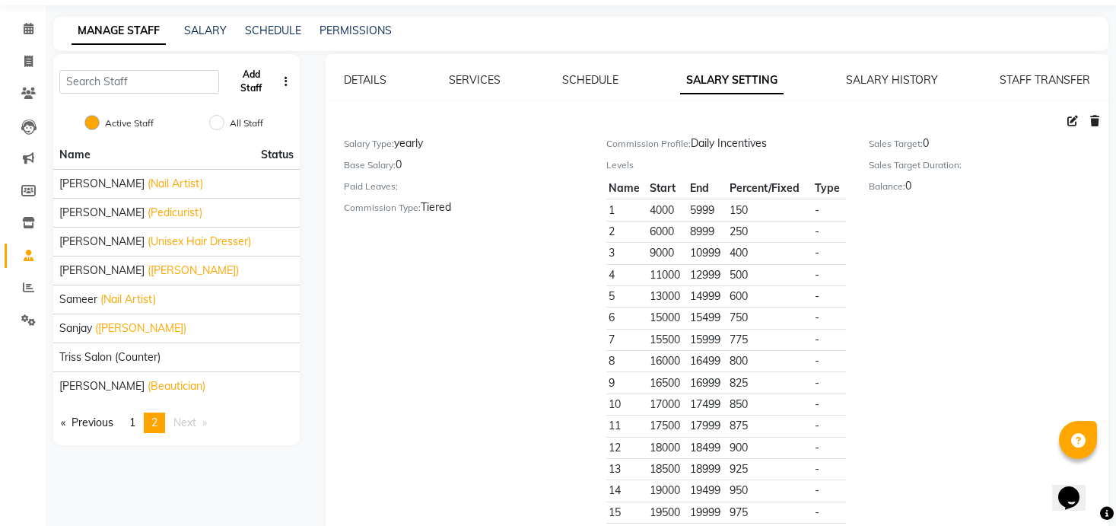
click at [240, 82] on button "Add Staff" at bounding box center [251, 82] width 52 height 40
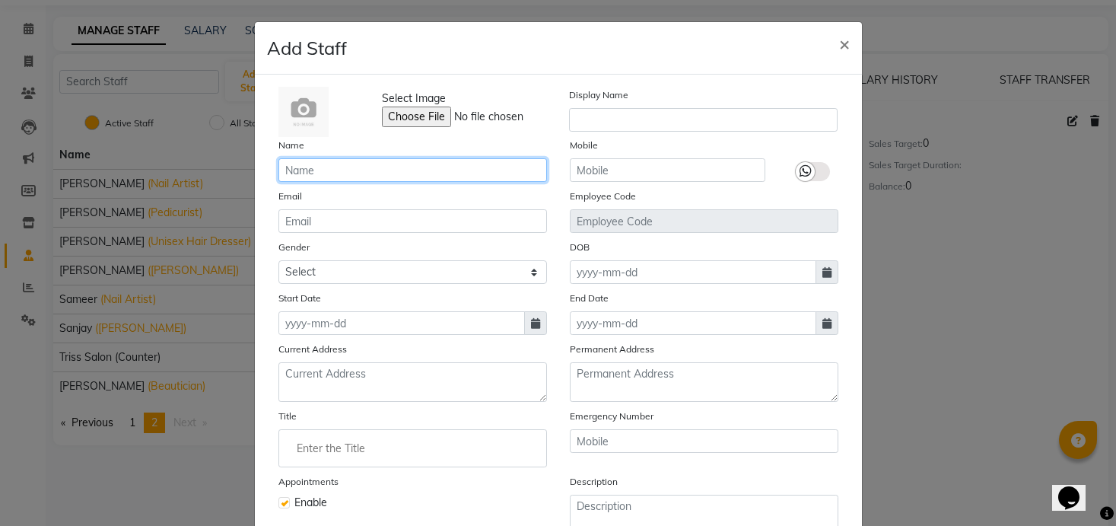
click at [432, 174] on input "text" at bounding box center [413, 170] width 269 height 24
paste input "[PERSON_NAME]"
type input "[PERSON_NAME]"
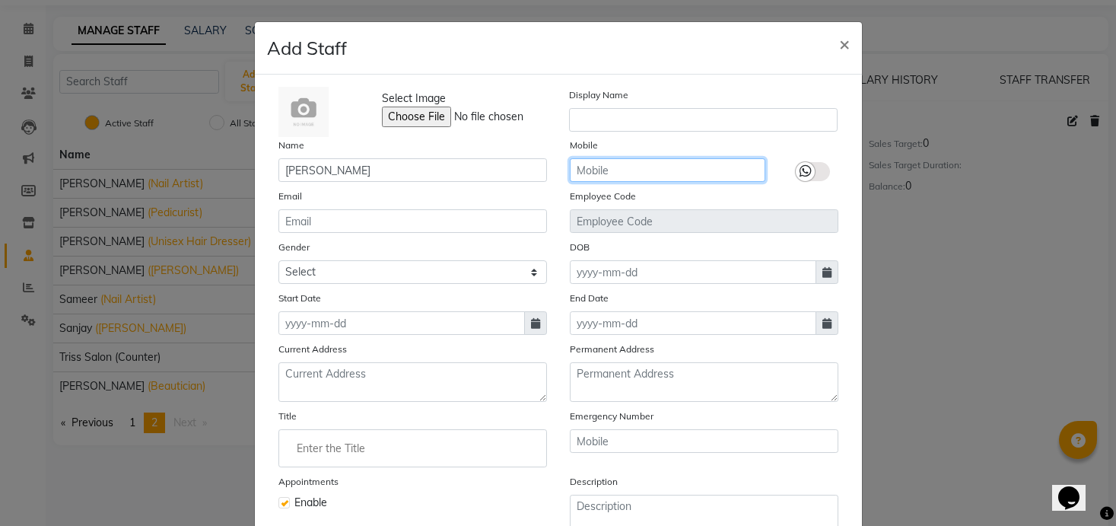
paste input "6395957343"
type input "6395957343"
click at [808, 163] on div at bounding box center [805, 171] width 19 height 19
click at [0, 0] on input "checkbox" at bounding box center [0, 0] width 0 height 0
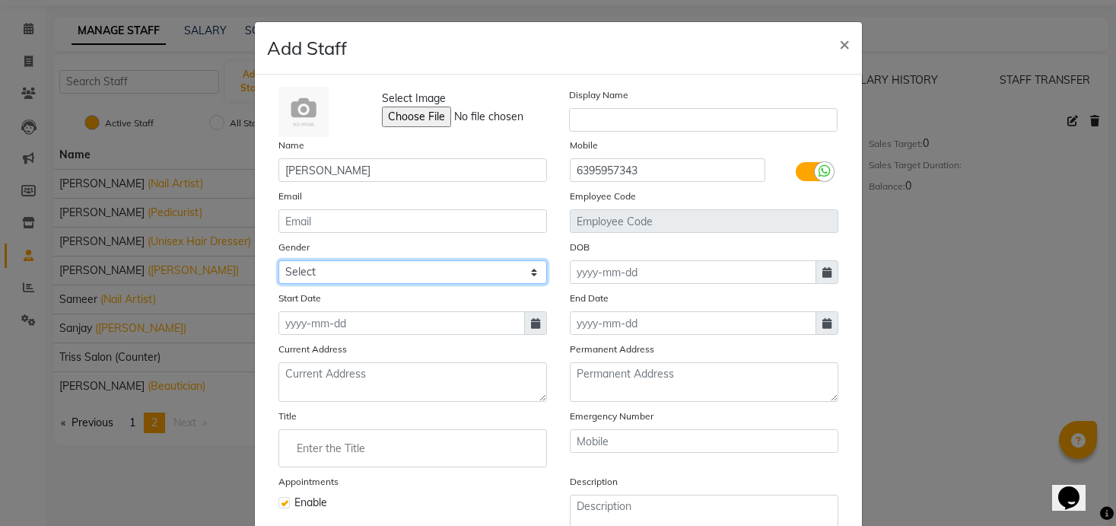
click at [438, 279] on select "Select [DEMOGRAPHIC_DATA] [DEMOGRAPHIC_DATA] Other Prefer Not To Say" at bounding box center [413, 272] width 269 height 24
select select "[DEMOGRAPHIC_DATA]"
click at [279, 260] on select "Select [DEMOGRAPHIC_DATA] [DEMOGRAPHIC_DATA] Other Prefer Not To Say" at bounding box center [413, 272] width 269 height 24
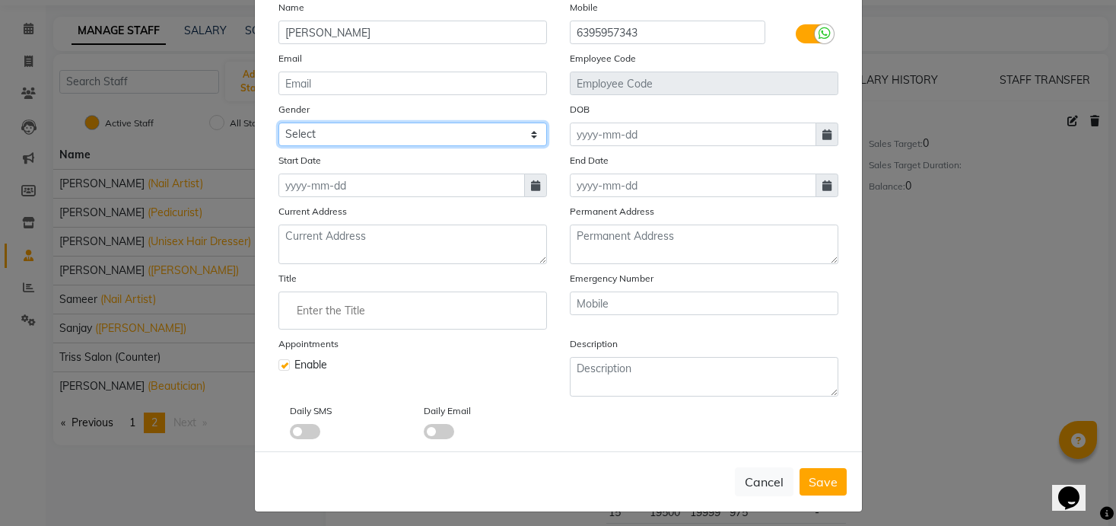
scroll to position [141, 0]
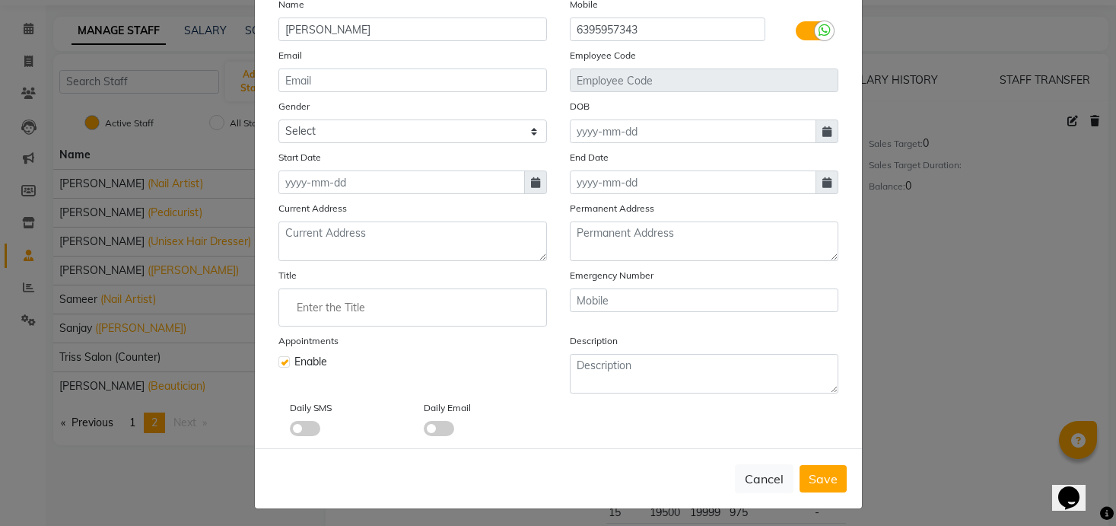
click at [424, 194] on div "Select Image Display Name Name [PERSON_NAME] Mobile [PHONE_NUMBER] Email Employ…" at bounding box center [558, 191] width 583 height 490
click at [419, 185] on input at bounding box center [402, 182] width 247 height 24
select select "10"
select select "2025"
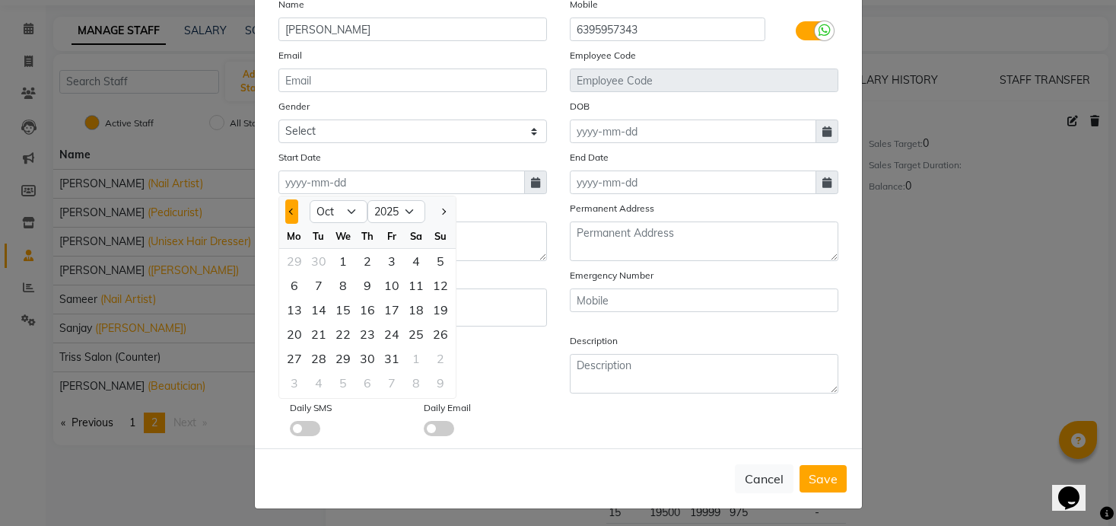
click at [287, 212] on button "Previous month" at bounding box center [291, 211] width 13 height 24
select select "9"
click at [298, 337] on div "22" at bounding box center [294, 334] width 24 height 24
type input "[DATE]"
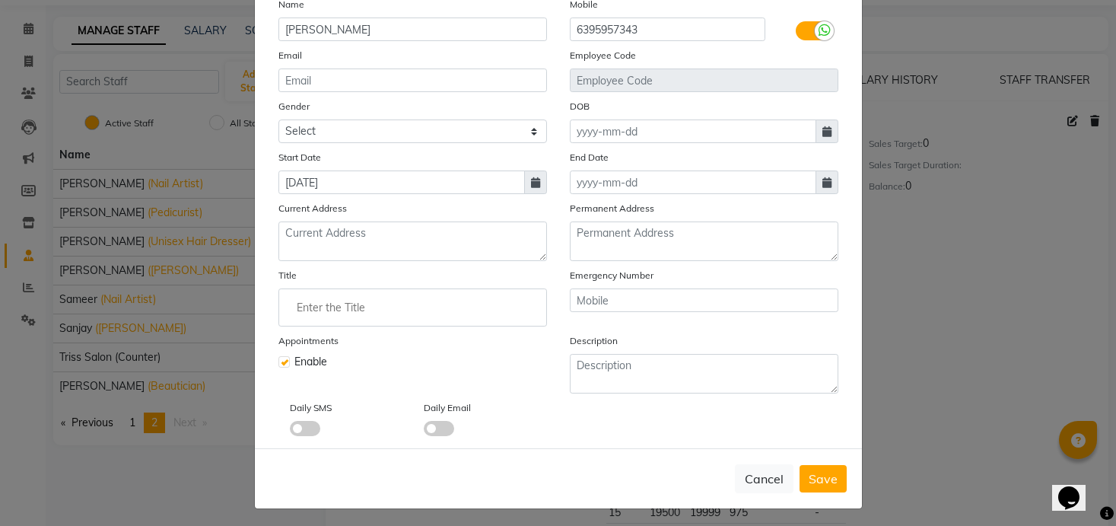
click at [422, 310] on input "Enter the Title" at bounding box center [412, 307] width 255 height 30
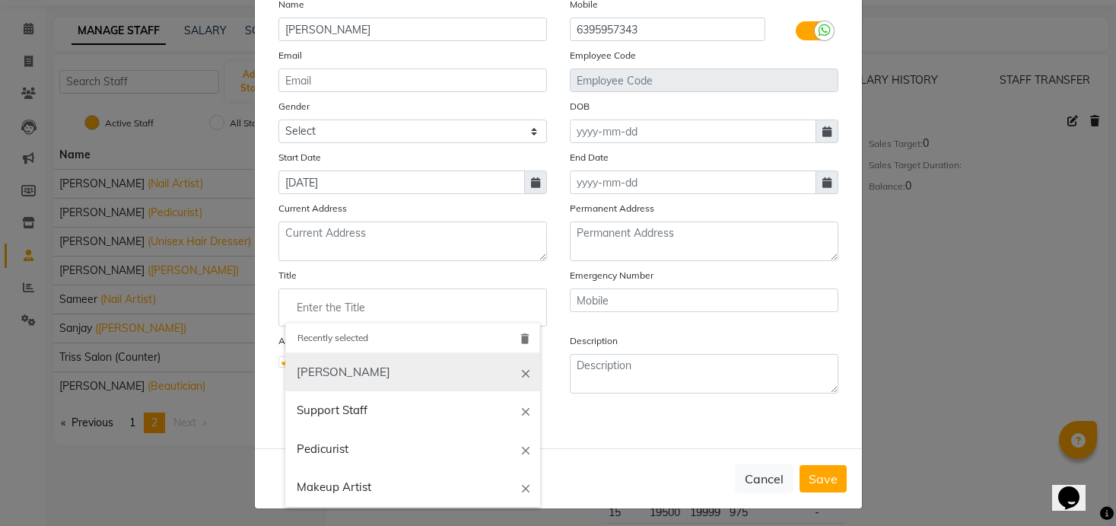
click at [393, 363] on link "[PERSON_NAME]" at bounding box center [412, 372] width 255 height 39
type input "[PERSON_NAME]"
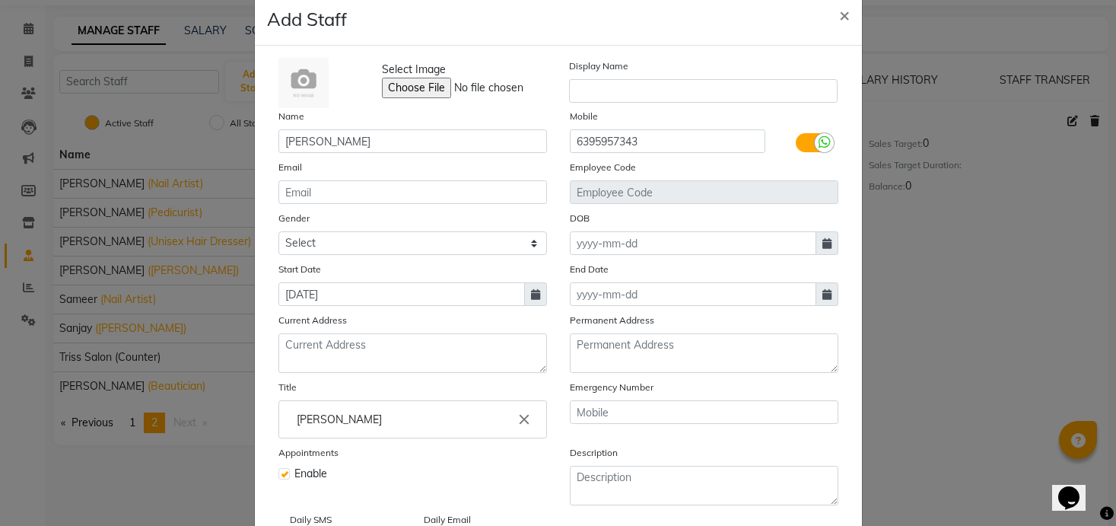
scroll to position [24, 0]
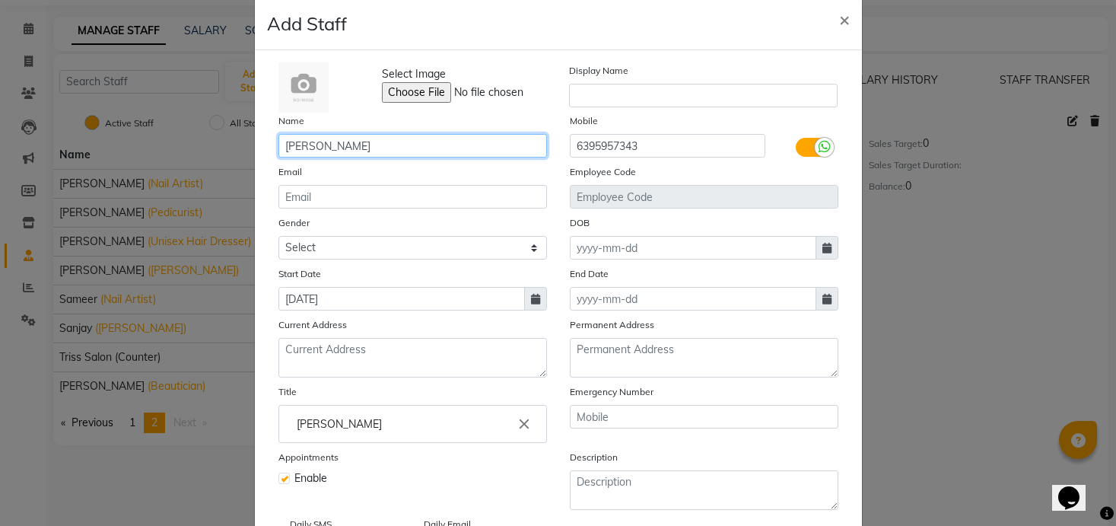
click at [498, 148] on input "[PERSON_NAME]" at bounding box center [413, 146] width 269 height 24
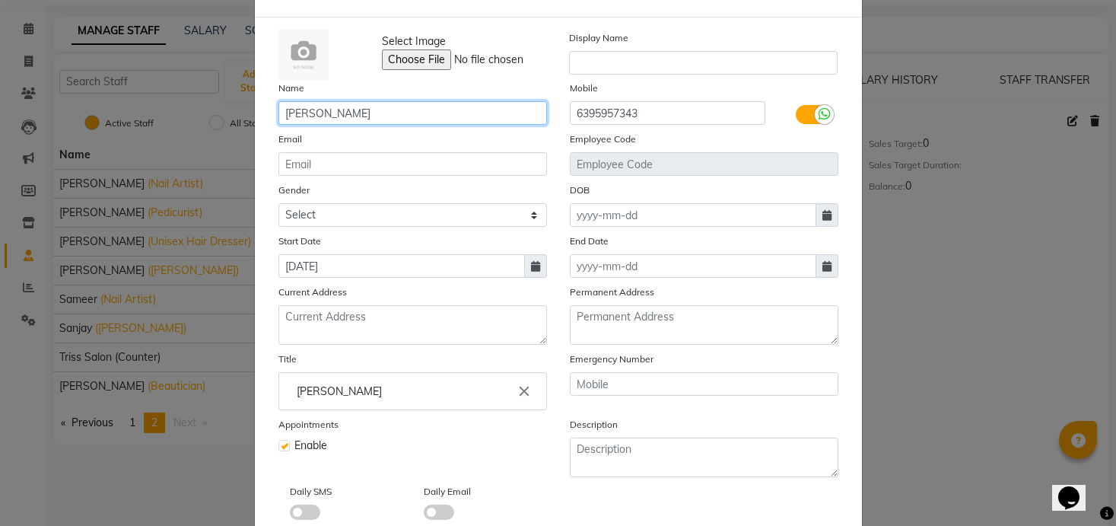
scroll to position [145, 0]
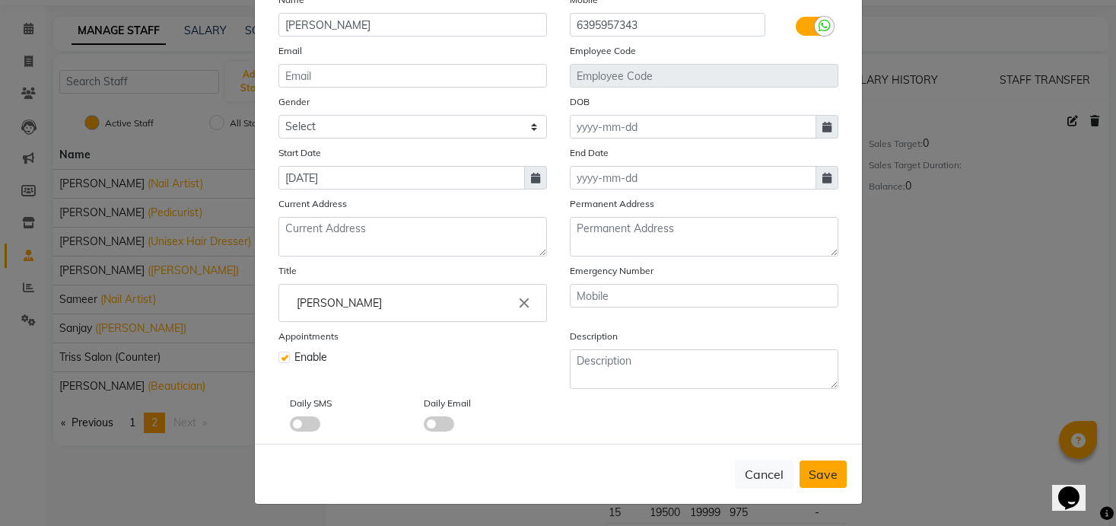
click at [819, 470] on span "Save" at bounding box center [823, 474] width 29 height 15
select select
checkbox input "false"
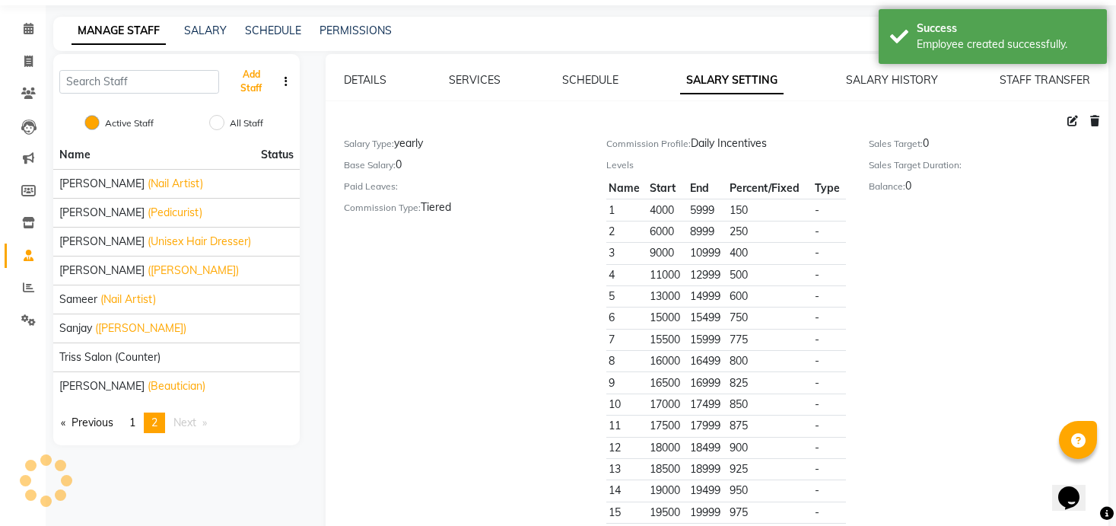
scroll to position [21, 0]
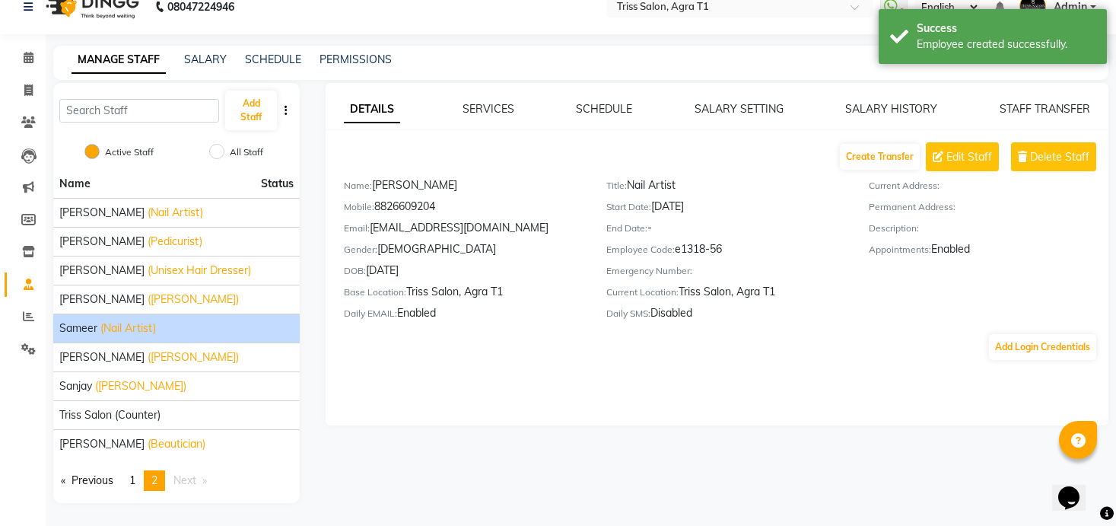
click at [116, 327] on span "(Nail Artist)" at bounding box center [128, 328] width 56 height 16
click at [940, 151] on icon at bounding box center [938, 156] width 11 height 11
select select "[DEMOGRAPHIC_DATA]"
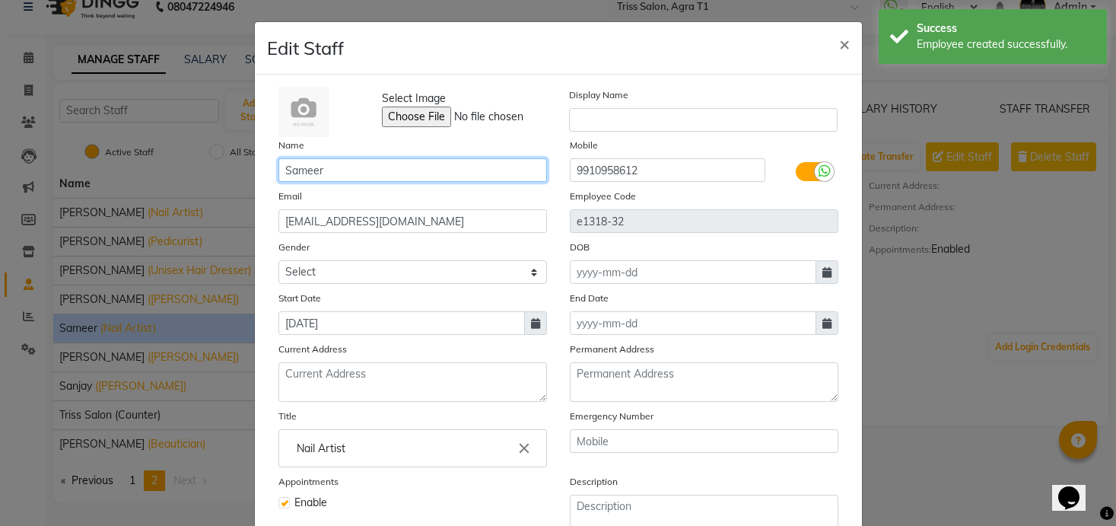
click at [385, 170] on input "Sameer" at bounding box center [413, 170] width 269 height 24
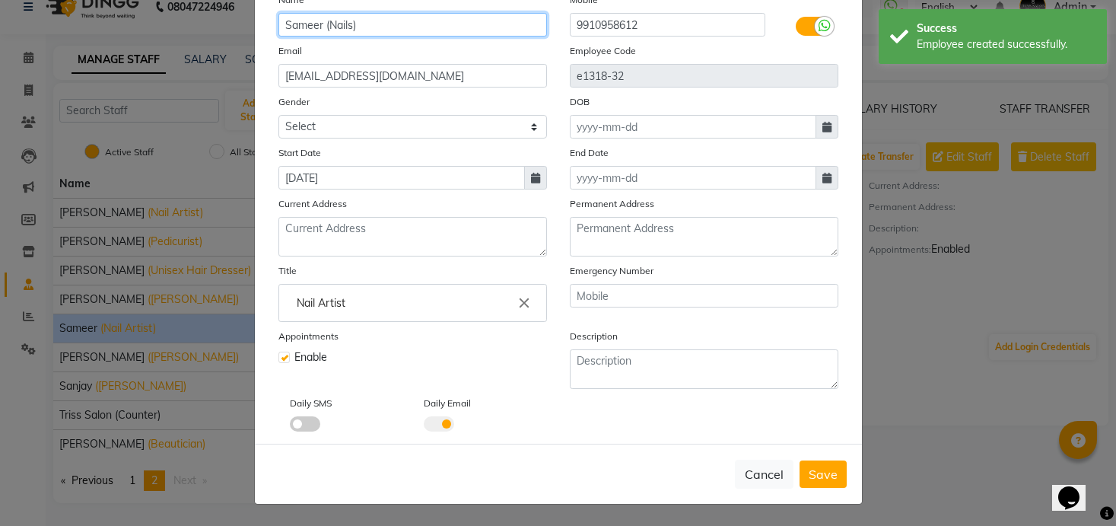
type input "Sameer (Nails)"
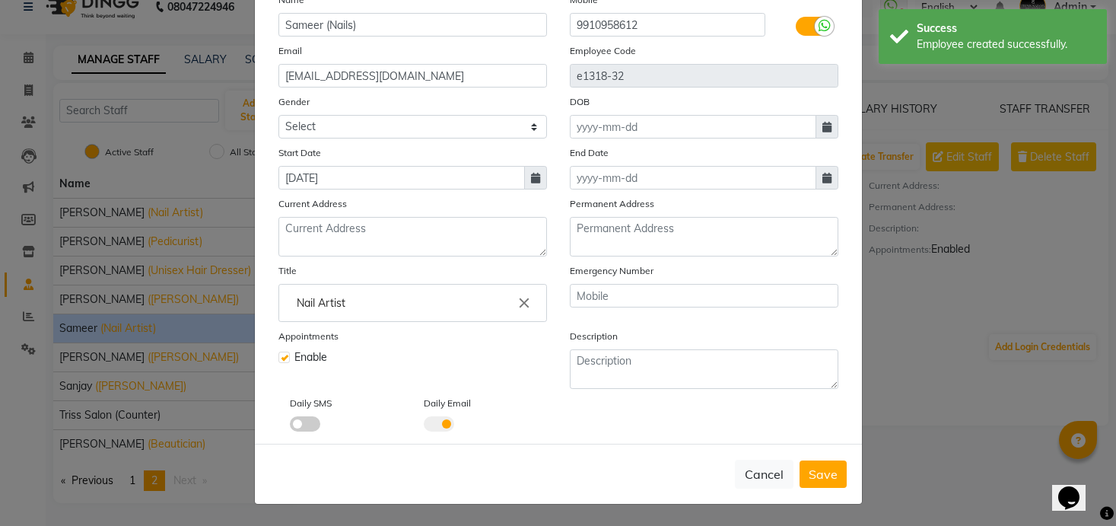
click at [852, 473] on div "Cancel Save" at bounding box center [558, 474] width 607 height 60
click at [828, 473] on span "Save" at bounding box center [823, 474] width 29 height 15
select select
checkbox input "false"
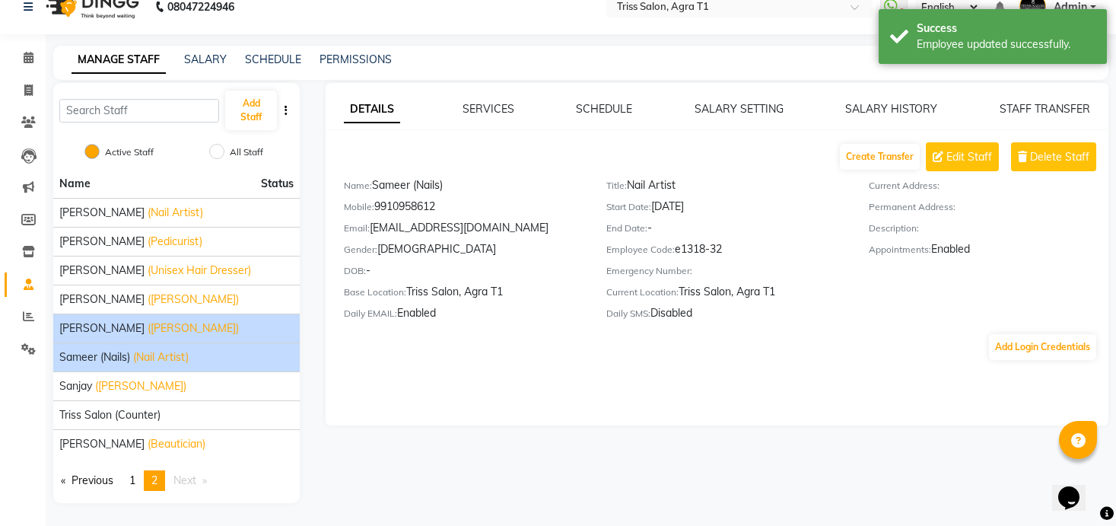
click at [148, 324] on span "([PERSON_NAME])" at bounding box center [193, 328] width 91 height 16
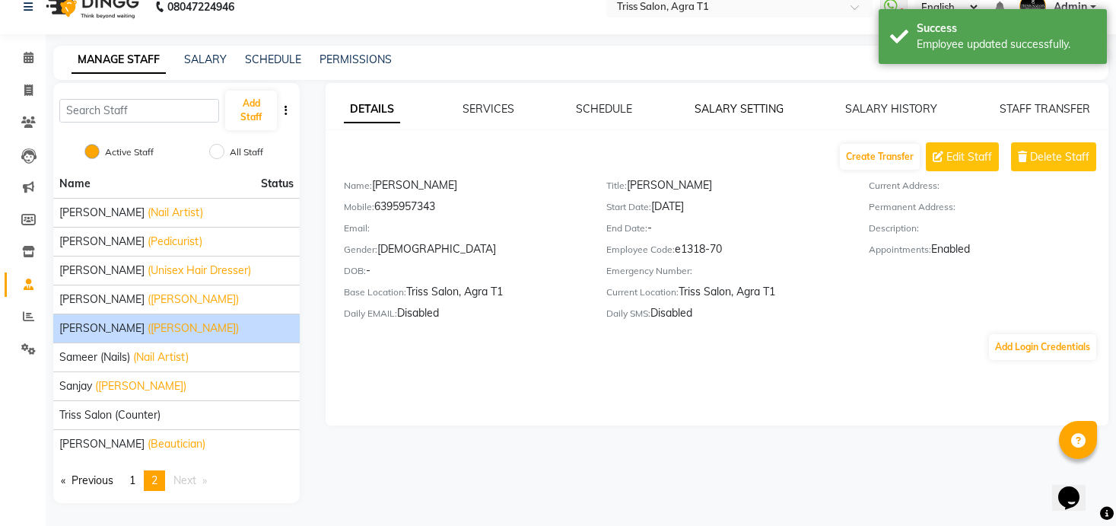
click at [768, 113] on link "SALARY SETTING" at bounding box center [739, 109] width 89 height 14
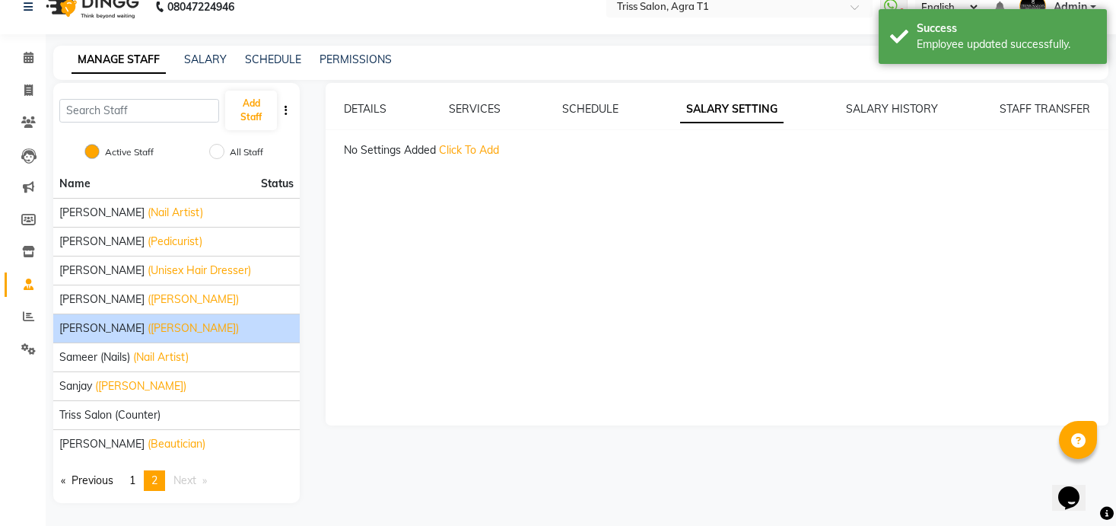
click at [457, 141] on div "DETAILS SERVICES SCHEDULE SALARY SETTING SALARY HISTORY STAFF TRANSFER No Setti…" at bounding box center [717, 129] width 783 height 57
click at [467, 147] on span "Click To Add" at bounding box center [469, 150] width 60 height 14
select select "flat"
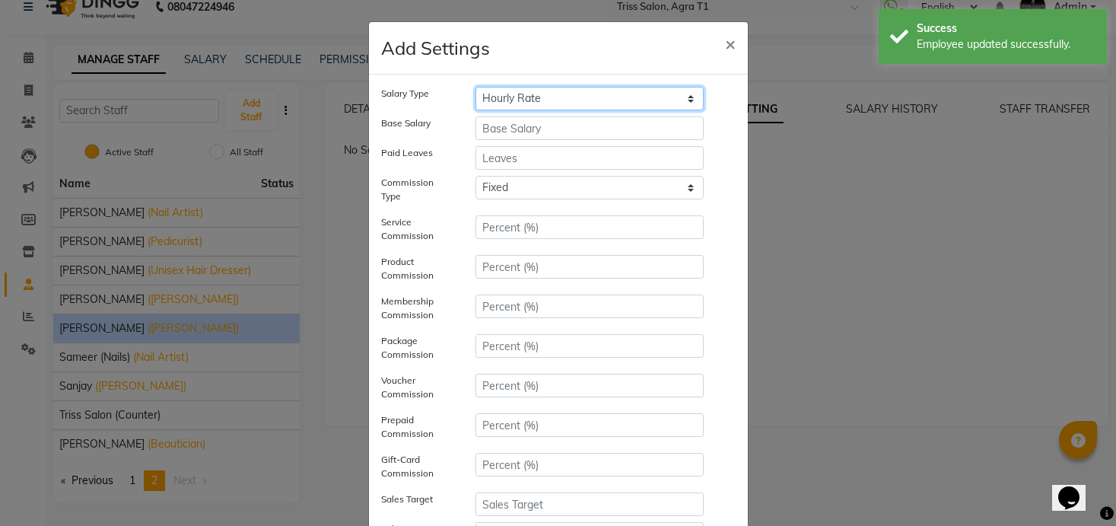
click at [591, 94] on select "Hourly Rate Bi-Weekly Twice Monthly Monthly Yearly" at bounding box center [590, 99] width 229 height 24
select select "yearly"
click at [476, 87] on select "Hourly Rate Bi-Weekly Twice Monthly Monthly Yearly" at bounding box center [590, 99] width 229 height 24
click at [540, 134] on input "number" at bounding box center [590, 128] width 229 height 24
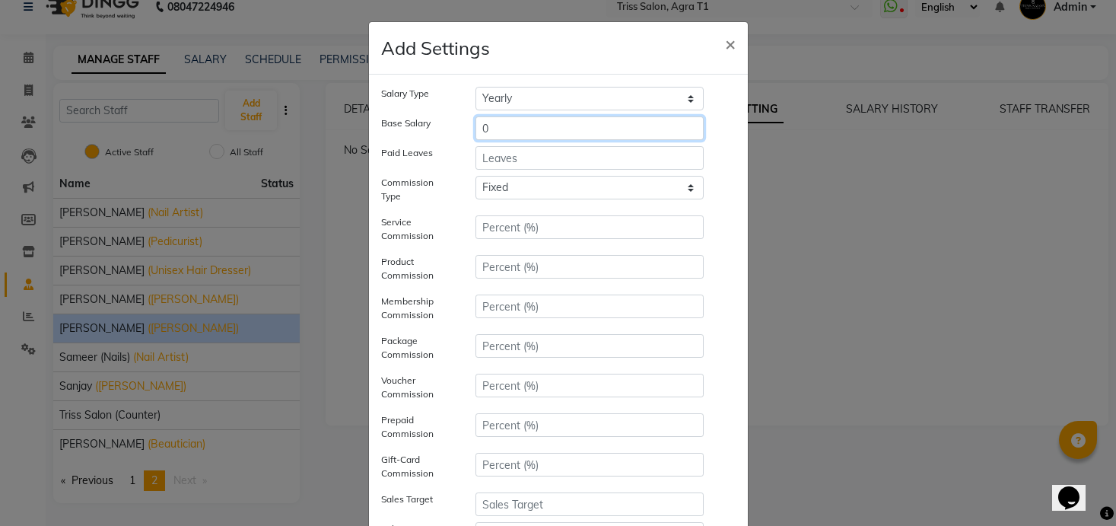
type input "0"
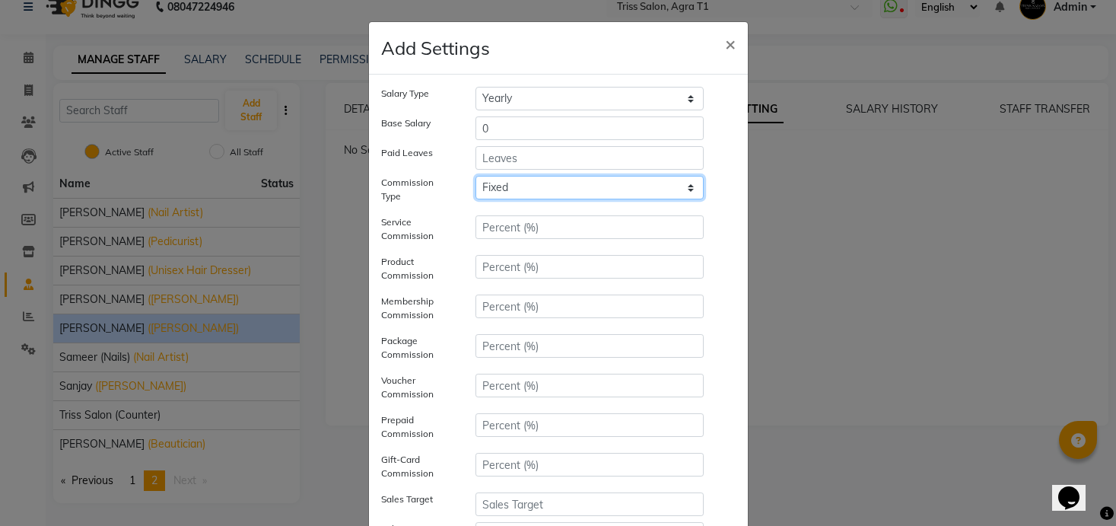
click at [519, 185] on select "Tiered Fixed" at bounding box center [590, 188] width 229 height 24
select select "multilevel"
click at [476, 189] on select "Tiered Fixed" at bounding box center [590, 188] width 229 height 24
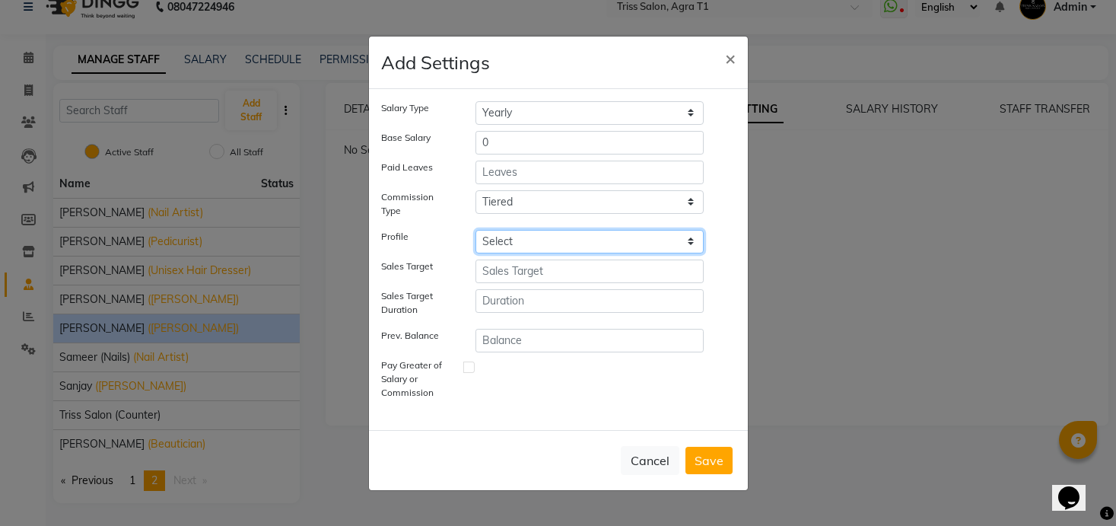
click at [547, 249] on select "Select Daily Incentives Pedicurists" at bounding box center [590, 242] width 229 height 24
select select "824"
click at [476, 230] on select "Select Daily Incentives Pedicurists" at bounding box center [590, 242] width 229 height 24
click at [702, 467] on button "Save" at bounding box center [709, 460] width 47 height 27
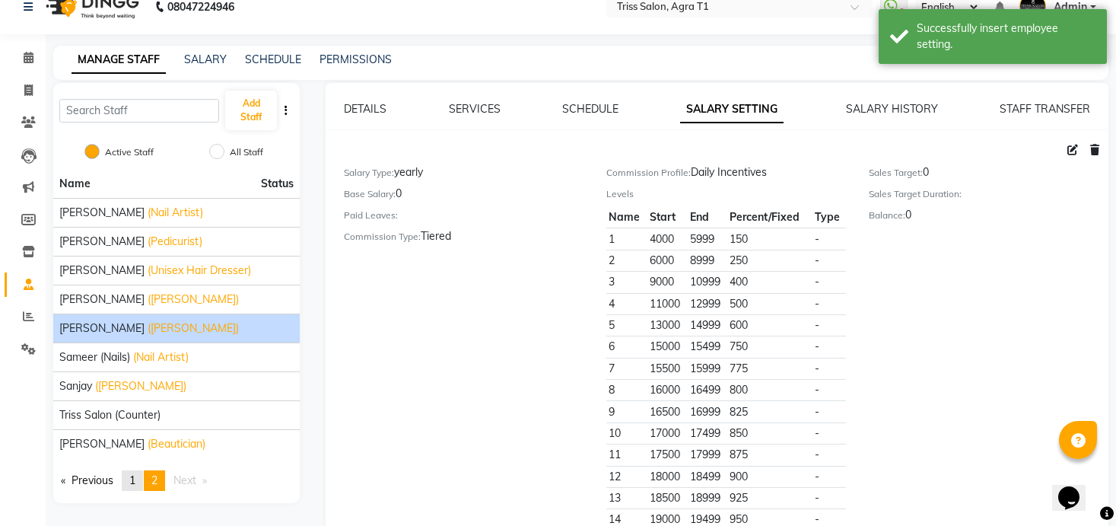
click at [126, 479] on link "page 1" at bounding box center [132, 480] width 21 height 21
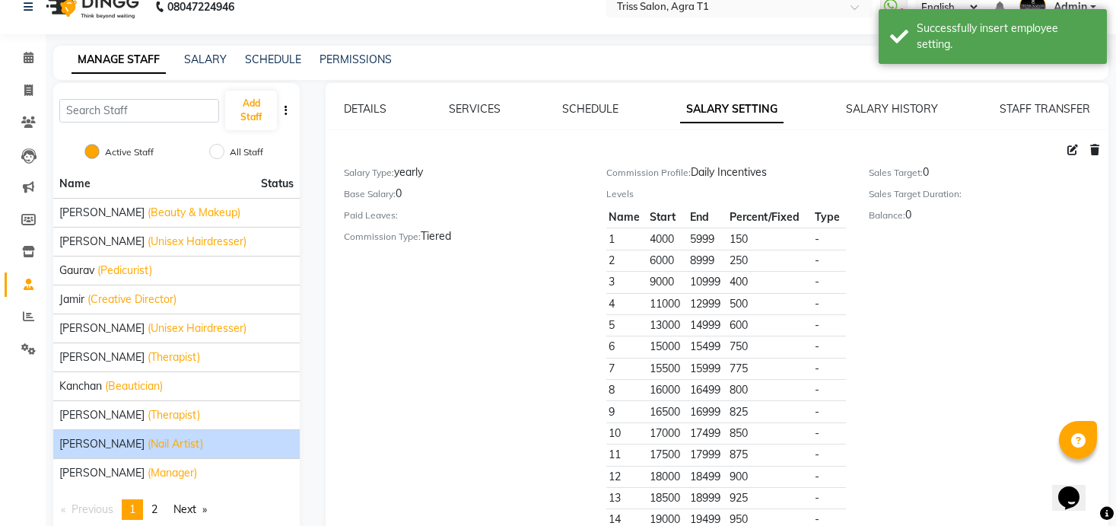
click at [126, 456] on li "[PERSON_NAME] (Nail Artist)" at bounding box center [176, 443] width 247 height 29
click at [122, 450] on div "[PERSON_NAME] (Nail Artist)" at bounding box center [176, 444] width 234 height 16
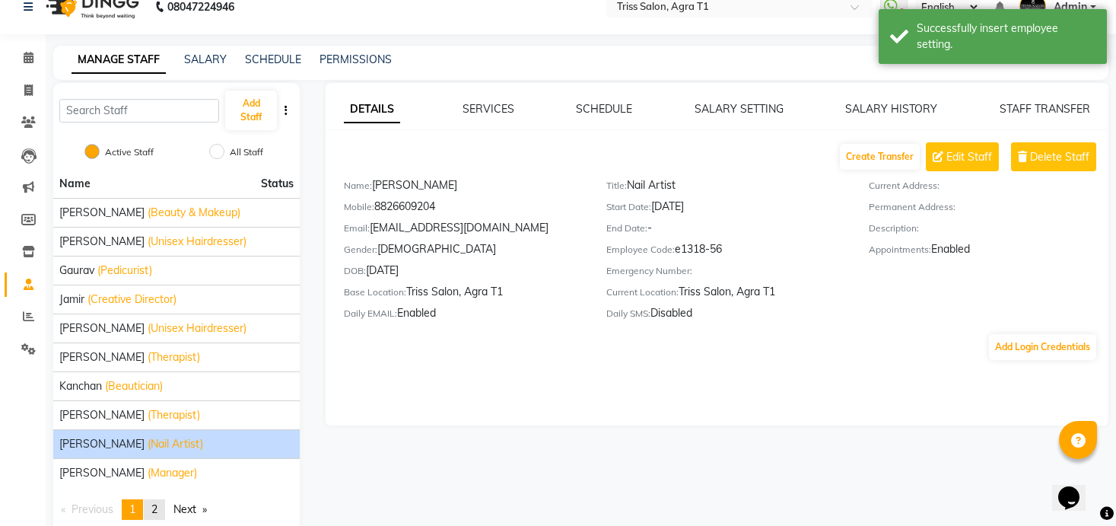
click at [158, 518] on link "page 2" at bounding box center [154, 509] width 21 height 21
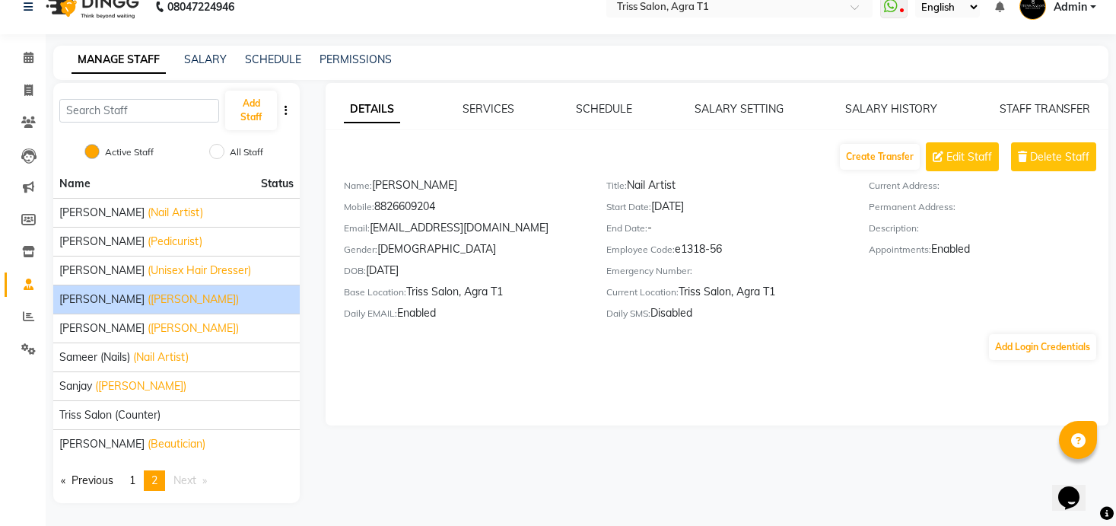
click at [148, 303] on span "([PERSON_NAME])" at bounding box center [193, 299] width 91 height 16
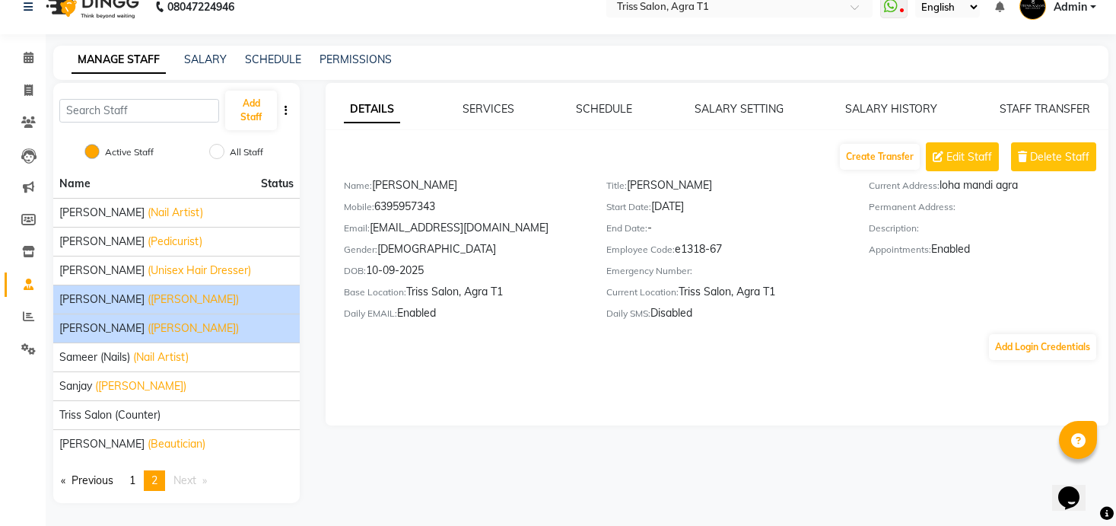
click at [117, 330] on span "[PERSON_NAME]" at bounding box center [101, 328] width 85 height 16
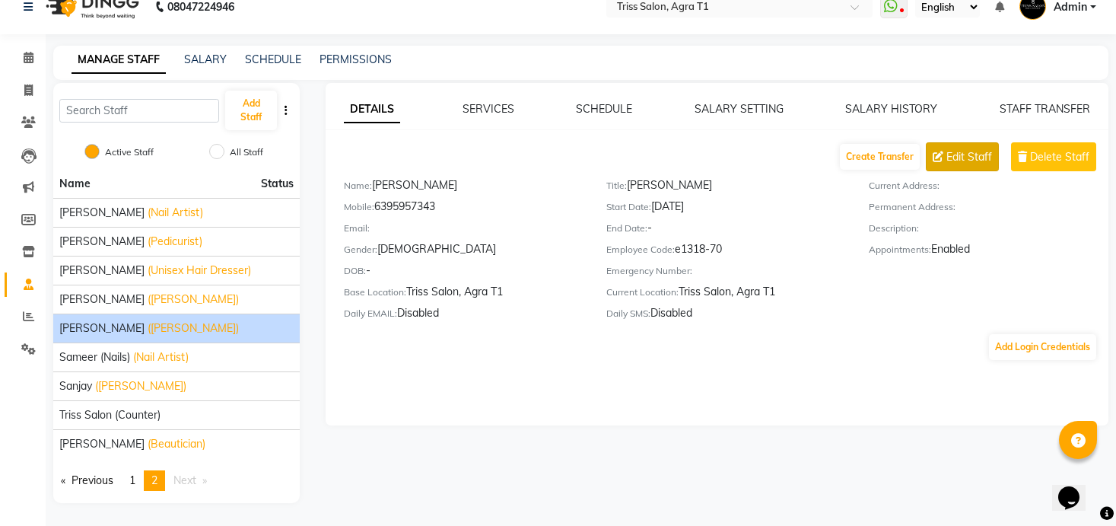
click at [970, 151] on span "Edit Staff" at bounding box center [970, 157] width 46 height 16
select select "[DEMOGRAPHIC_DATA]"
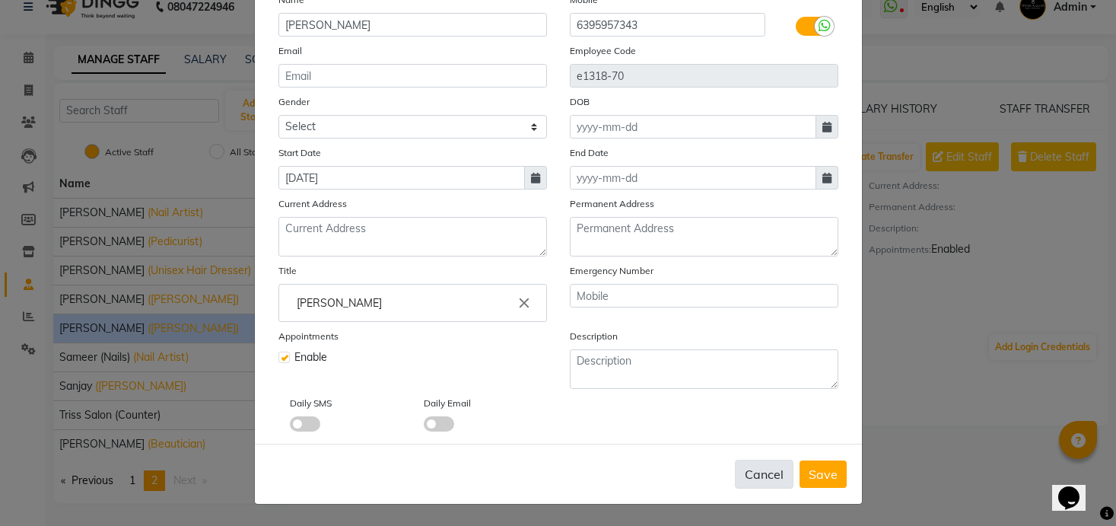
click at [776, 474] on button "Cancel" at bounding box center [764, 474] width 59 height 29
select select
checkbox input "false"
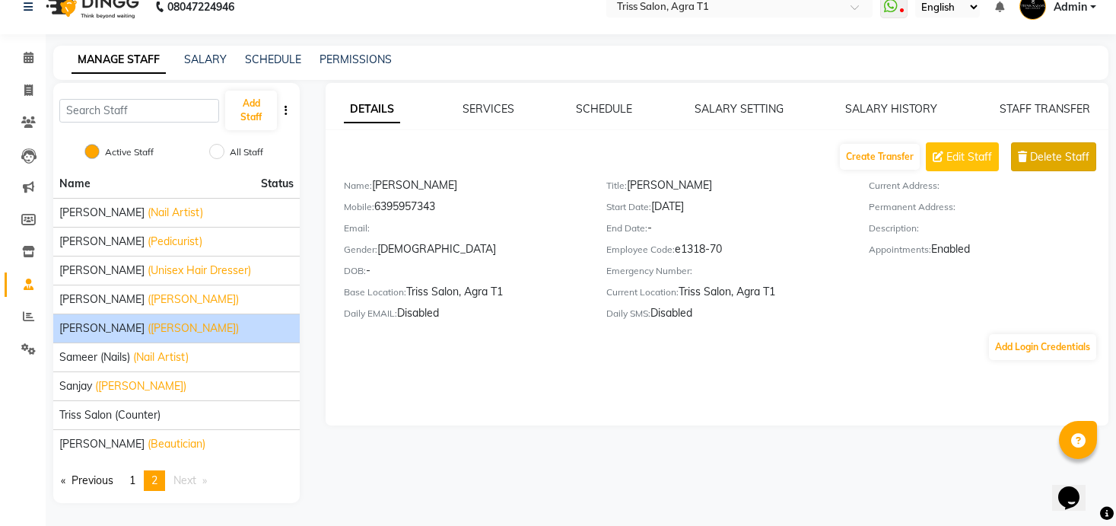
click at [1047, 167] on button "Delete Staff" at bounding box center [1053, 156] width 85 height 29
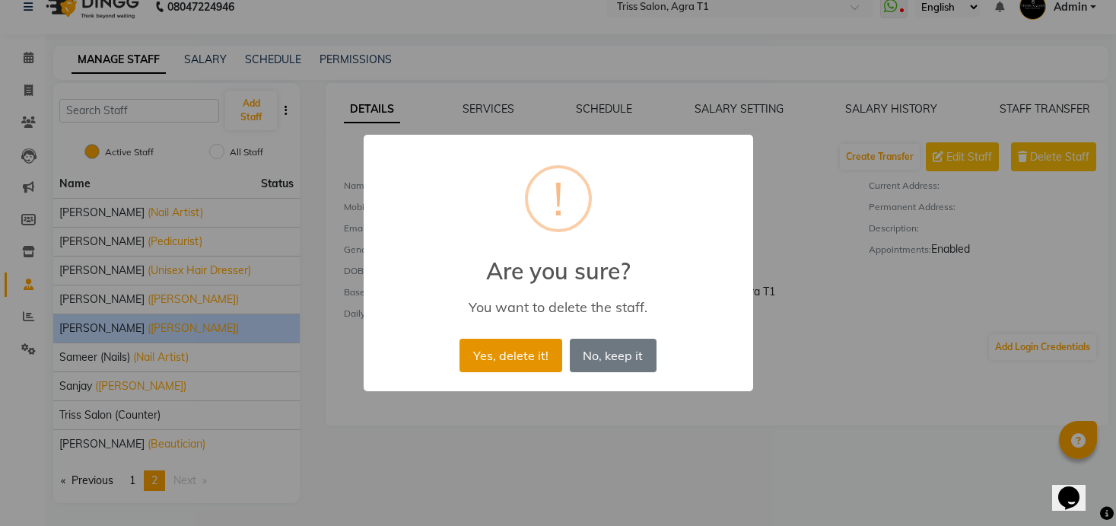
click at [529, 352] on button "Yes, delete it!" at bounding box center [511, 355] width 102 height 33
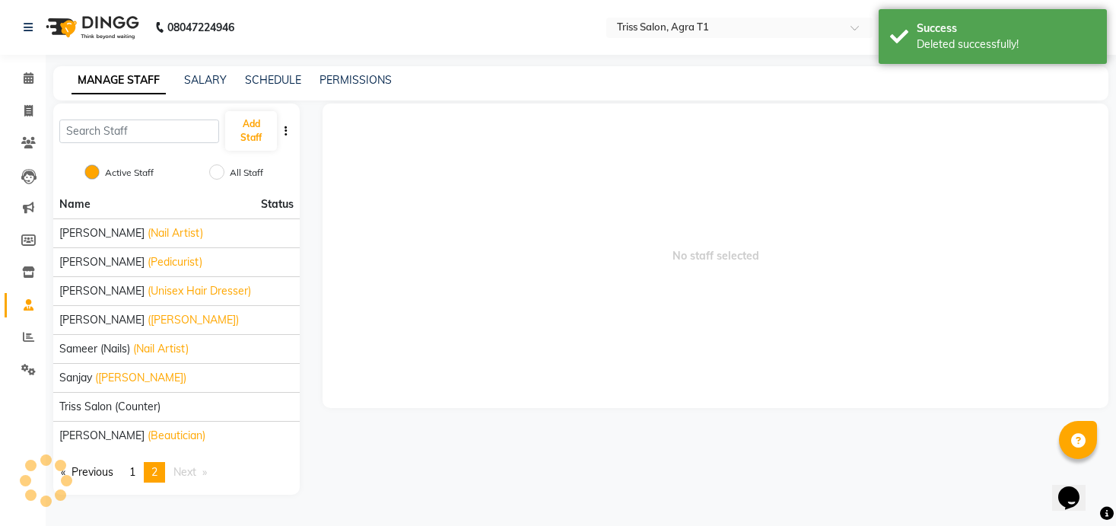
scroll to position [0, 0]
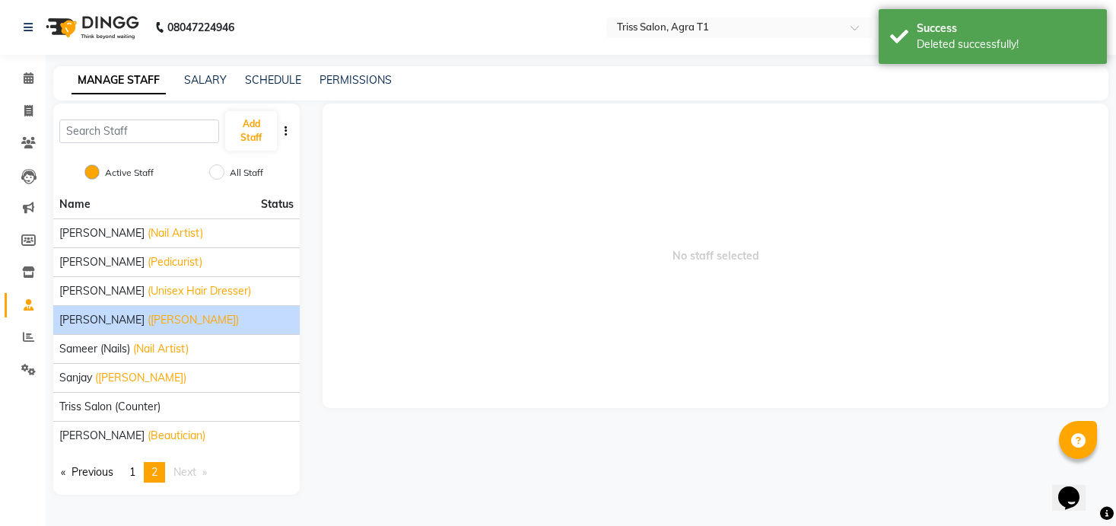
click at [149, 317] on div "[PERSON_NAME] ([PERSON_NAME])" at bounding box center [176, 320] width 234 height 16
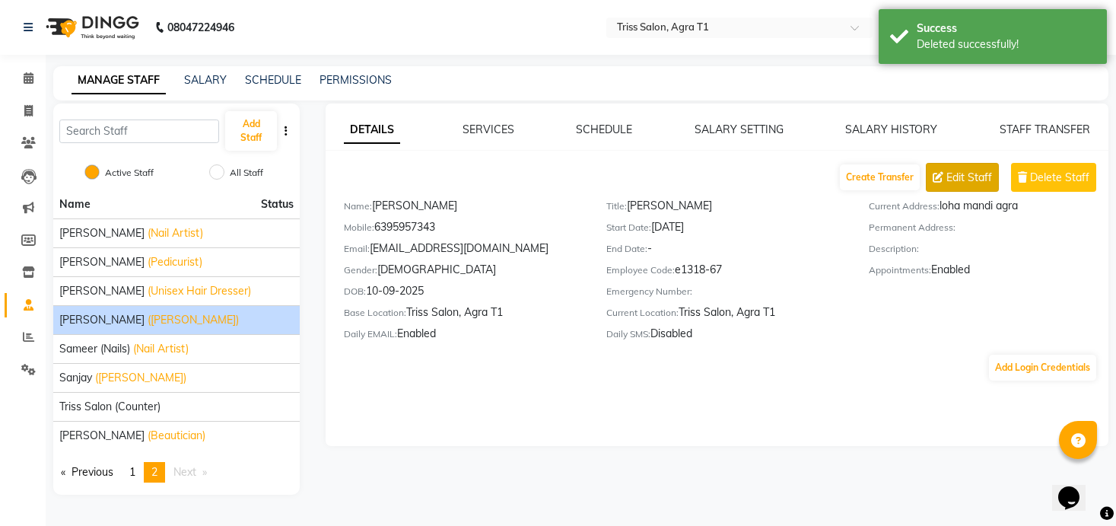
click at [946, 168] on button "Edit Staff" at bounding box center [962, 177] width 73 height 29
select select "[DEMOGRAPHIC_DATA]"
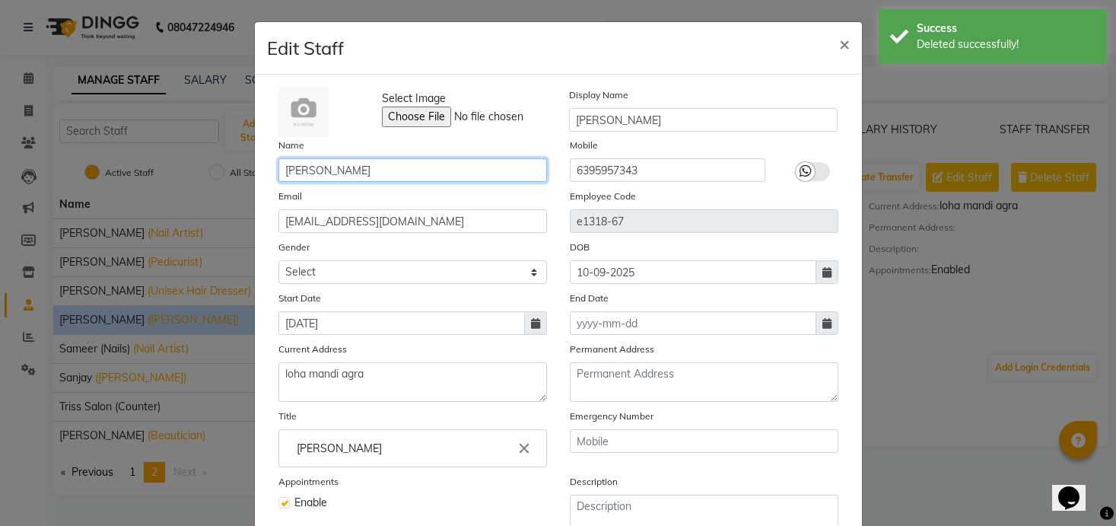
click at [374, 170] on input "[PERSON_NAME]" at bounding box center [413, 170] width 269 height 24
type input "[PERSON_NAME]"
click at [809, 164] on icon at bounding box center [806, 171] width 12 height 14
click at [0, 0] on input "checkbox" at bounding box center [0, 0] width 0 height 0
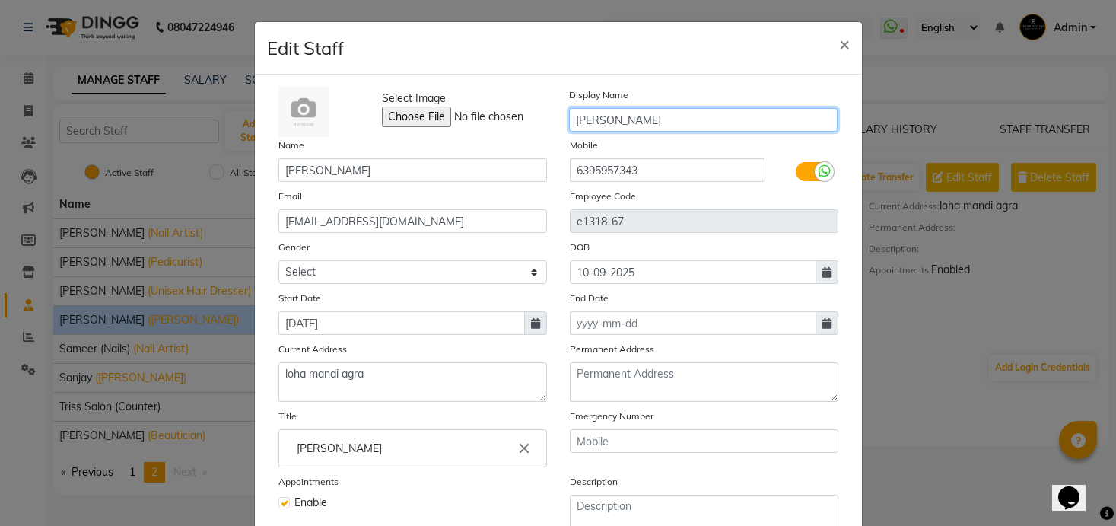
click at [632, 121] on input "[PERSON_NAME]" at bounding box center [703, 120] width 269 height 24
type input "S"
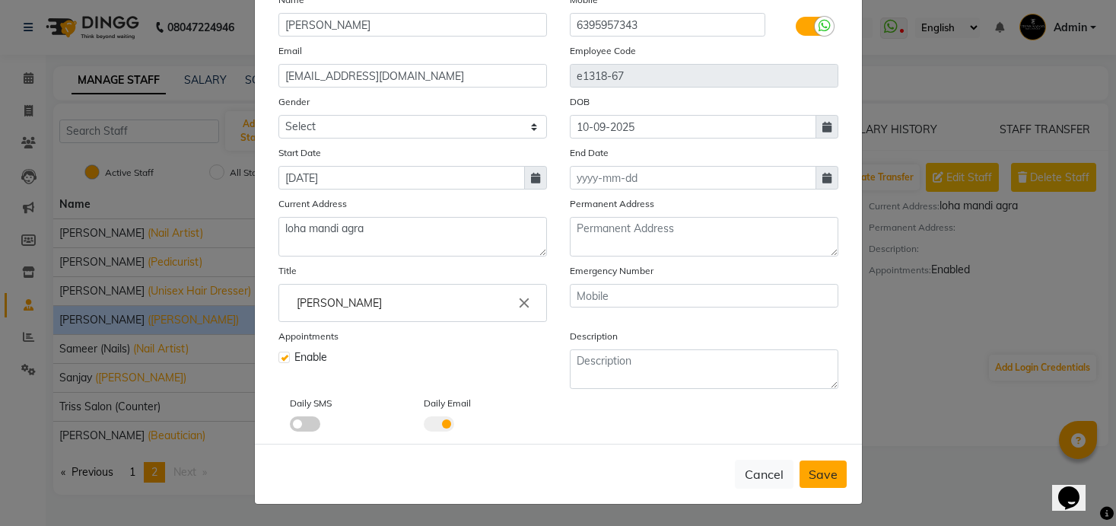
click at [813, 464] on button "Save" at bounding box center [823, 473] width 47 height 27
select select
checkbox input "false"
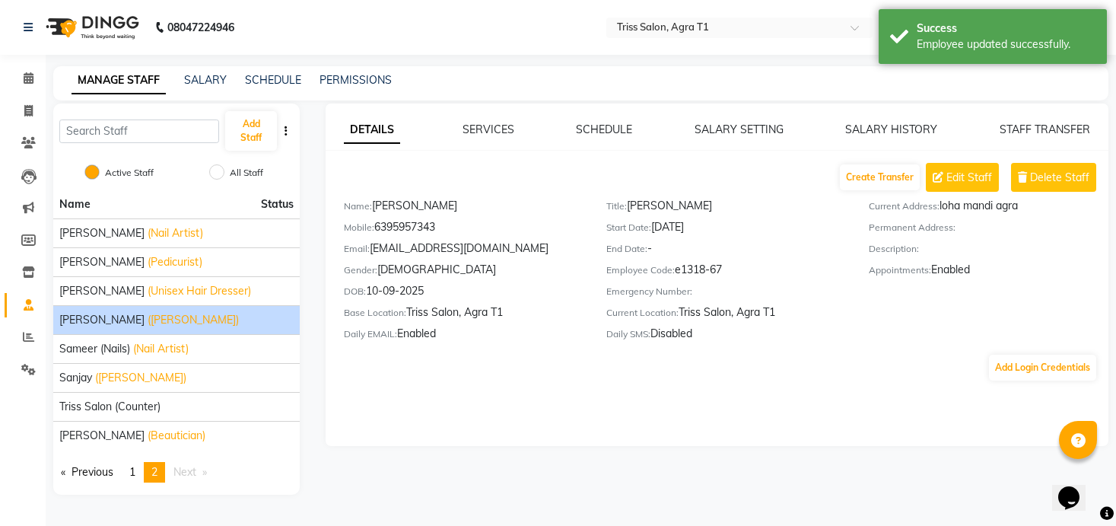
click at [752, 120] on div "DETAILS SERVICES SCHEDULE SALARY SETTING SALARY HISTORY STAFF TRANSFER Create T…" at bounding box center [717, 274] width 783 height 342
click at [752, 132] on link "SALARY SETTING" at bounding box center [739, 130] width 89 height 14
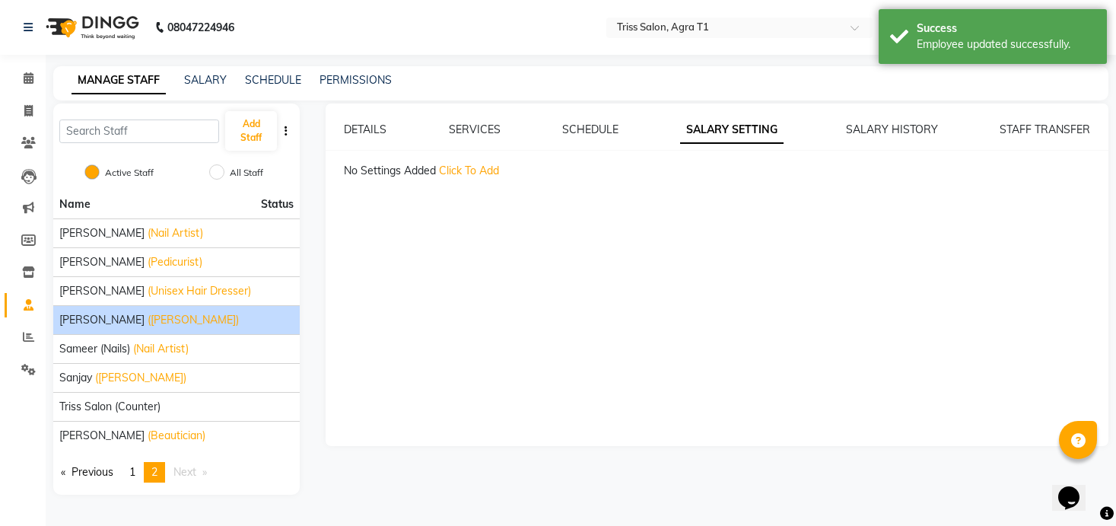
click at [482, 174] on span "Click To Add" at bounding box center [469, 171] width 60 height 14
select select "flat"
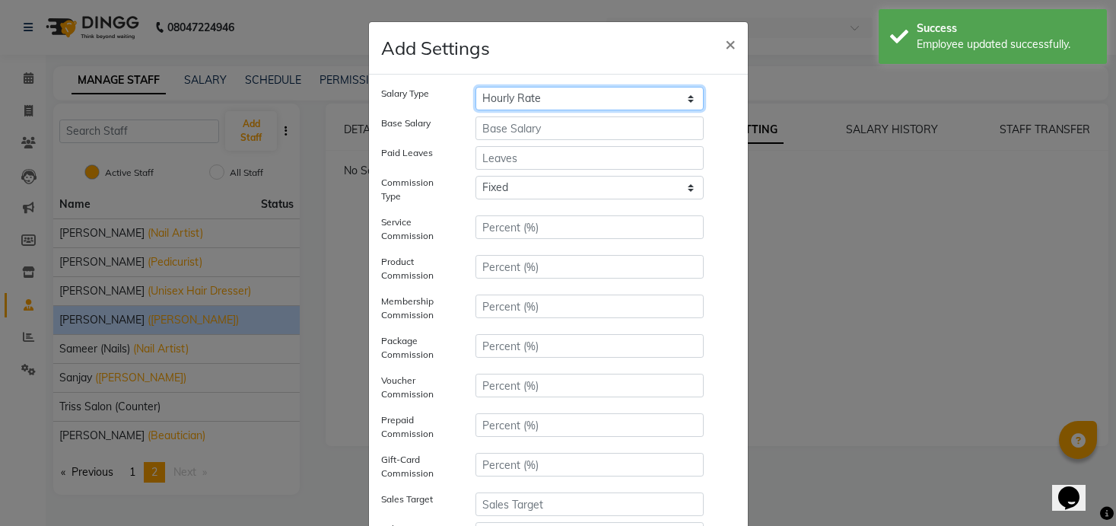
click at [612, 97] on select "Hourly Rate Bi-Weekly Twice Monthly Monthly Yearly" at bounding box center [590, 99] width 229 height 24
select select "yearly"
click at [476, 87] on select "Hourly Rate Bi-Weekly Twice Monthly Monthly Yearly" at bounding box center [590, 99] width 229 height 24
click at [530, 135] on input "number" at bounding box center [590, 128] width 229 height 24
type input "0"
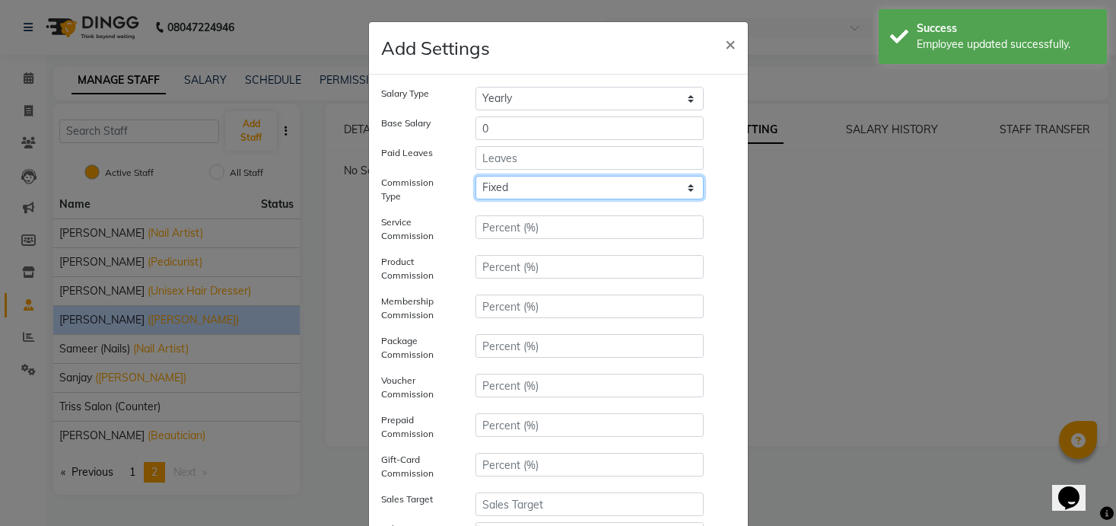
click at [518, 190] on select "Tiered Fixed" at bounding box center [590, 188] width 229 height 24
select select "multilevel"
click at [476, 189] on select "Tiered Fixed" at bounding box center [590, 188] width 229 height 24
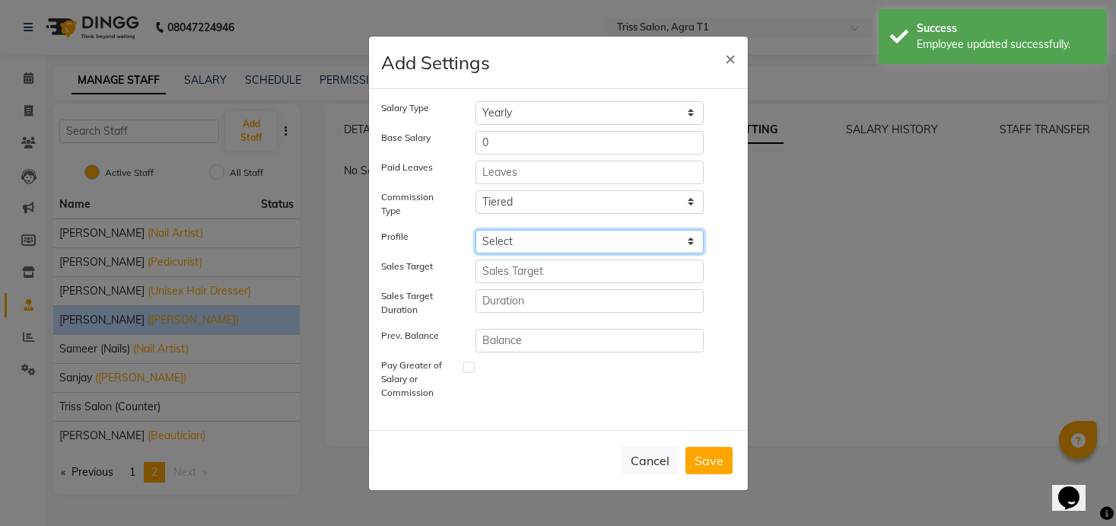
click at [566, 241] on select "Select Daily Incentives Pedicurists" at bounding box center [590, 242] width 229 height 24
select select "824"
click at [476, 230] on select "Select Daily Incentives Pedicurists" at bounding box center [590, 242] width 229 height 24
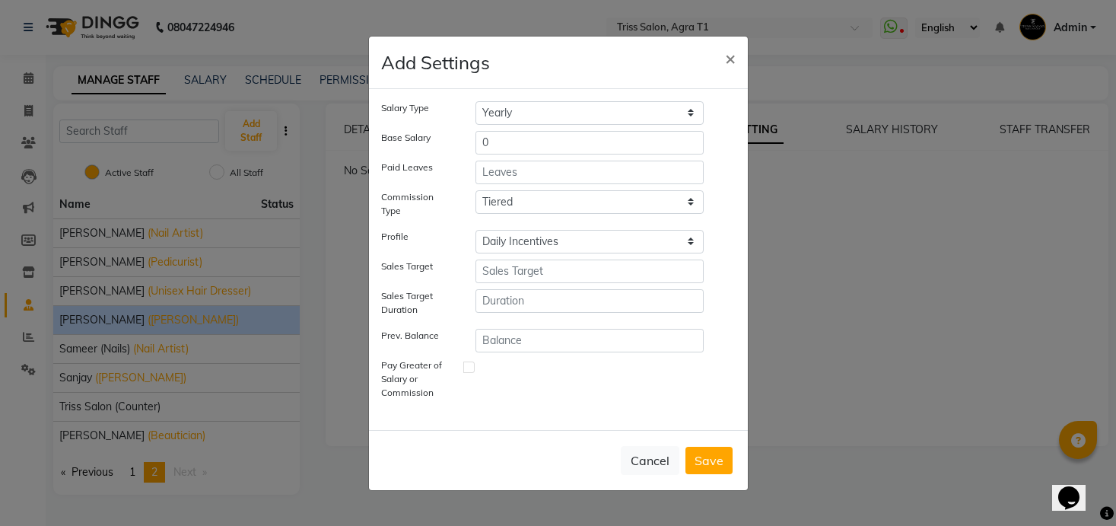
click at [717, 456] on button "Save" at bounding box center [709, 460] width 47 height 27
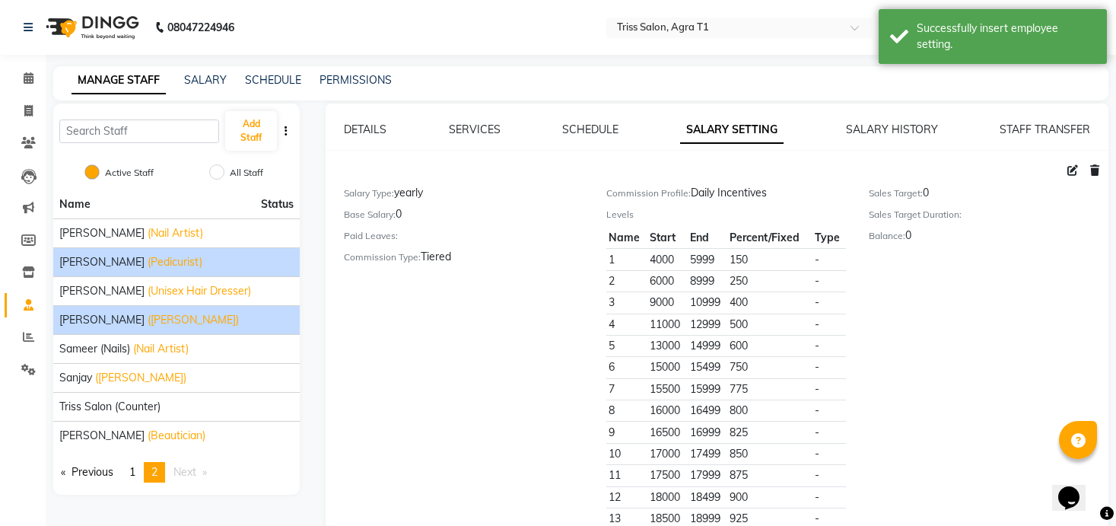
click at [170, 266] on span "(Pedicurist)" at bounding box center [175, 262] width 55 height 16
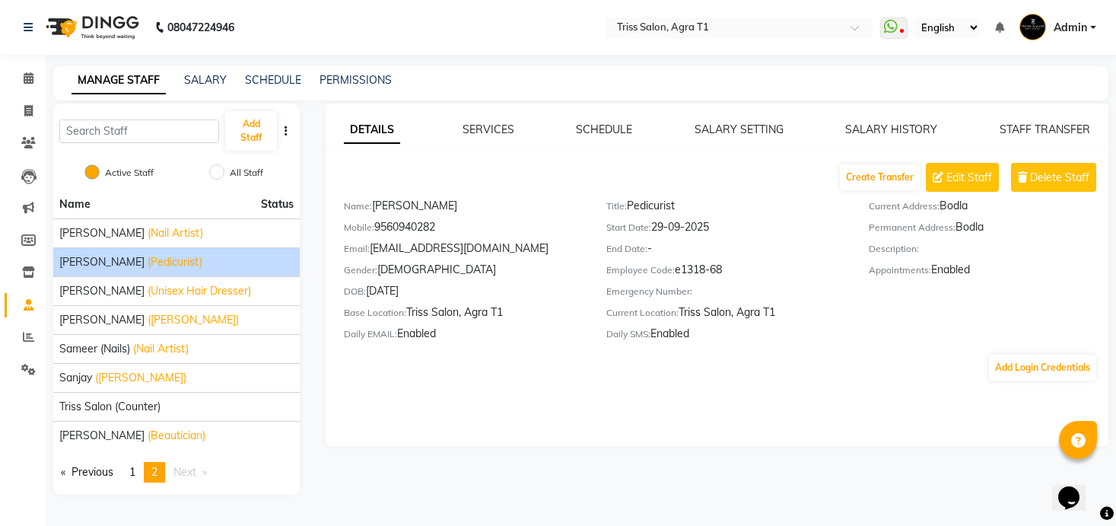
click at [959, 157] on div "DETAILS SERVICES SCHEDULE SALARY SETTING SALARY HISTORY STAFF TRANSFER Create T…" at bounding box center [717, 252] width 783 height 260
click at [959, 176] on span "Edit Staff" at bounding box center [970, 178] width 46 height 16
select select "[DEMOGRAPHIC_DATA]"
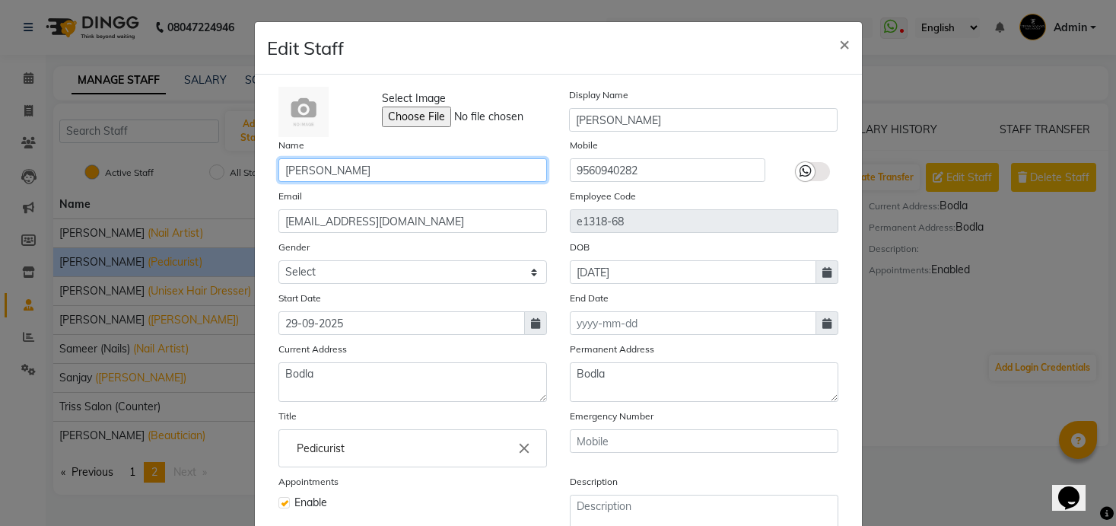
click at [374, 177] on input "[PERSON_NAME]" at bounding box center [413, 170] width 269 height 24
type input "[PERSON_NAME]"
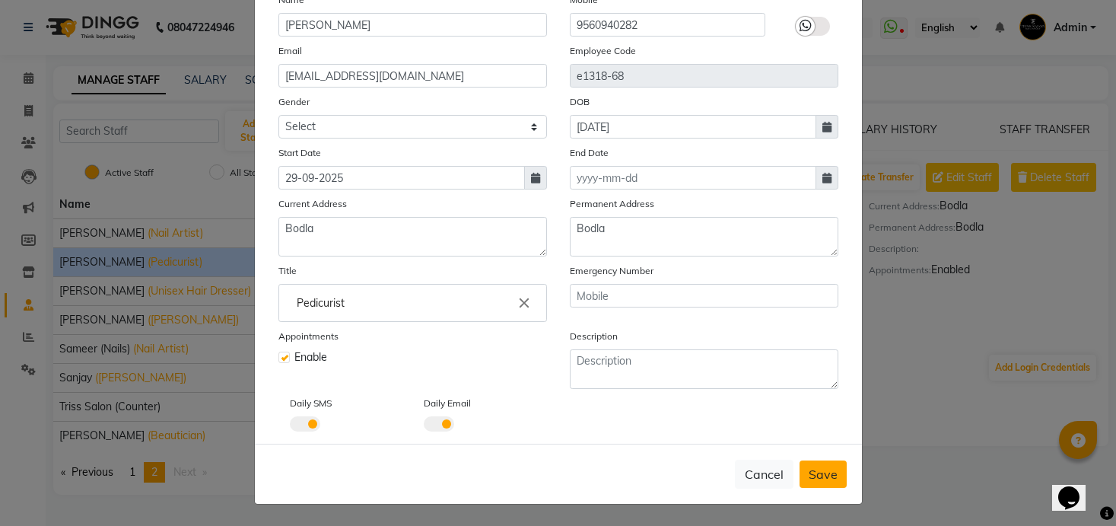
click at [814, 480] on span "Save" at bounding box center [823, 474] width 29 height 15
select select
checkbox input "false"
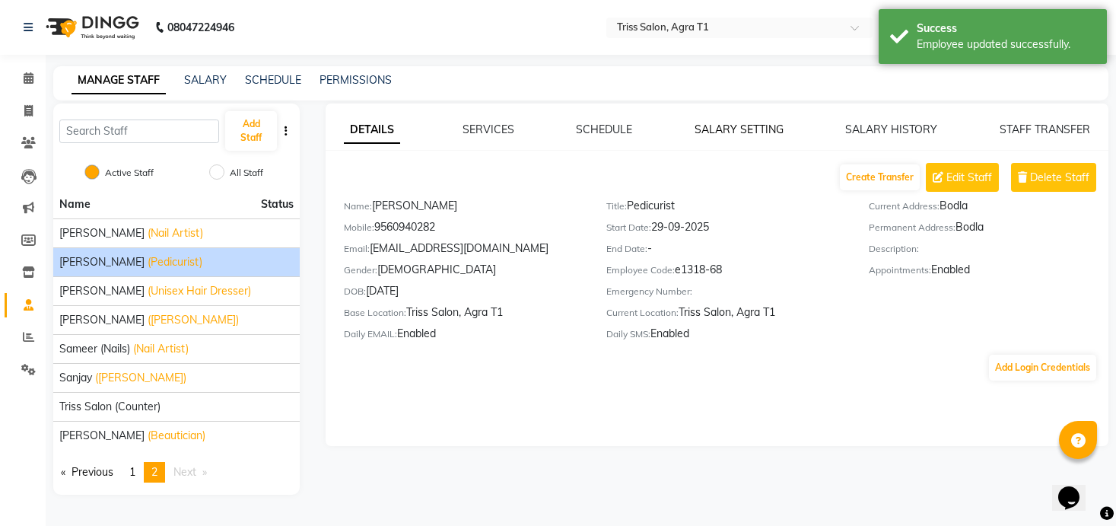
click at [724, 124] on link "SALARY SETTING" at bounding box center [739, 130] width 89 height 14
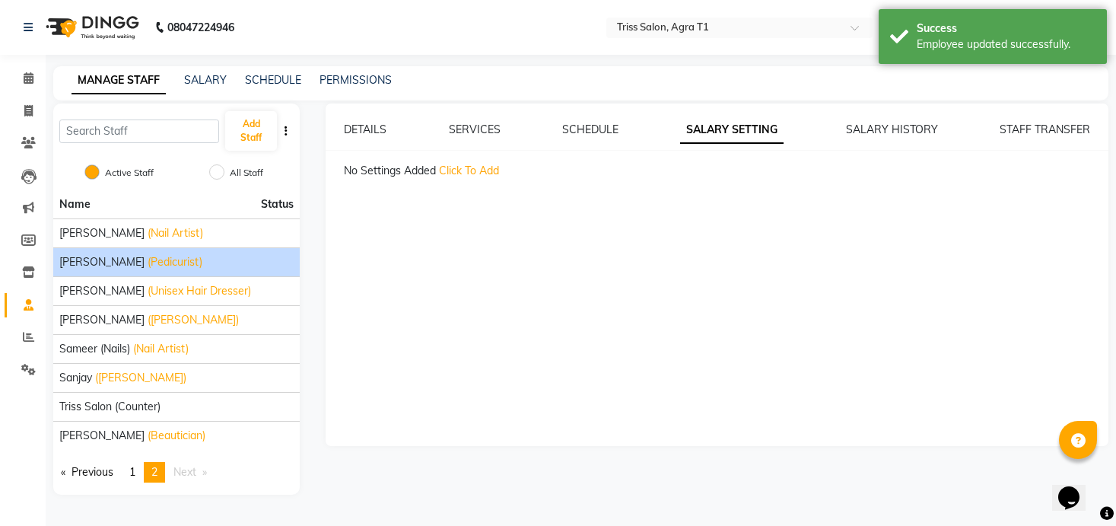
click at [479, 174] on span "Click To Add" at bounding box center [469, 171] width 60 height 14
select select "flat"
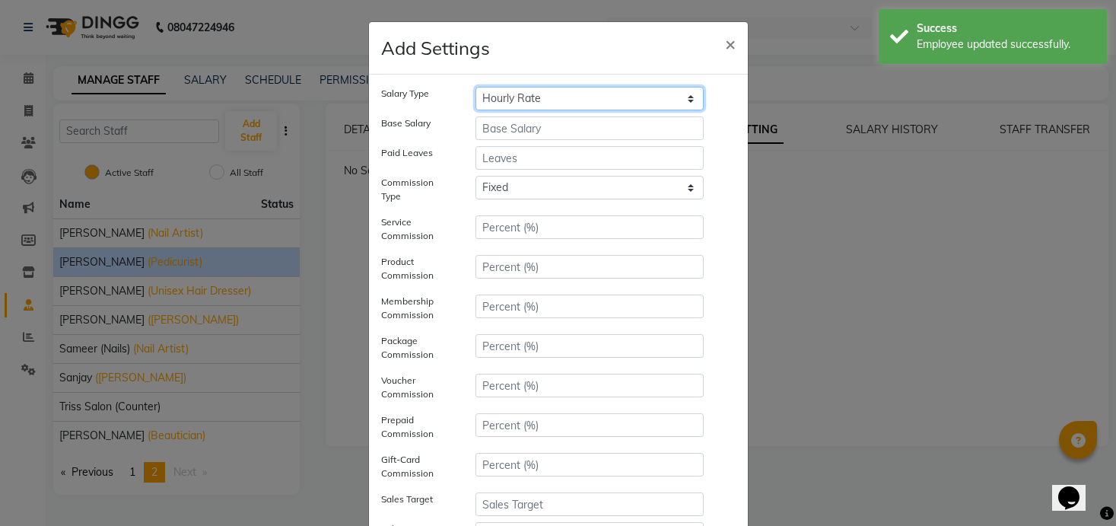
click at [610, 90] on select "Hourly Rate Bi-Weekly Twice Monthly Monthly Yearly" at bounding box center [590, 99] width 229 height 24
select select "yearly"
click at [476, 87] on select "Hourly Rate Bi-Weekly Twice Monthly Monthly Yearly" at bounding box center [590, 99] width 229 height 24
click at [590, 123] on input "number" at bounding box center [590, 128] width 229 height 24
type input "0"
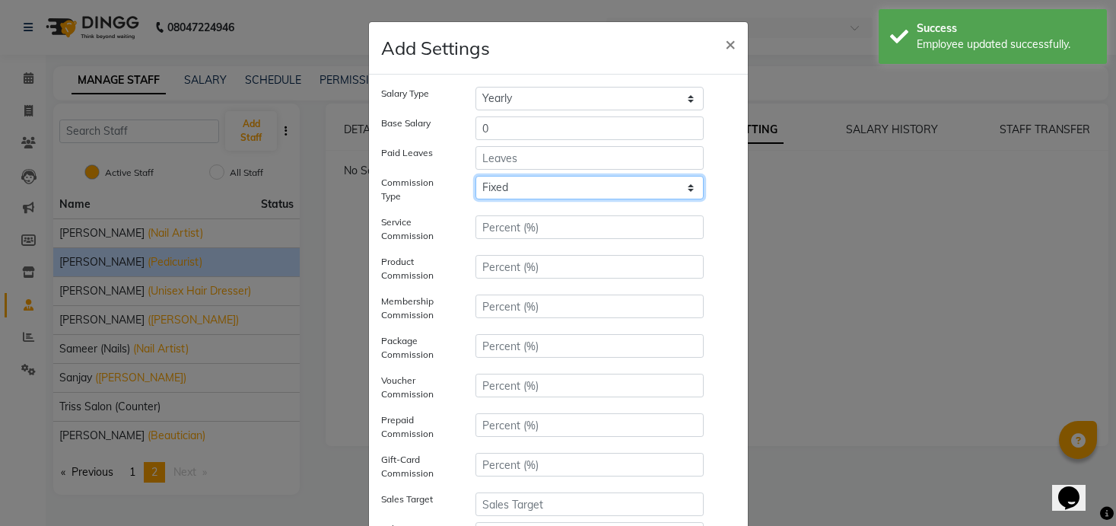
select select "multilevel"
click at [476, 189] on select "Tiered Fixed" at bounding box center [590, 188] width 229 height 24
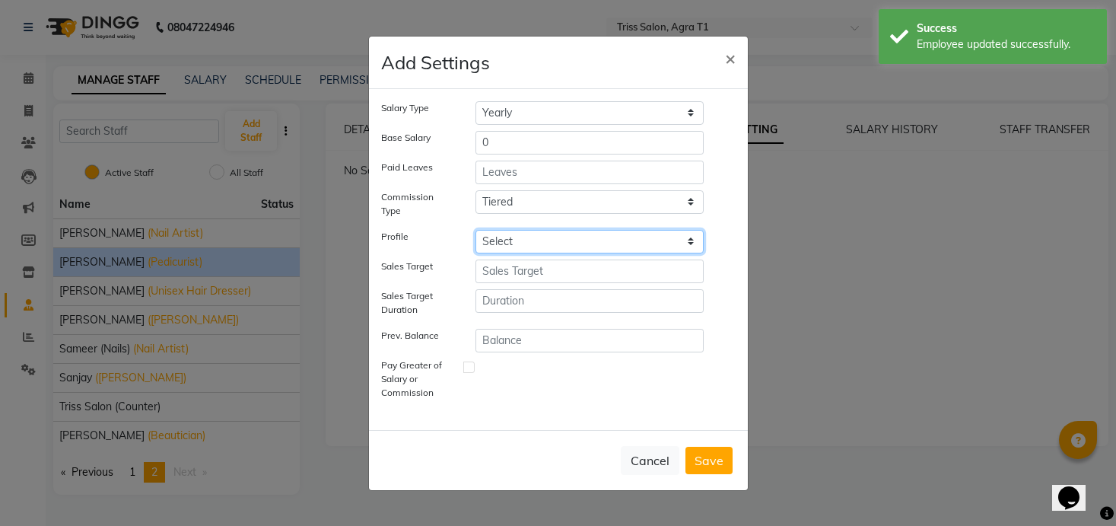
click at [565, 237] on select "Select Daily Incentives Pedicurists" at bounding box center [590, 242] width 229 height 24
click at [476, 230] on select "Select Daily Incentives Pedicurists" at bounding box center [590, 242] width 229 height 24
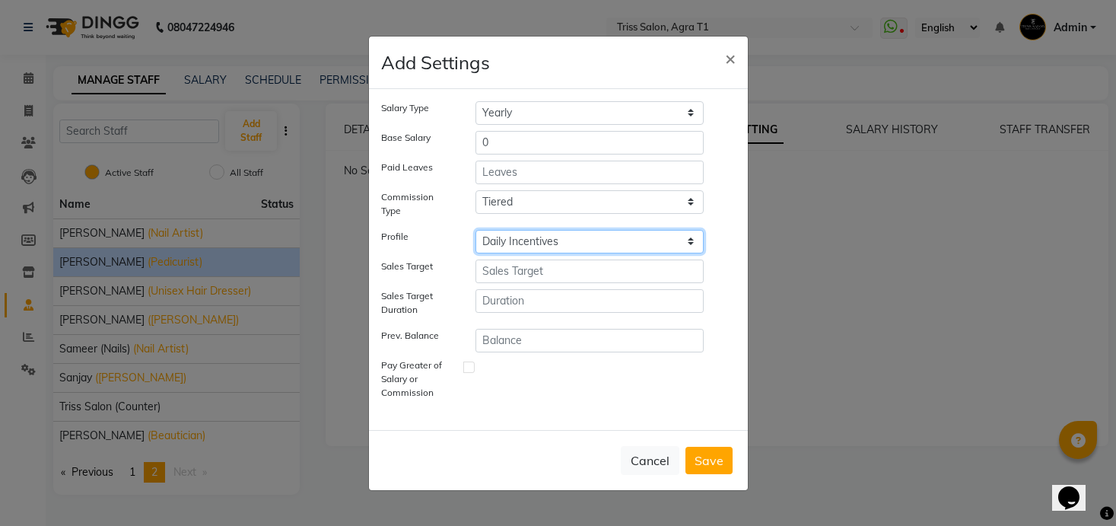
click at [593, 248] on select "Select Daily Incentives Pedicurists" at bounding box center [590, 242] width 229 height 24
select select "920"
click at [476, 230] on select "Select Daily Incentives Pedicurists" at bounding box center [590, 242] width 229 height 24
click at [712, 456] on button "Save" at bounding box center [709, 460] width 47 height 27
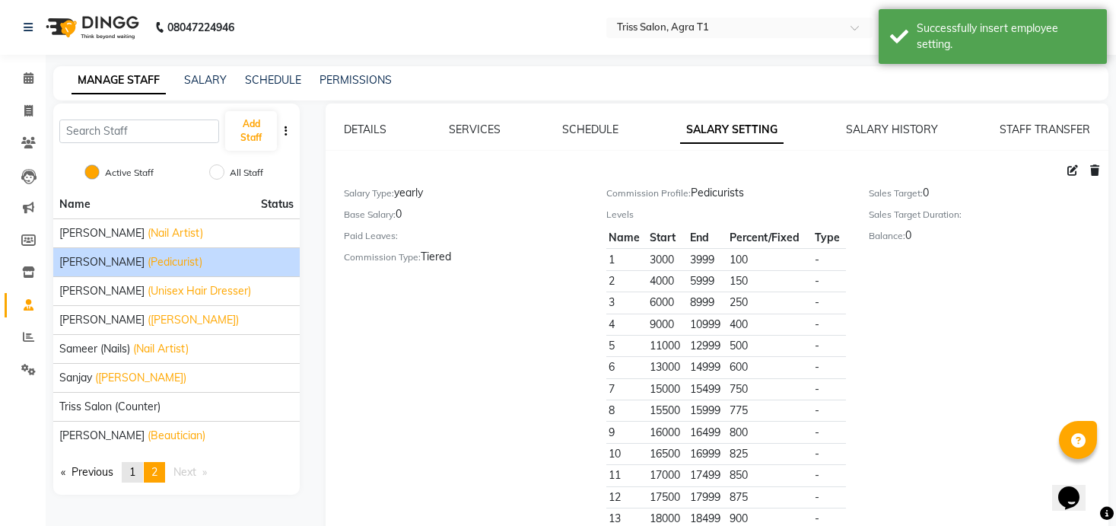
click at [128, 464] on link "page 1" at bounding box center [132, 472] width 21 height 21
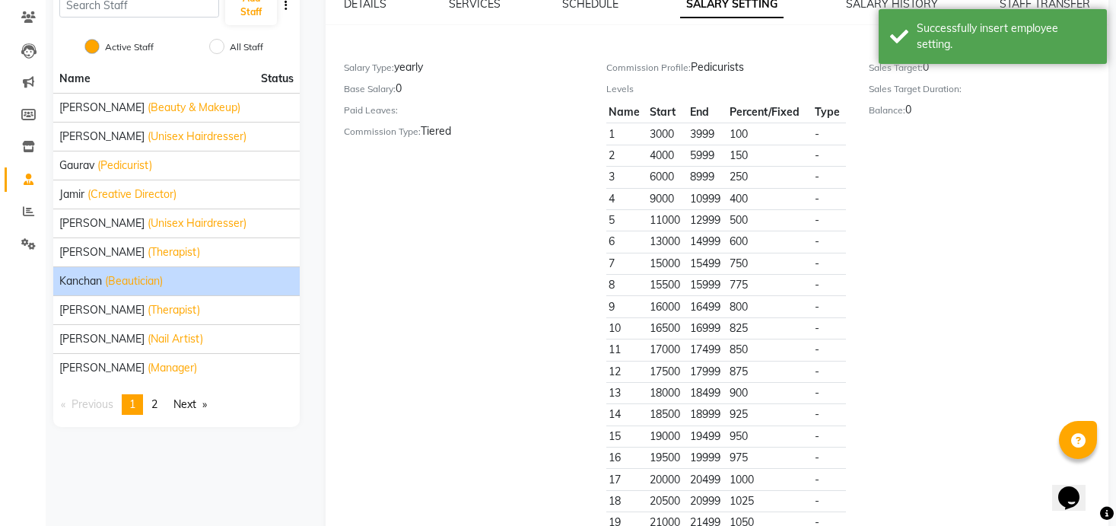
scroll to position [129, 0]
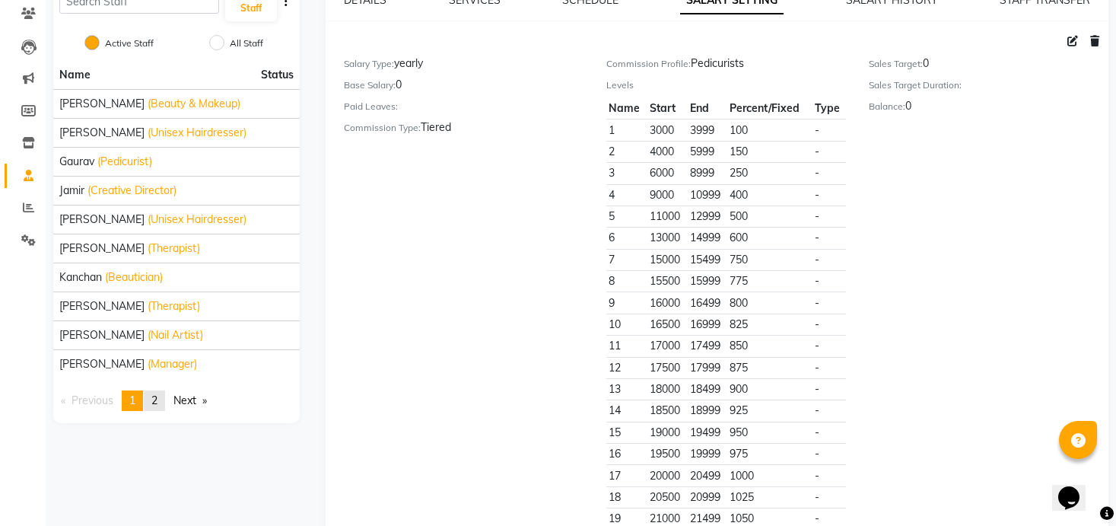
click at [158, 406] on span "2" at bounding box center [154, 400] width 6 height 14
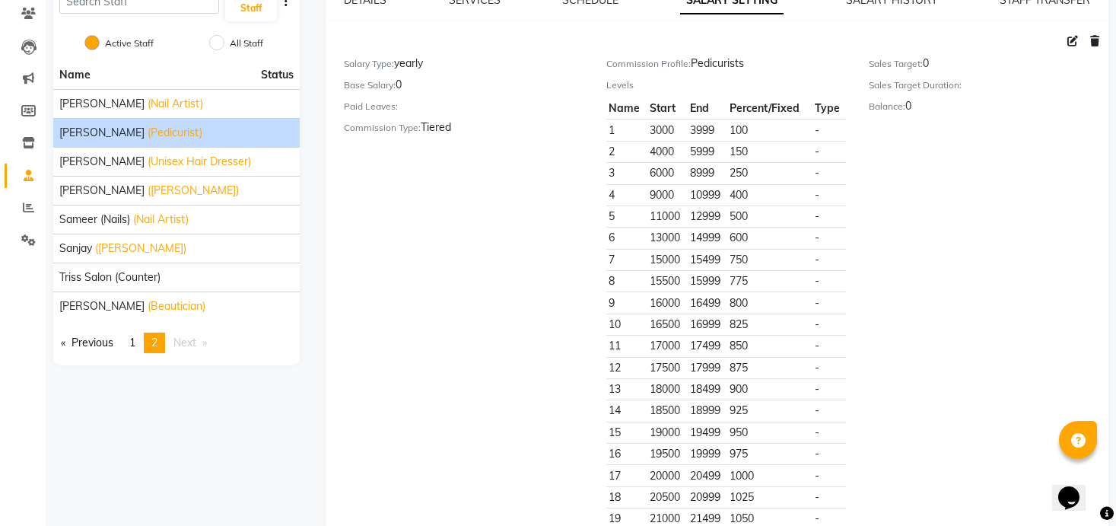
click at [148, 134] on span "(Pedicurist)" at bounding box center [175, 133] width 55 height 16
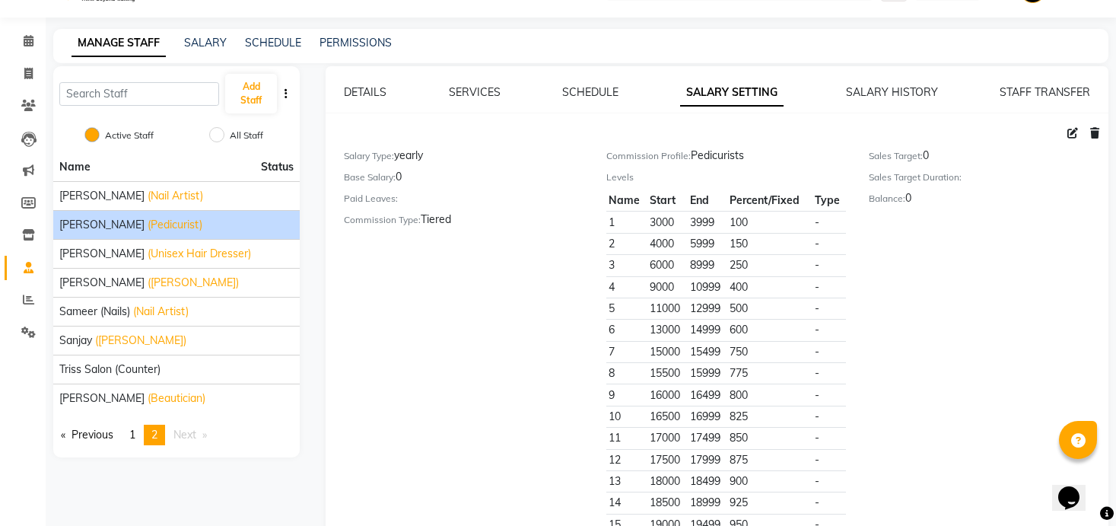
scroll to position [0, 0]
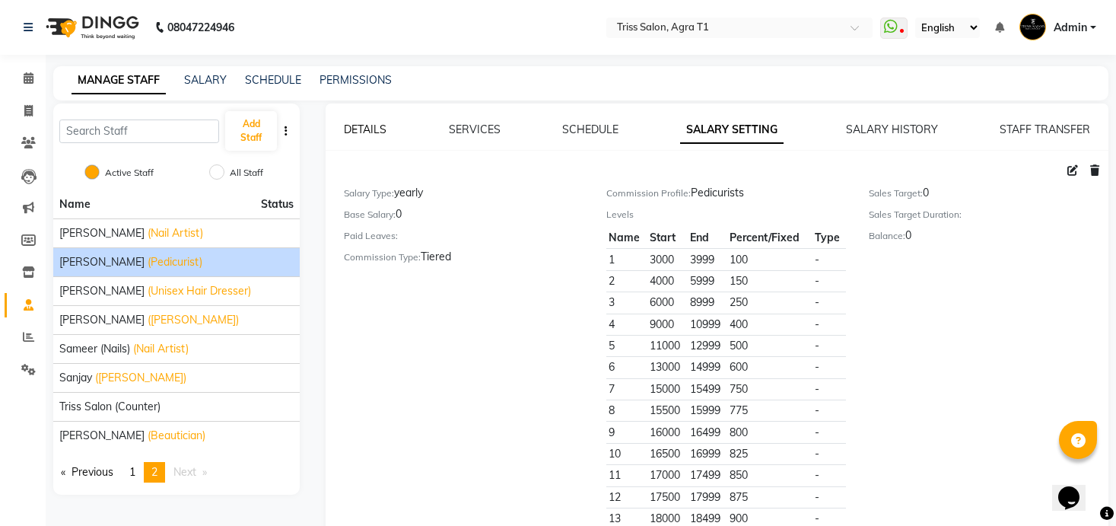
click at [354, 129] on link "DETAILS" at bounding box center [365, 130] width 43 height 14
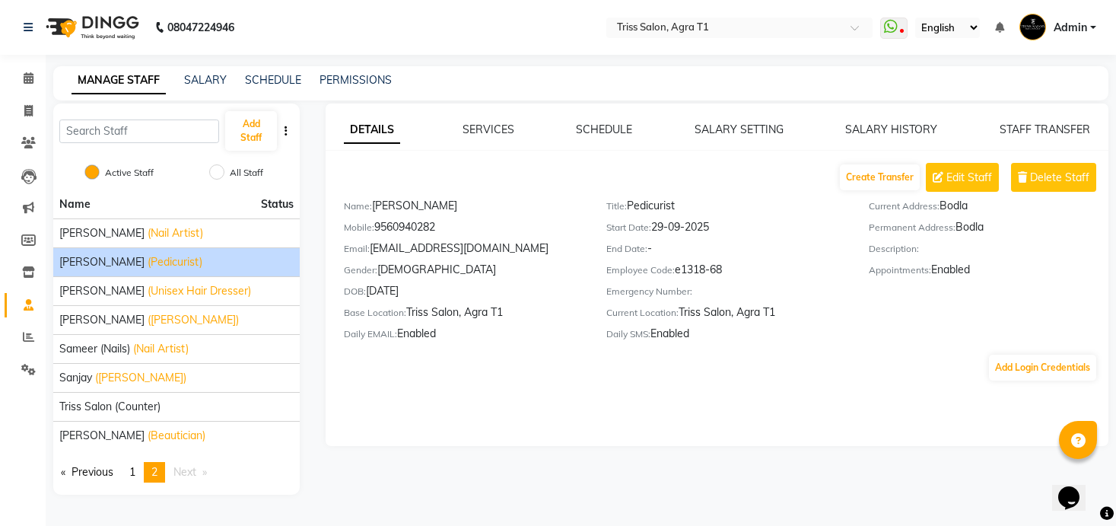
click at [425, 228] on div "Mobile: [PHONE_NUMBER]" at bounding box center [464, 229] width 240 height 21
copy div "9560940282"
click at [26, 86] on span at bounding box center [28, 79] width 27 height 18
